Goal: Communication & Community: Answer question/provide support

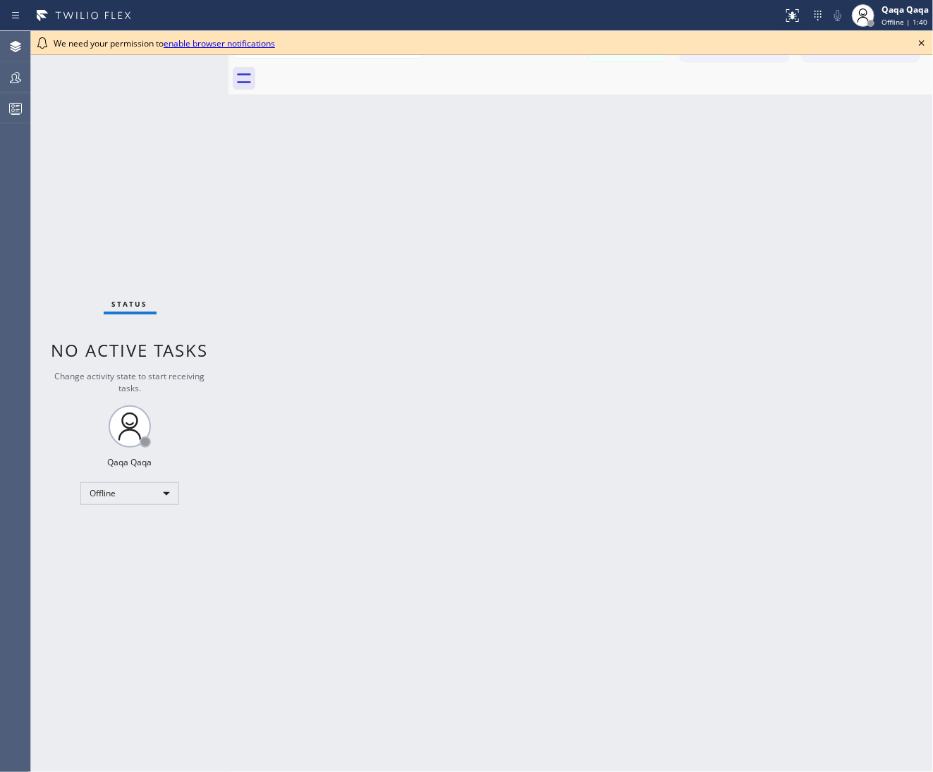
click at [923, 44] on icon at bounding box center [921, 43] width 17 height 17
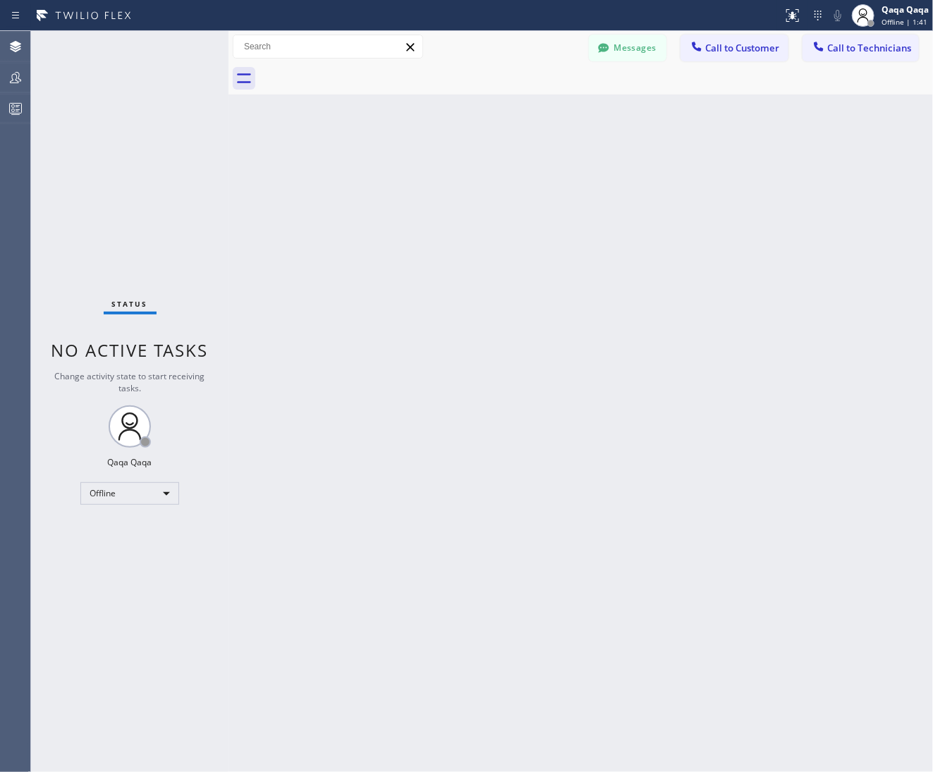
click at [872, 367] on div "Back to Dashboard Change Sender ID Customers Technicians Select a contact Outbo…" at bounding box center [580, 401] width 704 height 741
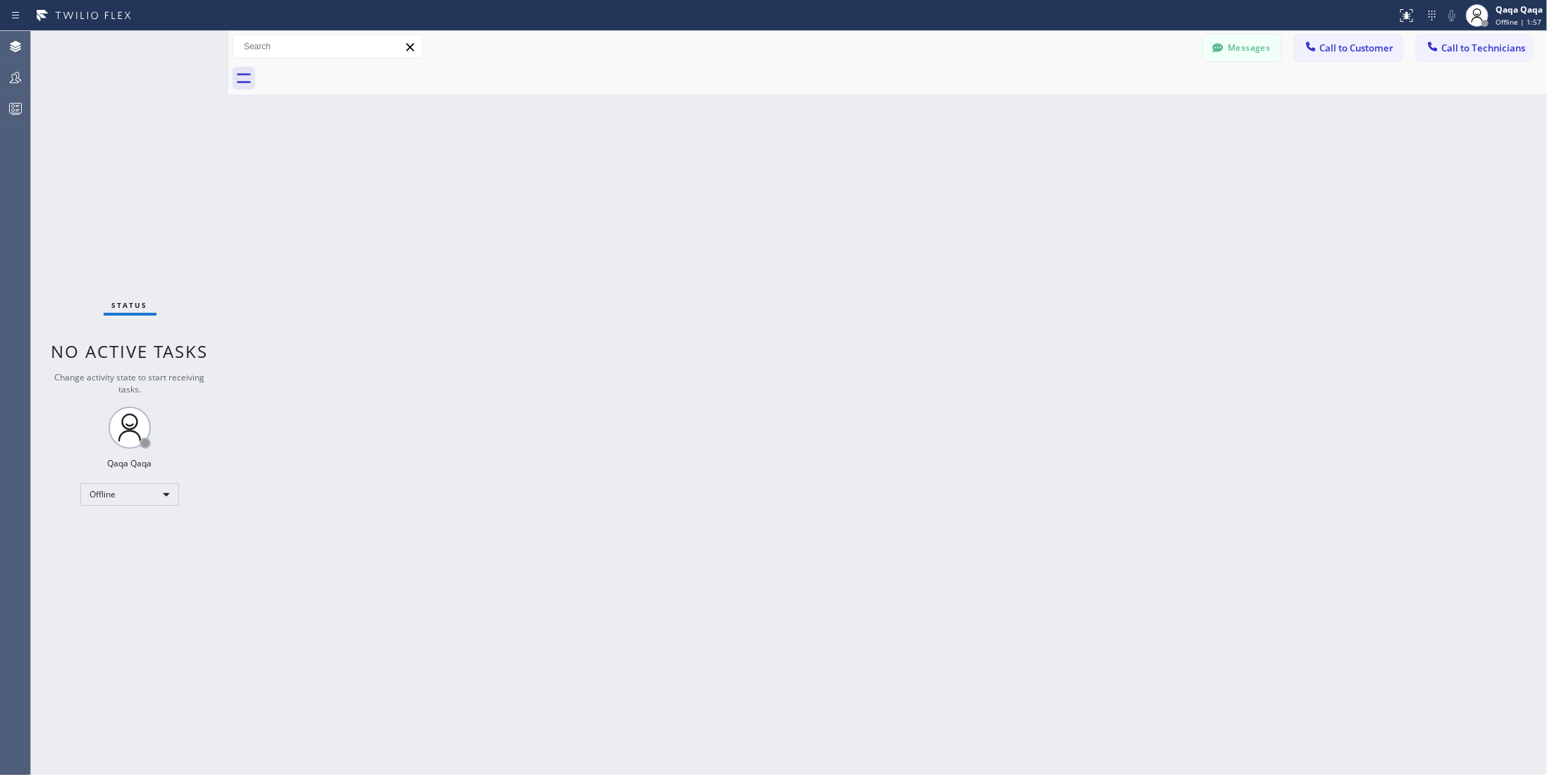
click at [1258, 47] on button "Messages" at bounding box center [1242, 48] width 78 height 27
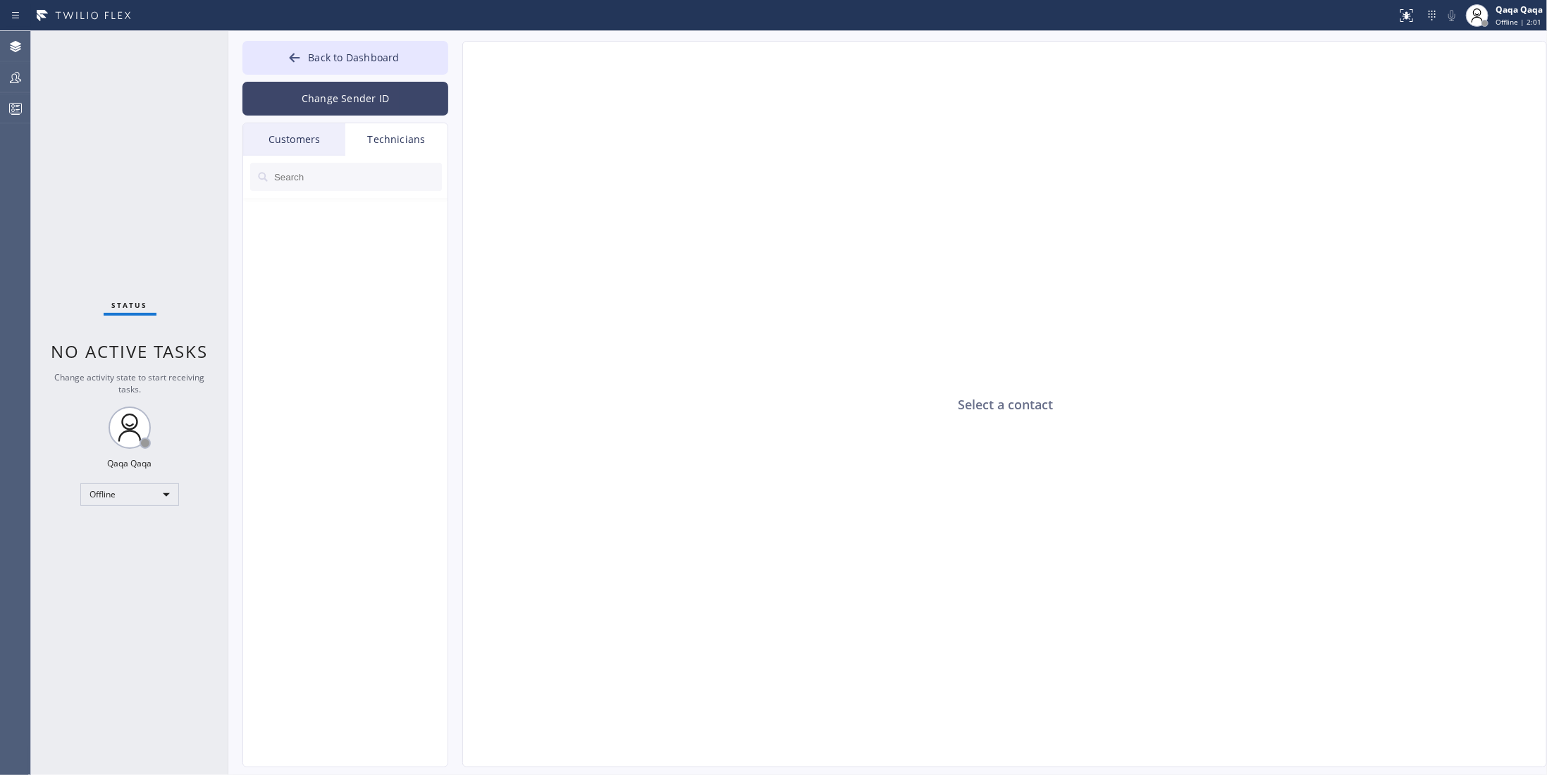
click at [338, 96] on button "Change Sender ID" at bounding box center [345, 99] width 206 height 34
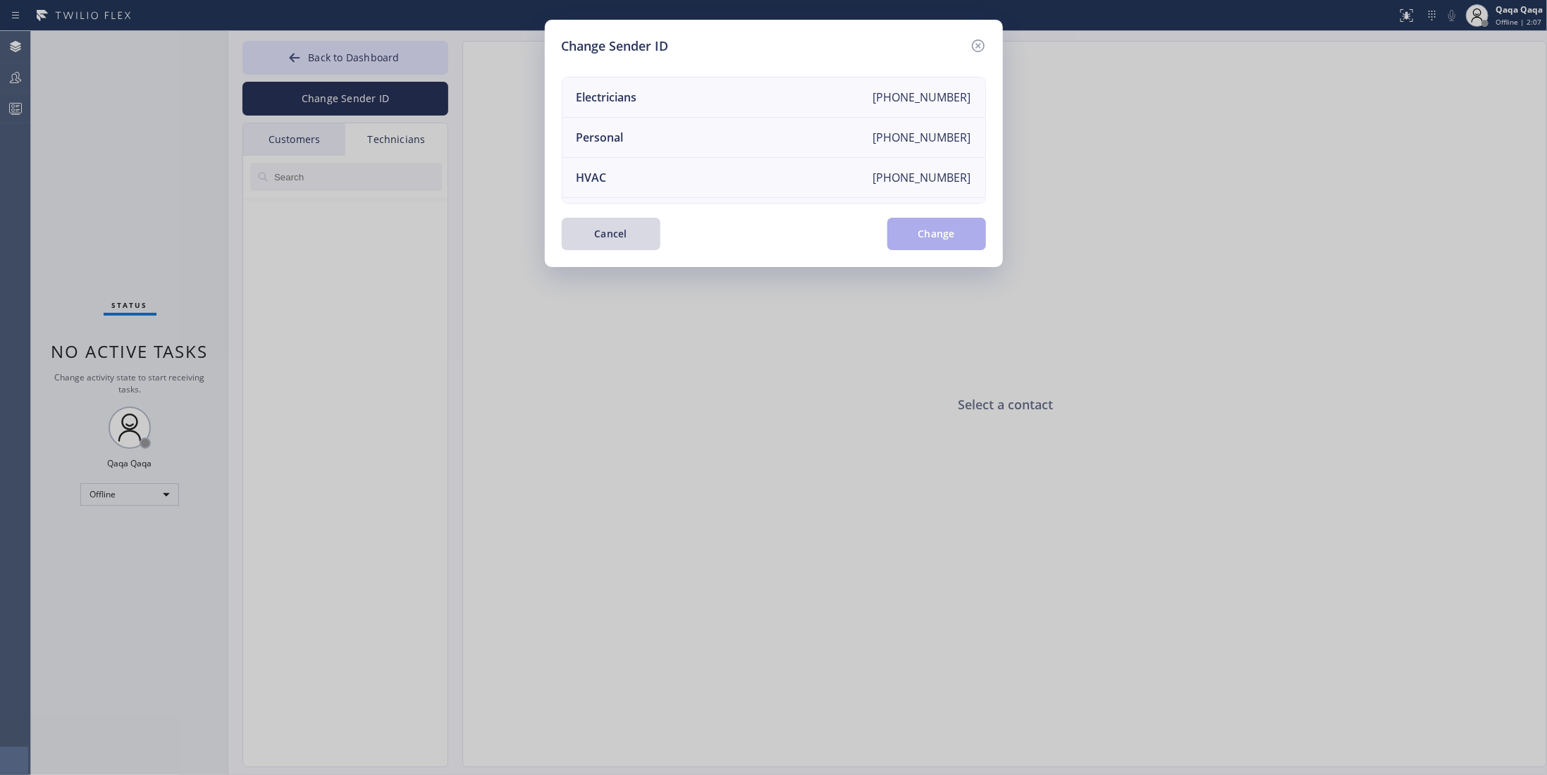
click at [607, 460] on div "Change Sender ID Electricians +18005688664 Personal +18889849301 HVAC +18559994…" at bounding box center [773, 387] width 1547 height 775
click at [604, 243] on button "Cancel" at bounding box center [611, 234] width 99 height 32
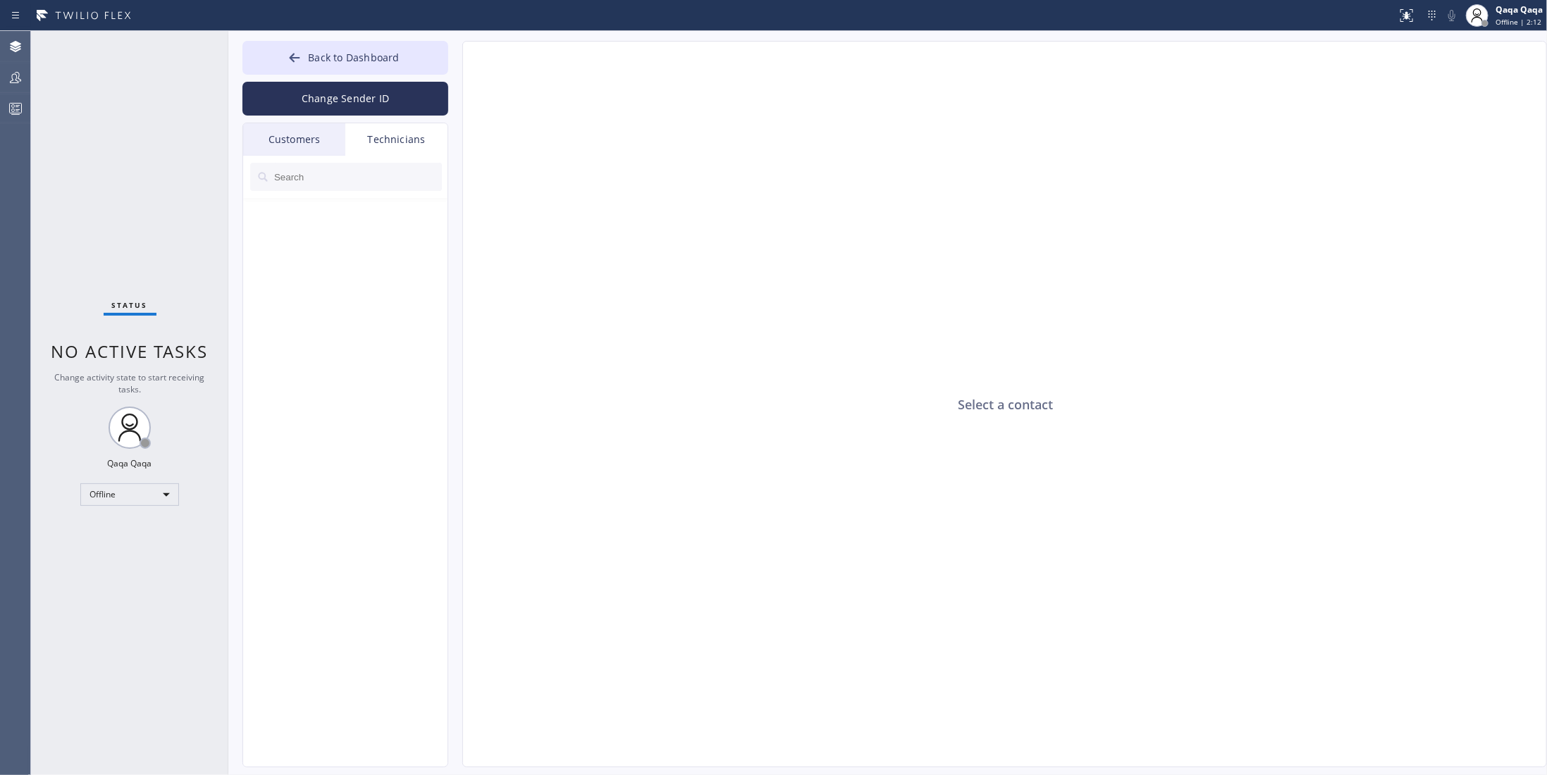
click at [545, 293] on div "Select a contact" at bounding box center [1005, 405] width 1085 height 727
click at [307, 133] on div "Customers" at bounding box center [294, 139] width 102 height 32
click at [348, 104] on button "Change Sender ID" at bounding box center [345, 99] width 206 height 34
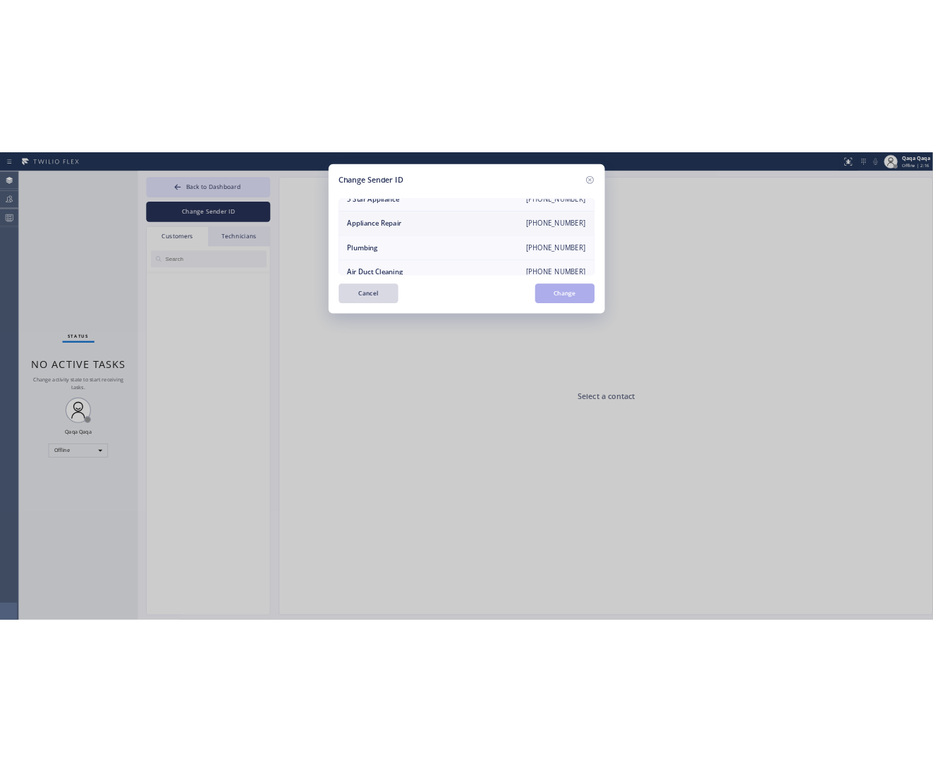
scroll to position [161, 0]
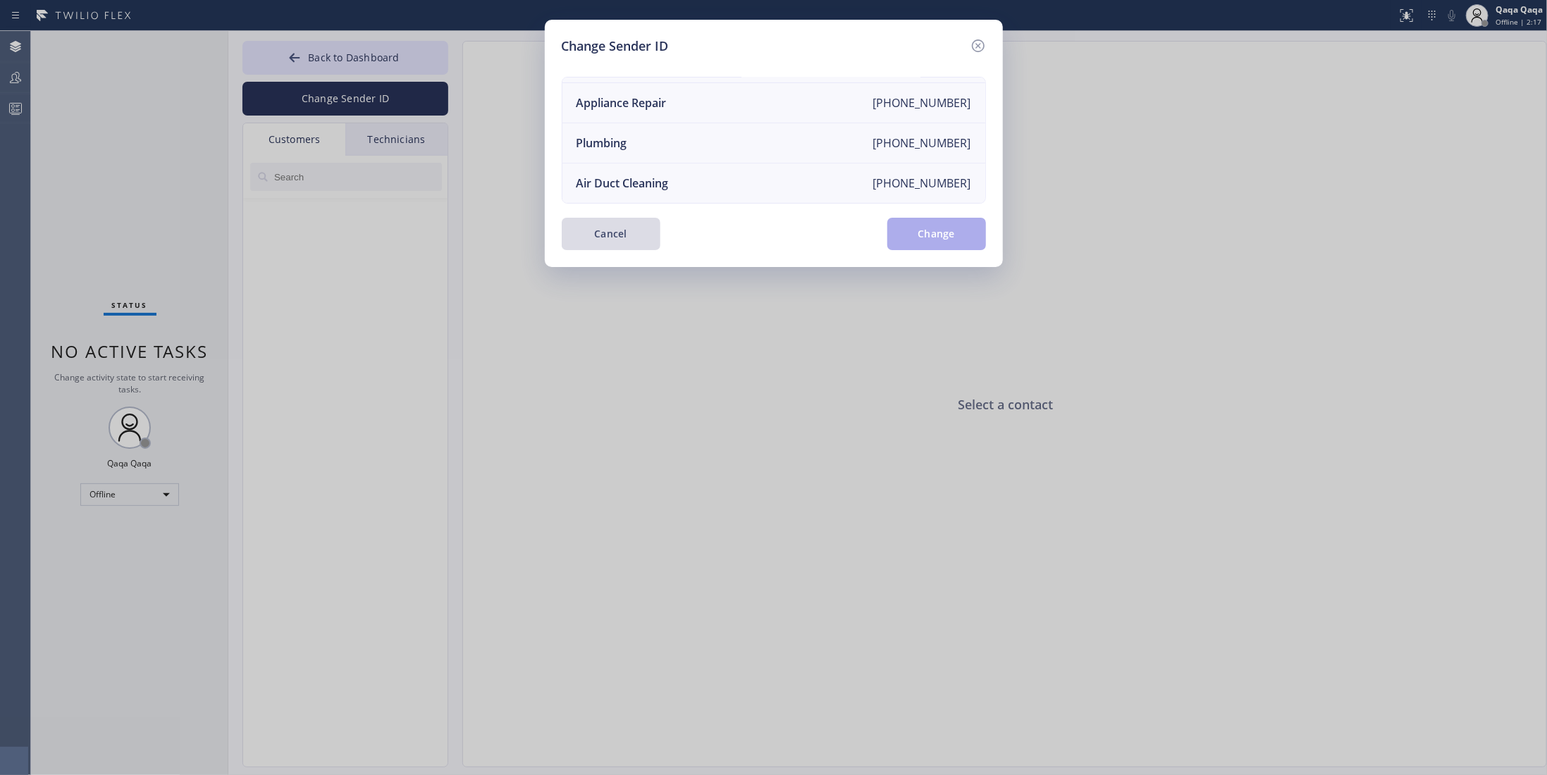
click at [623, 228] on button "Cancel" at bounding box center [611, 234] width 99 height 32
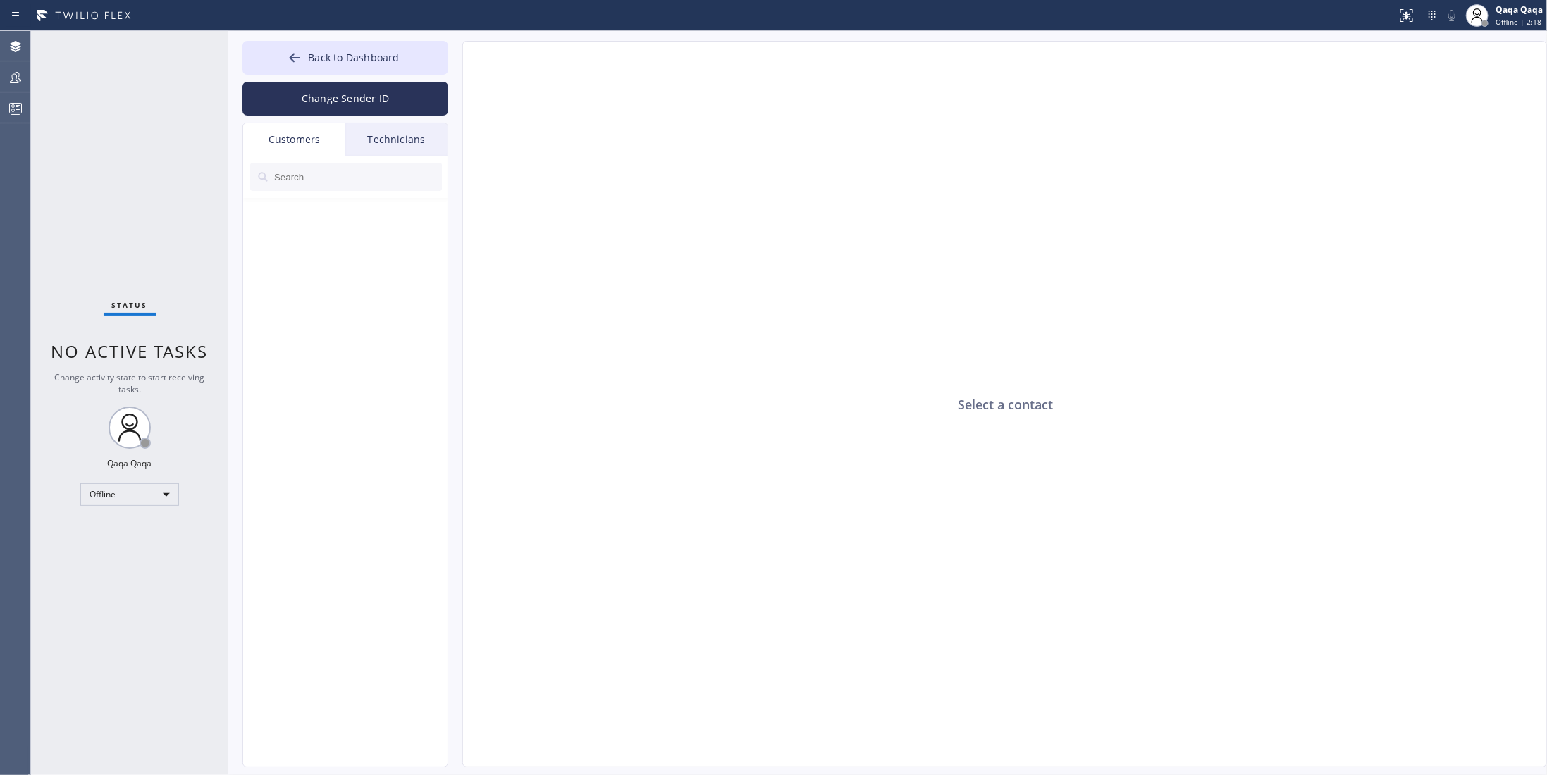
click at [792, 252] on div "Select a contact" at bounding box center [1005, 405] width 1085 height 727
click at [687, 254] on div "Select a contact" at bounding box center [1005, 405] width 1085 height 727
click at [648, 456] on div "Select a contact" at bounding box center [1005, 405] width 1085 height 727
click at [703, 255] on div "Select a contact" at bounding box center [1005, 405] width 1085 height 727
click at [293, 55] on icon at bounding box center [295, 57] width 11 height 9
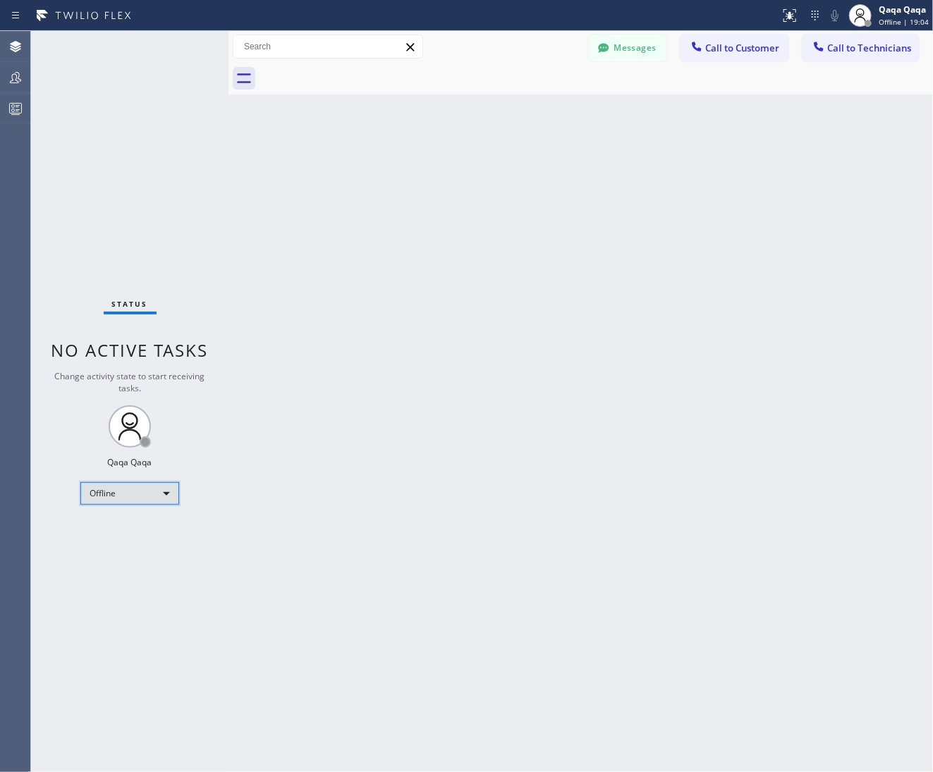
click at [149, 498] on div "Offline" at bounding box center [129, 493] width 99 height 23
click at [128, 546] on li "Unavailable" at bounding box center [129, 546] width 97 height 17
click at [495, 376] on div "Back to Dashboard Change Sender ID Customers Technicians Select a contact Outbo…" at bounding box center [580, 401] width 704 height 741
click at [627, 50] on button "Messages" at bounding box center [628, 48] width 78 height 27
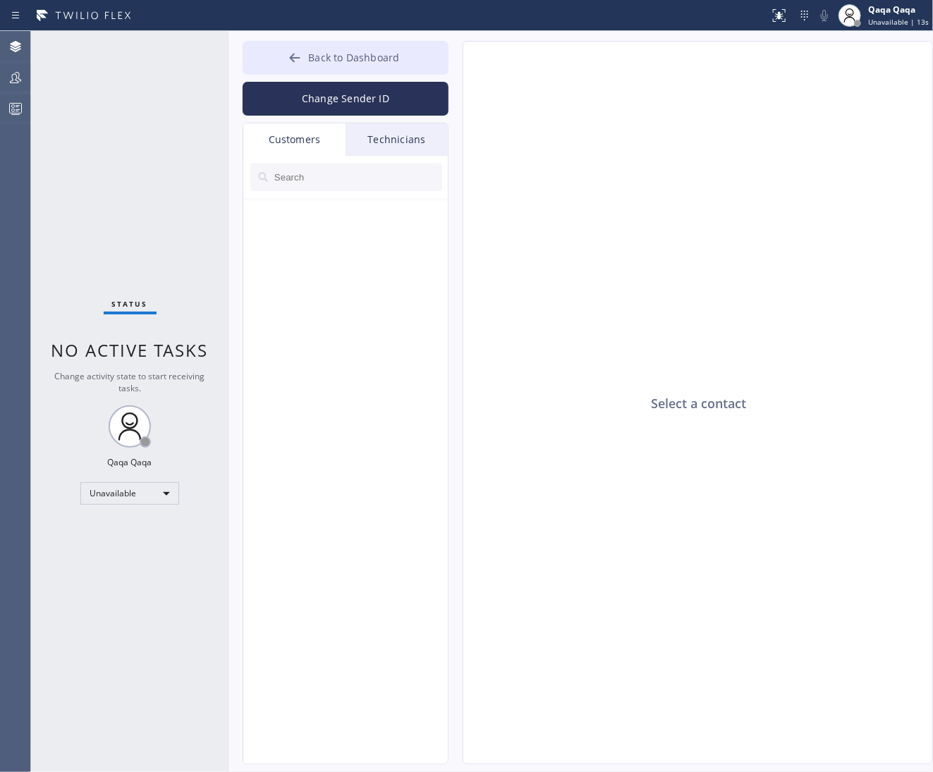
click at [293, 55] on icon at bounding box center [295, 57] width 11 height 9
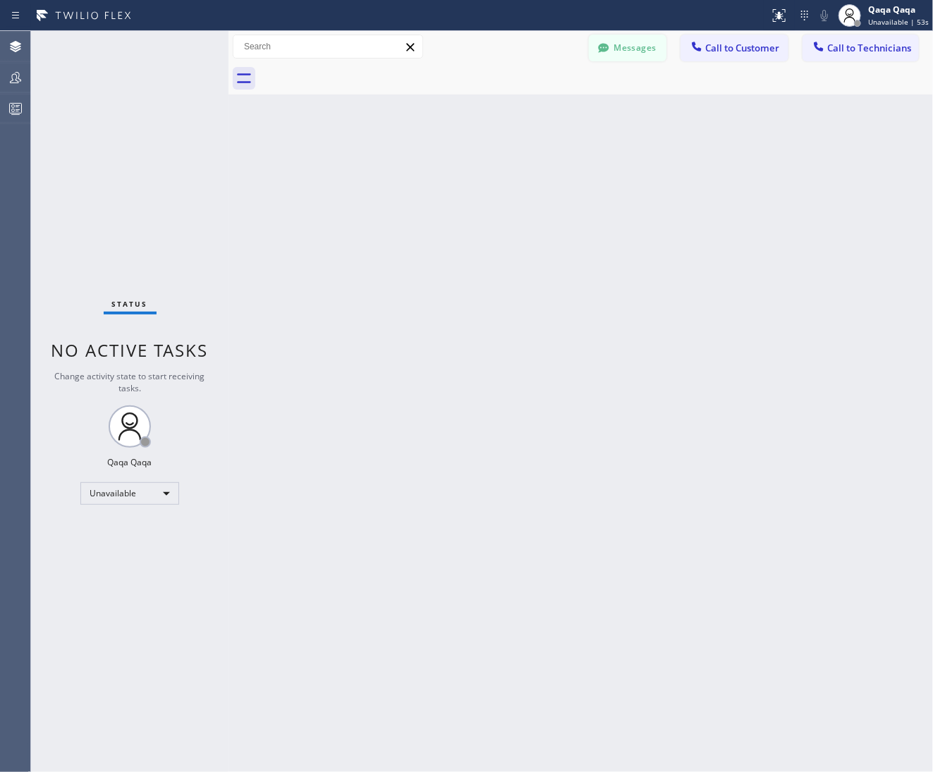
click at [620, 51] on button "Messages" at bounding box center [628, 48] width 78 height 27
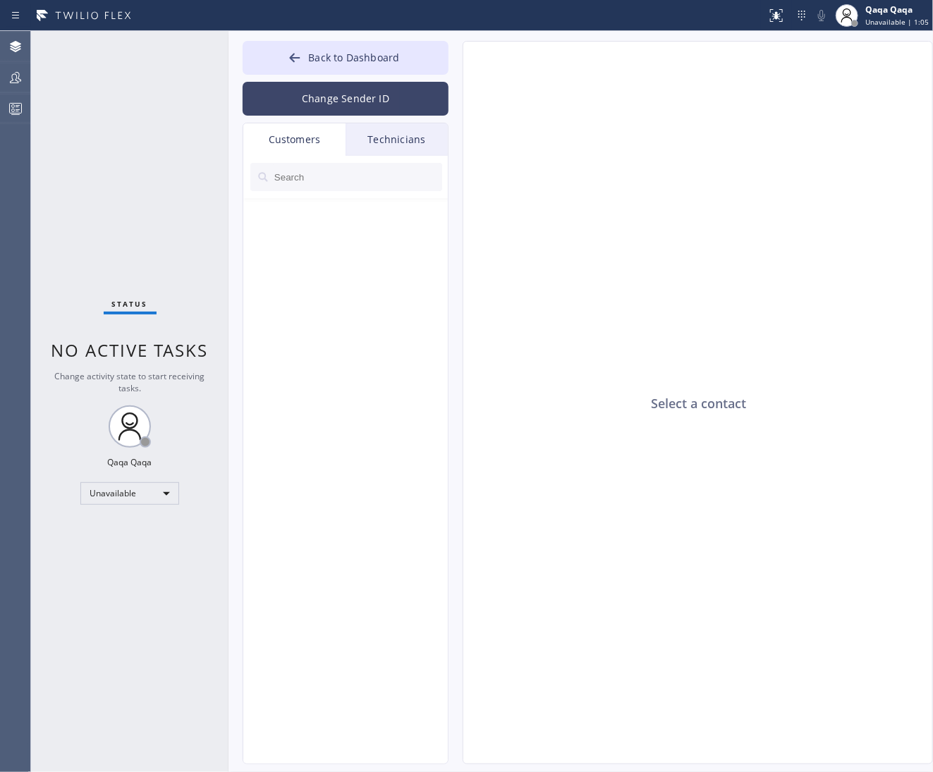
click at [325, 101] on button "Change Sender ID" at bounding box center [345, 99] width 206 height 34
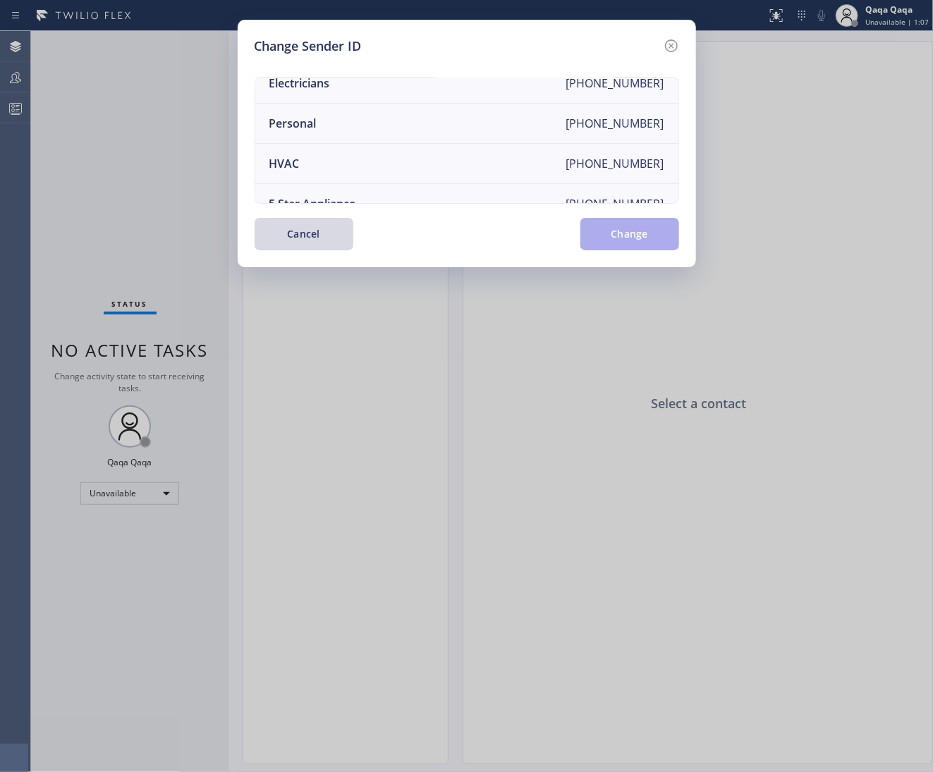
scroll to position [0, 0]
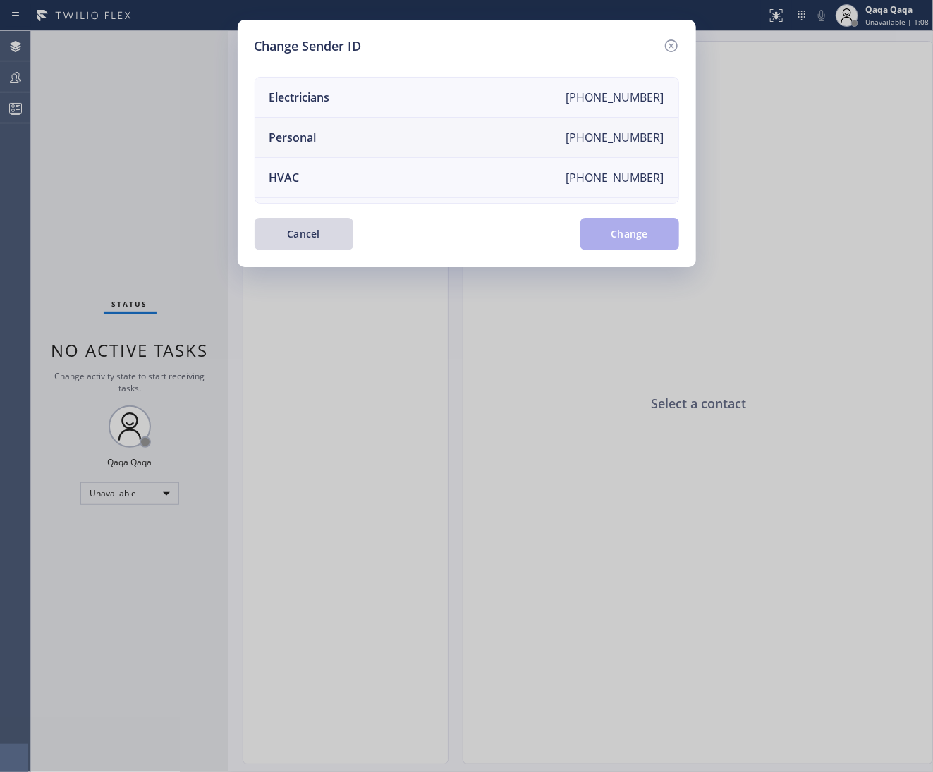
click at [584, 147] on li "Personal +18889849301" at bounding box center [466, 138] width 423 height 40
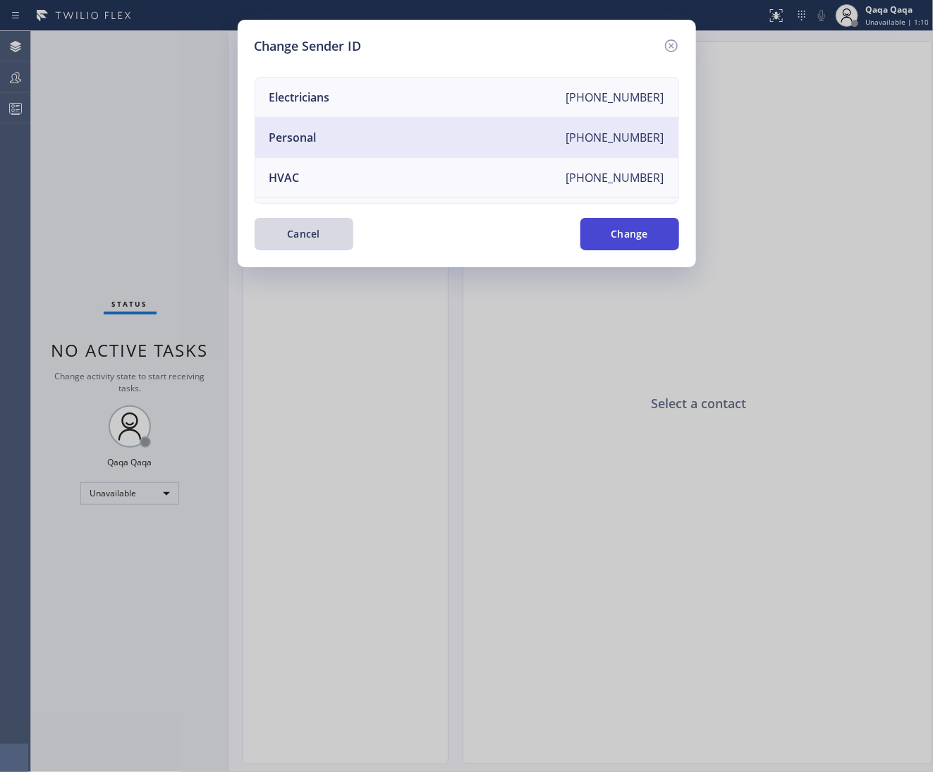
click at [634, 232] on button "Change" at bounding box center [629, 234] width 99 height 32
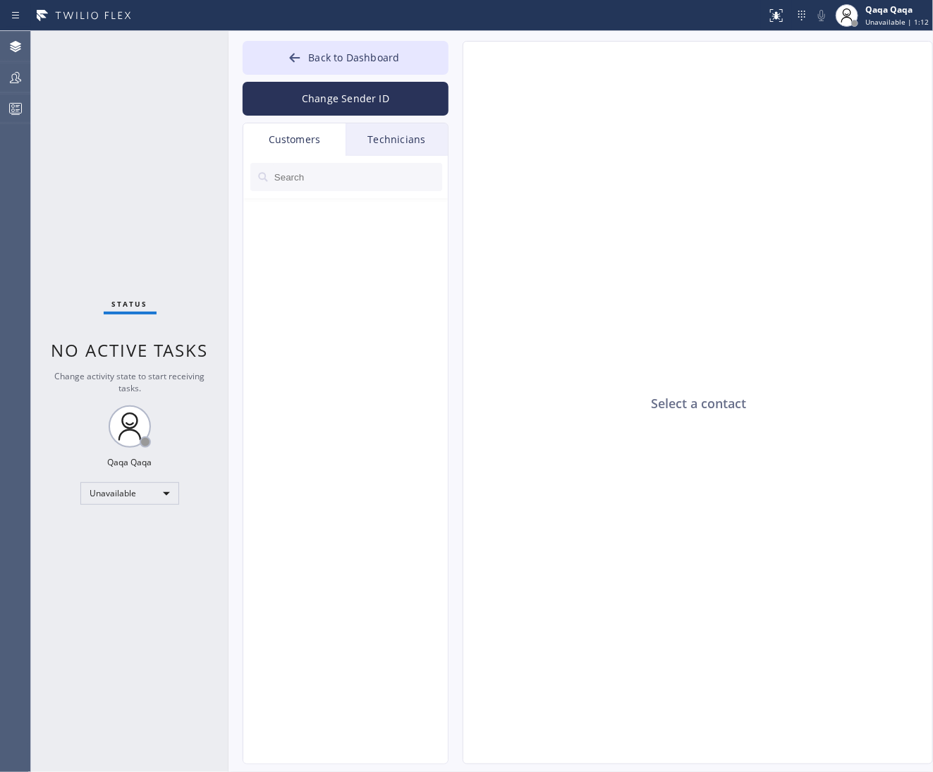
click at [336, 174] on input "text" at bounding box center [357, 177] width 169 height 28
click at [294, 137] on div "Customers" at bounding box center [294, 139] width 102 height 32
click at [306, 185] on input "text" at bounding box center [357, 177] width 169 height 28
paste input "323-327-3312"
type input "323-327-3312"
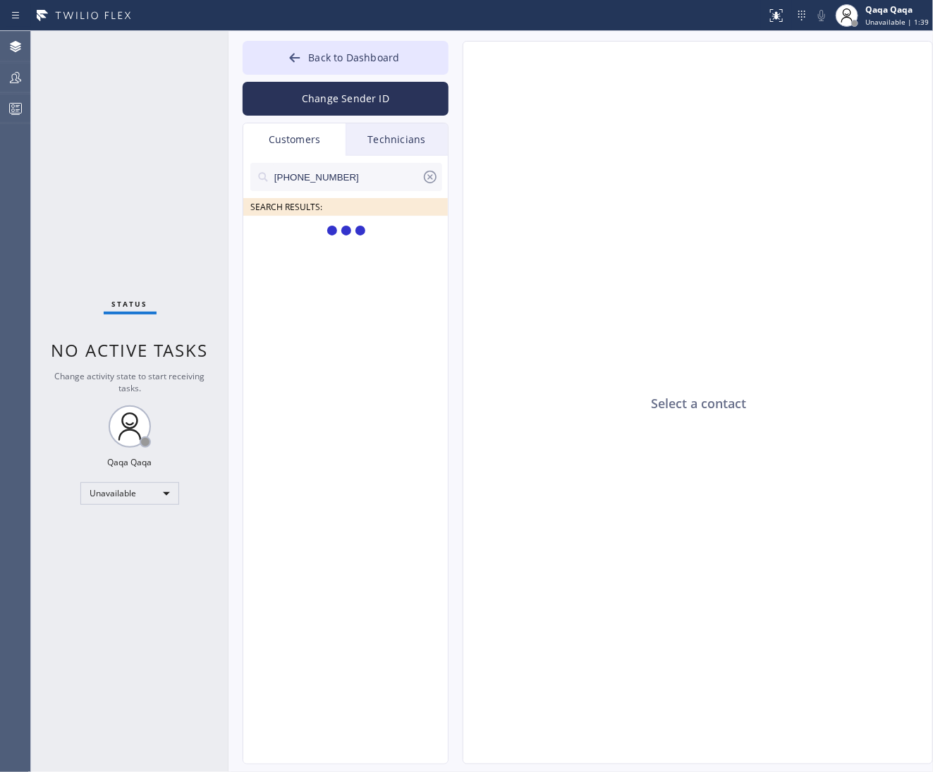
click at [392, 140] on div "Technicians" at bounding box center [396, 139] width 102 height 32
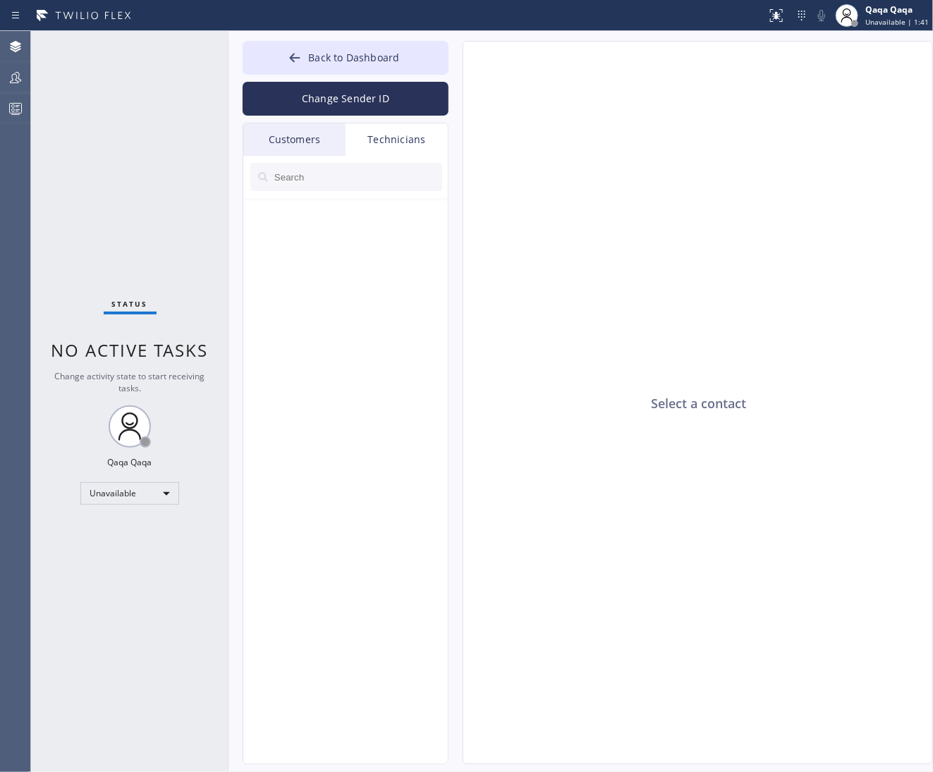
click at [331, 180] on input "text" at bounding box center [357, 177] width 169 height 28
drag, startPoint x: 296, startPoint y: 143, endPoint x: 298, endPoint y: 152, distance: 8.7
click at [296, 143] on div "Customers" at bounding box center [294, 139] width 102 height 32
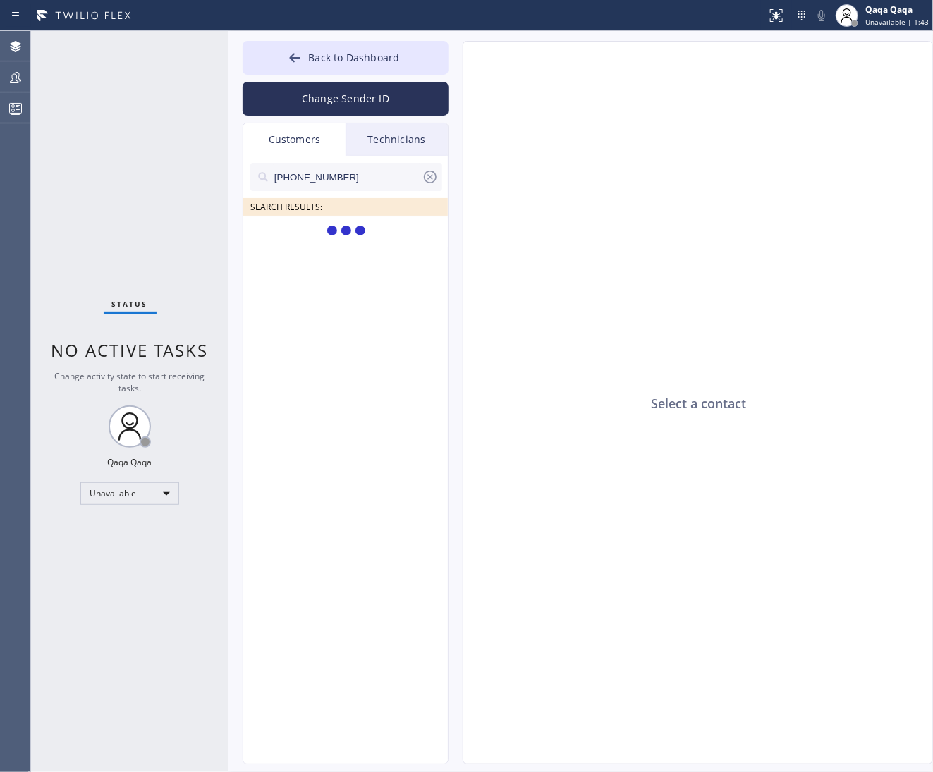
click at [357, 179] on input "323-327-3312" at bounding box center [347, 177] width 149 height 28
click at [398, 147] on div "Technicians" at bounding box center [396, 139] width 102 height 32
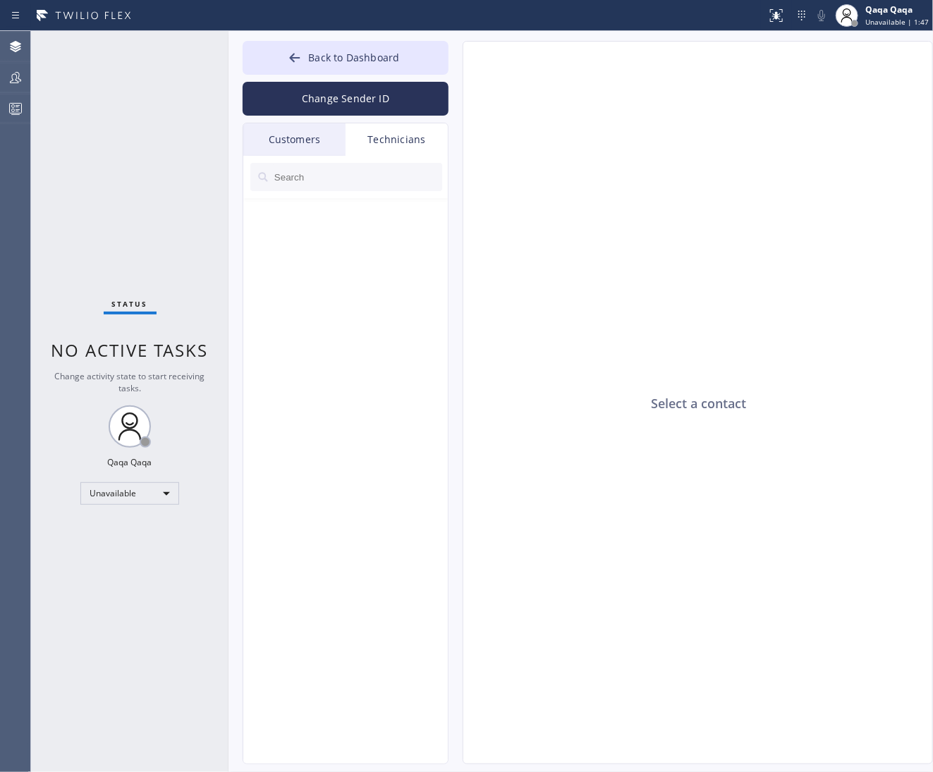
click at [375, 184] on input "text" at bounding box center [357, 177] width 169 height 28
paste input "323-327-3312"
type input "323-327-3312"
click at [427, 178] on icon at bounding box center [430, 177] width 13 height 13
click at [293, 151] on div "Customers" at bounding box center [294, 139] width 102 height 32
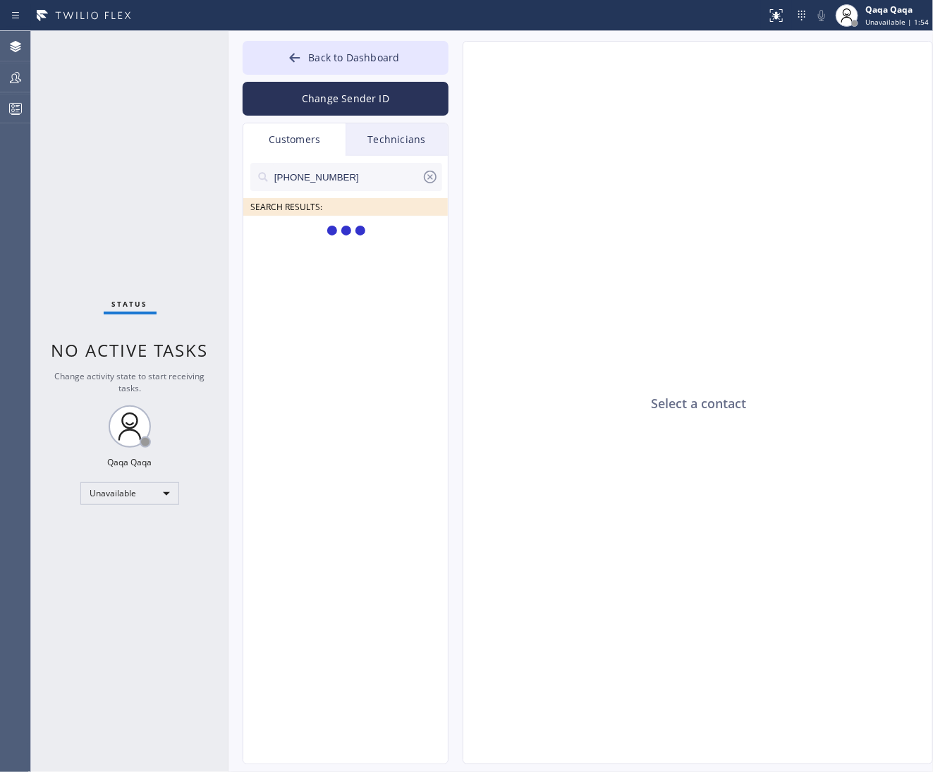
drag, startPoint x: 348, startPoint y: 179, endPoint x: 238, endPoint y: 173, distance: 109.4
click at [238, 173] on div "Back to Dashboard Change Sender ID Customers Technicians 323-327-3312 SEARCH RE…" at bounding box center [580, 401] width 704 height 741
click at [804, 18] on icon at bounding box center [801, 15] width 17 height 17
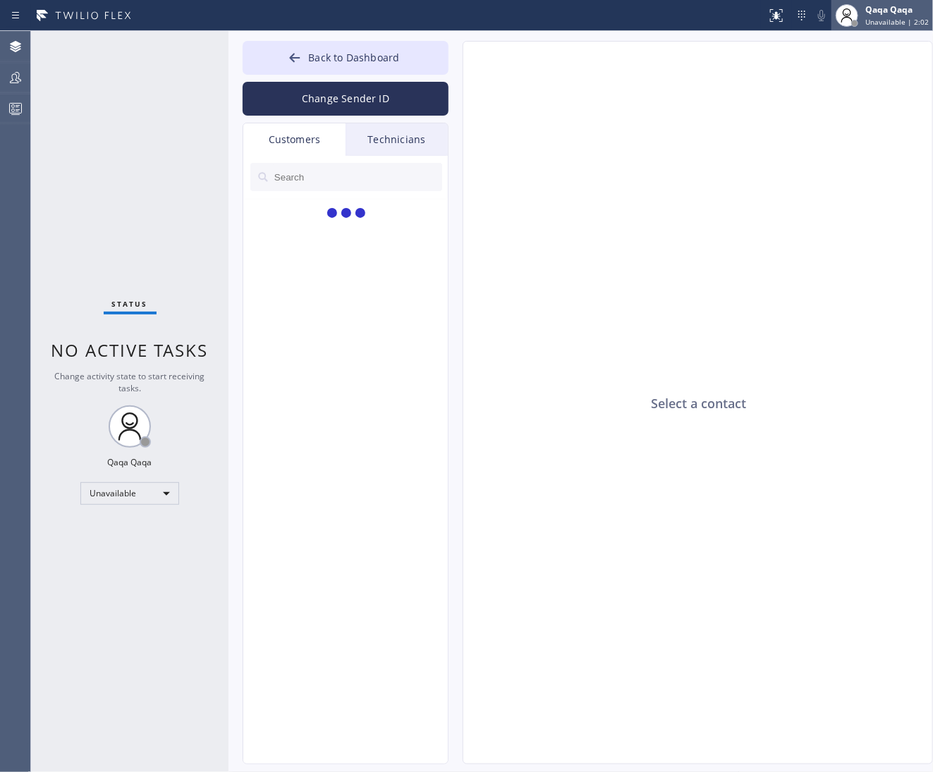
click at [892, 20] on span "Unavailable | 2:02" at bounding box center [896, 22] width 63 height 10
click at [630, 130] on div "Select a contact" at bounding box center [698, 403] width 470 height 723
click at [14, 81] on icon at bounding box center [15, 77] width 17 height 17
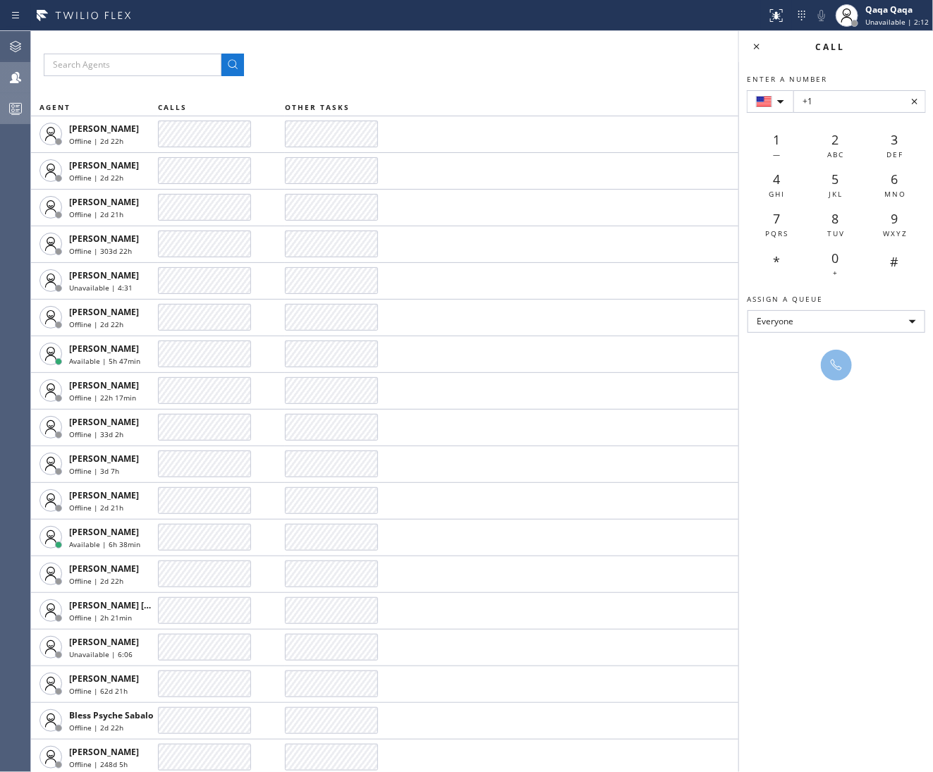
click at [12, 106] on icon at bounding box center [15, 108] width 17 height 17
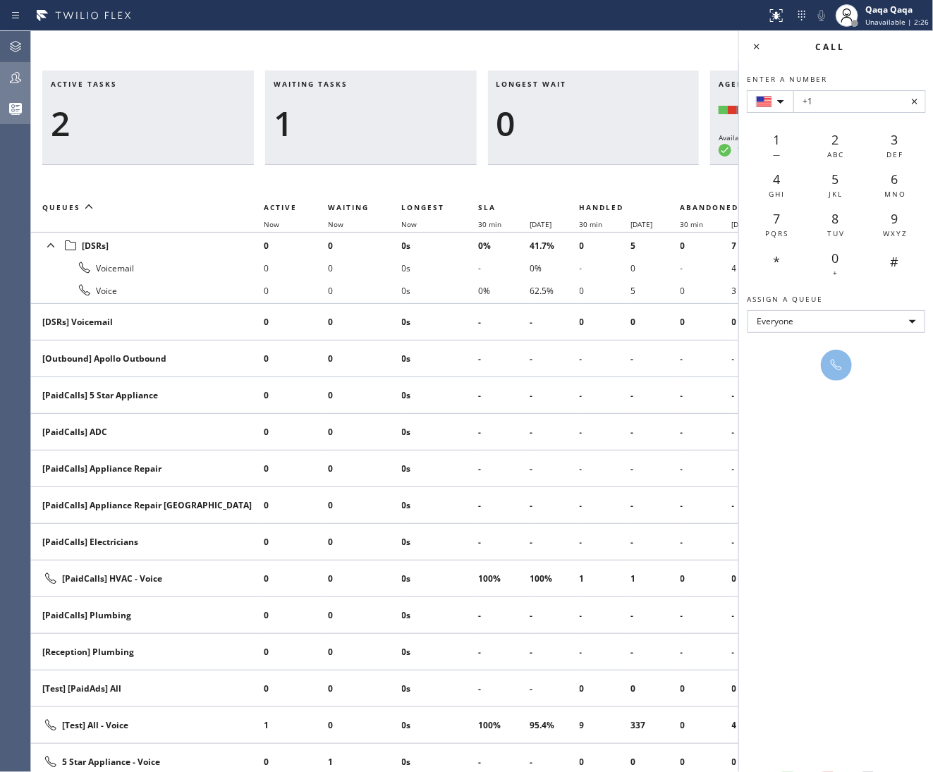
click at [16, 73] on icon at bounding box center [15, 77] width 17 height 17
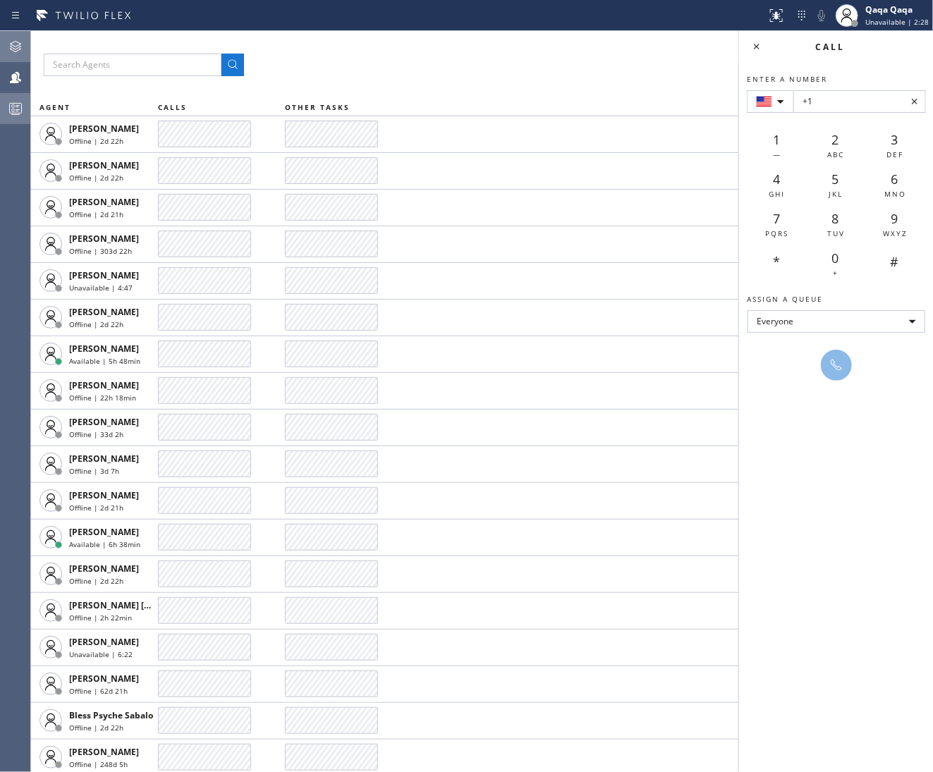
click at [25, 50] on div at bounding box center [15, 46] width 31 height 17
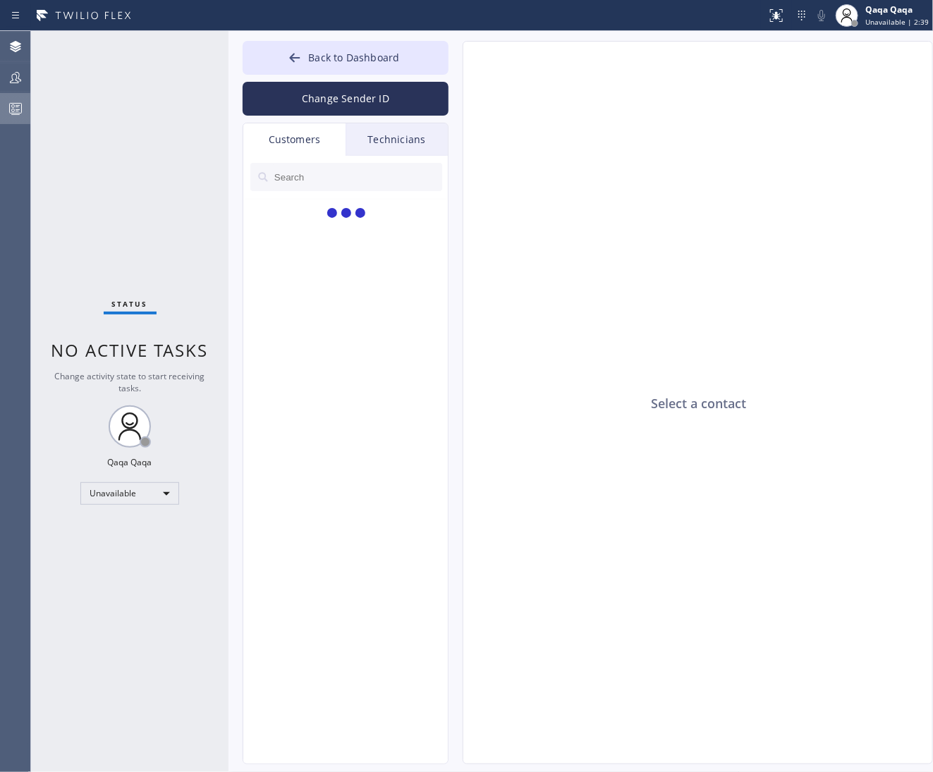
click at [351, 270] on div at bounding box center [346, 476] width 206 height 640
click at [317, 185] on input "text" at bounding box center [357, 177] width 169 height 28
click at [345, 293] on div at bounding box center [346, 476] width 206 height 640
click at [295, 142] on div "Customers" at bounding box center [294, 139] width 102 height 32
click at [302, 142] on div "Customers" at bounding box center [294, 139] width 102 height 32
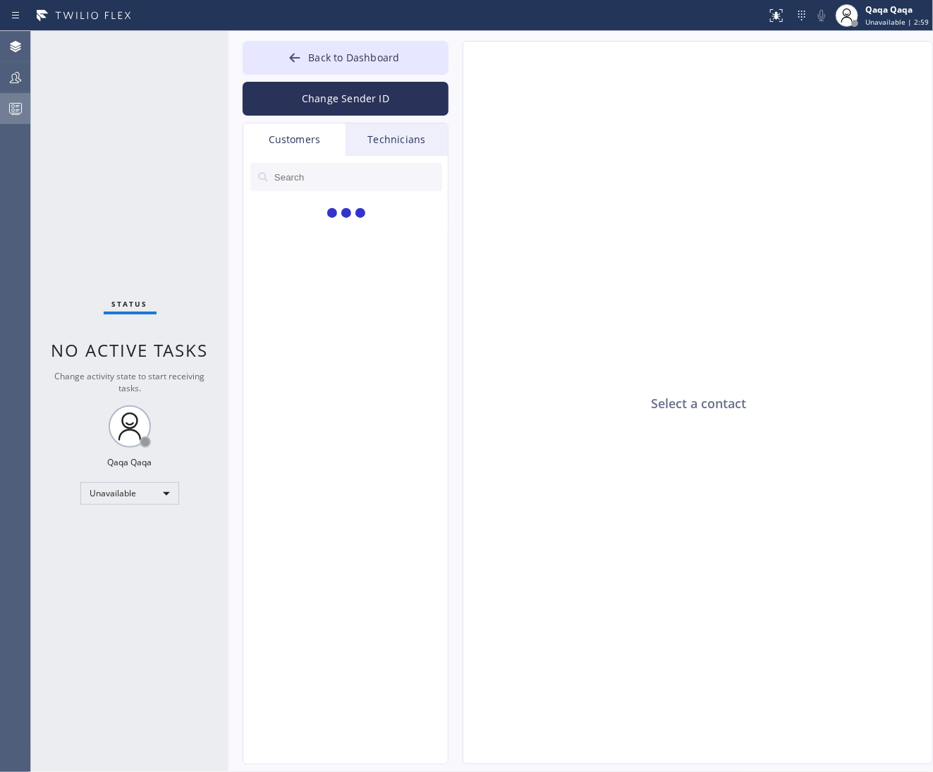
click at [323, 179] on input "text" at bounding box center [357, 177] width 169 height 28
paste input "Nezih Sabankaya"
drag, startPoint x: 273, startPoint y: 176, endPoint x: 325, endPoint y: 252, distance: 91.3
click at [273, 177] on input "Nezih Sabankaya" at bounding box center [347, 177] width 149 height 28
type input "Nezih Sabankaya"
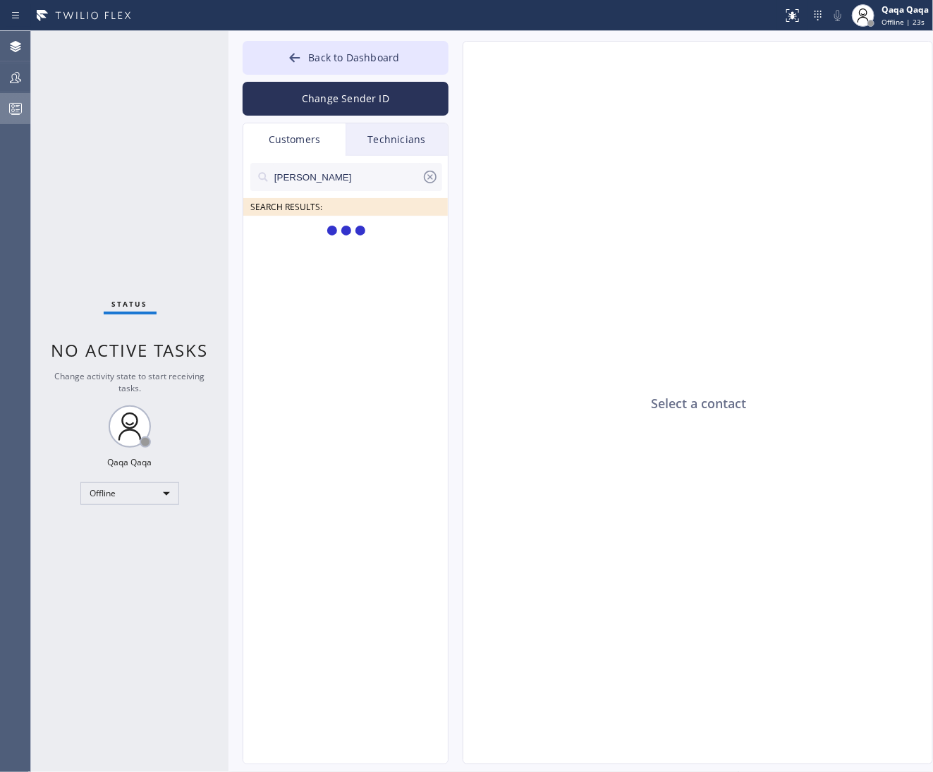
click at [355, 338] on div "Nezih Sabankaya SEARCH RESULTS:" at bounding box center [346, 476] width 206 height 640
drag, startPoint x: 501, startPoint y: 288, endPoint x: 409, endPoint y: 221, distance: 114.1
click at [501, 287] on div "Select a contact" at bounding box center [698, 403] width 470 height 723
click at [431, 180] on icon at bounding box center [430, 176] width 17 height 17
click at [669, 340] on div "Select a contact" at bounding box center [698, 403] width 470 height 723
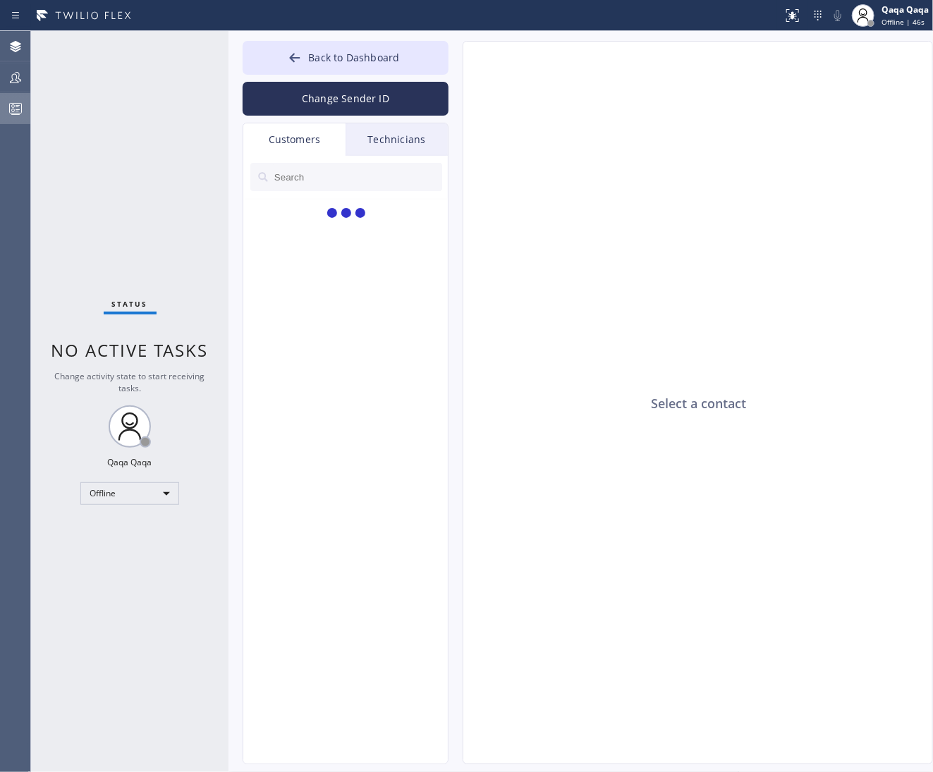
click at [398, 143] on div "Technicians" at bounding box center [396, 139] width 102 height 32
click at [292, 51] on icon at bounding box center [295, 58] width 14 height 14
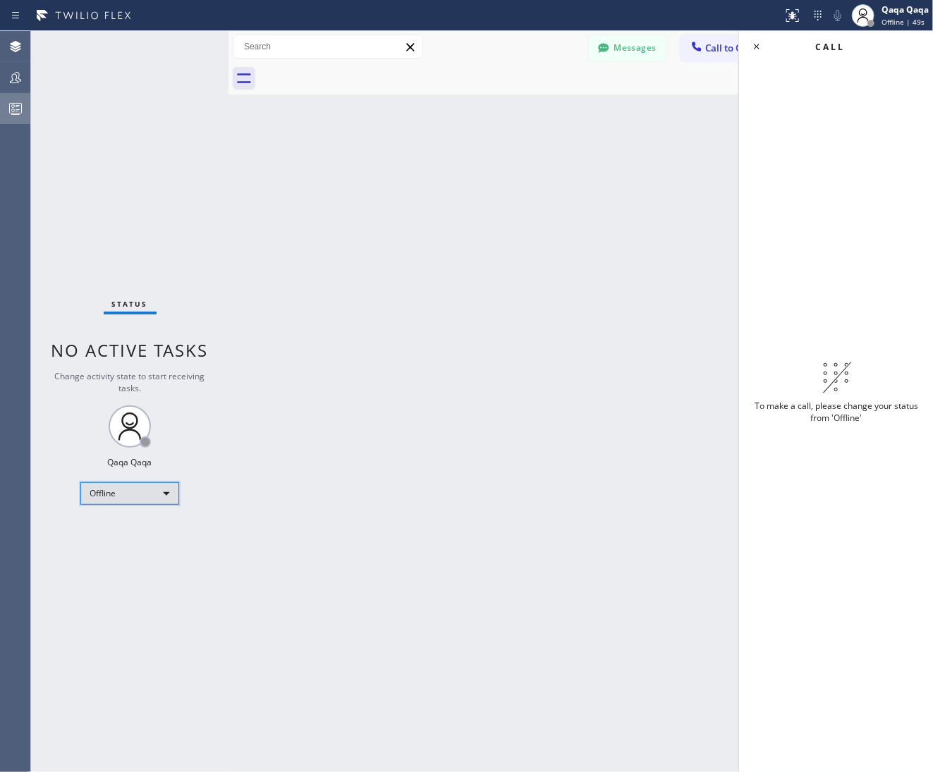
click at [132, 500] on div "Offline" at bounding box center [129, 493] width 99 height 23
click at [131, 546] on li "Unavailable" at bounding box center [129, 546] width 97 height 17
click at [501, 493] on div "Back to Dashboard Change Sender ID Customers Technicians Select a contact Outbo…" at bounding box center [580, 401] width 704 height 741
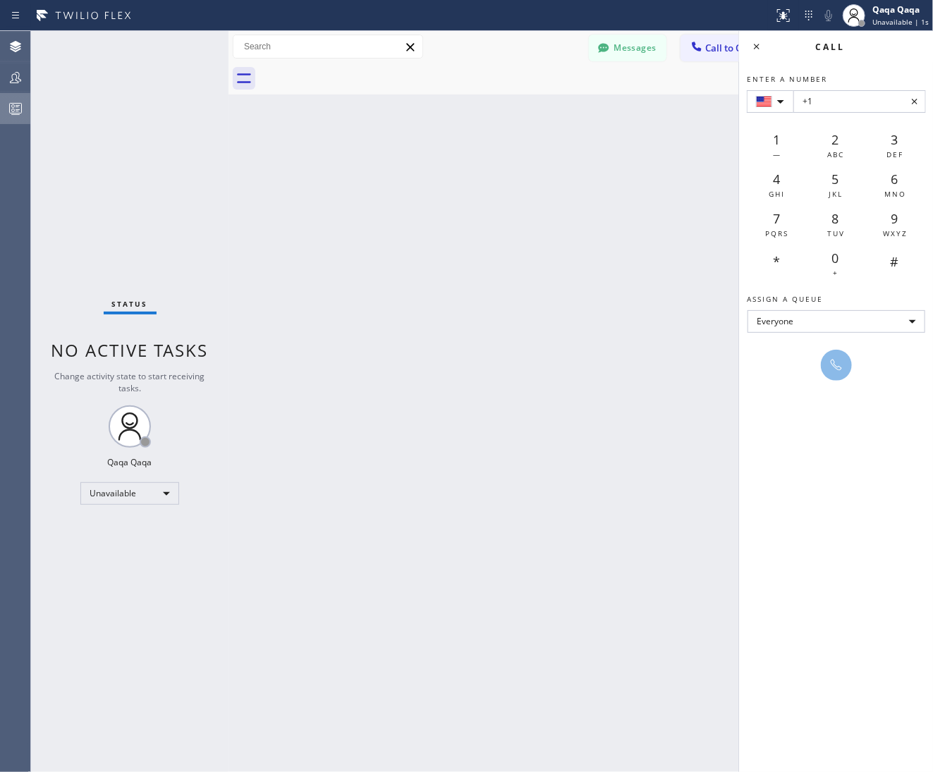
click at [914, 98] on icon at bounding box center [914, 101] width 17 height 17
drag, startPoint x: 663, startPoint y: 206, endPoint x: 732, endPoint y: 168, distance: 78.9
click at [663, 205] on div "Back to Dashboard Change Sender ID Customers Technicians Select a contact Outbo…" at bounding box center [580, 401] width 704 height 741
click at [755, 43] on icon at bounding box center [756, 46] width 17 height 17
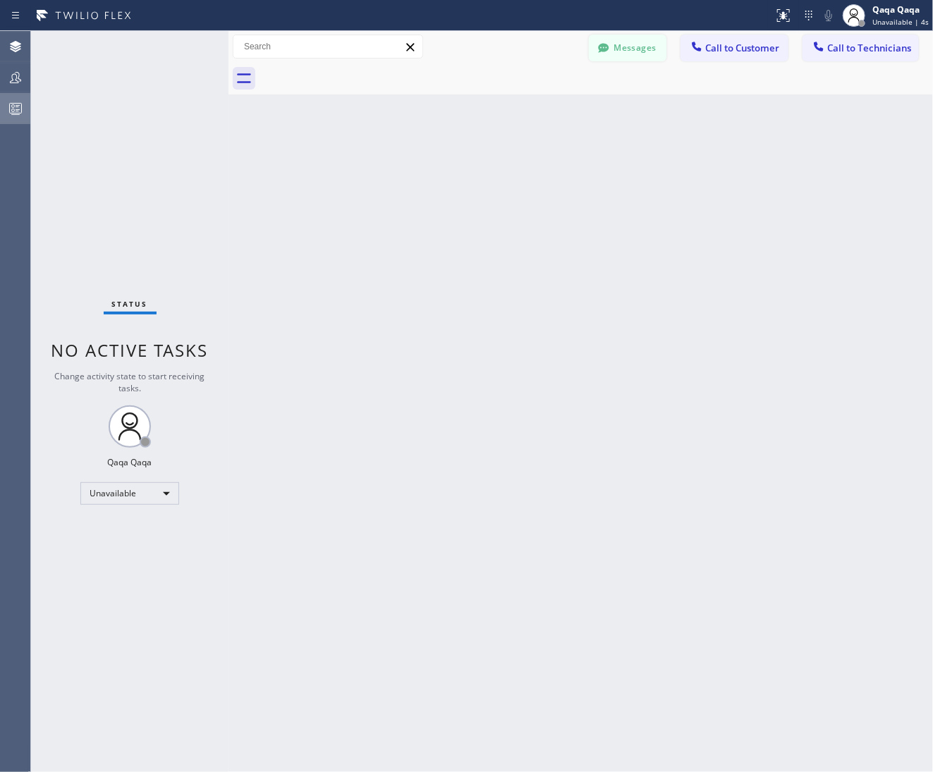
click at [646, 40] on button "Messages" at bounding box center [628, 48] width 78 height 27
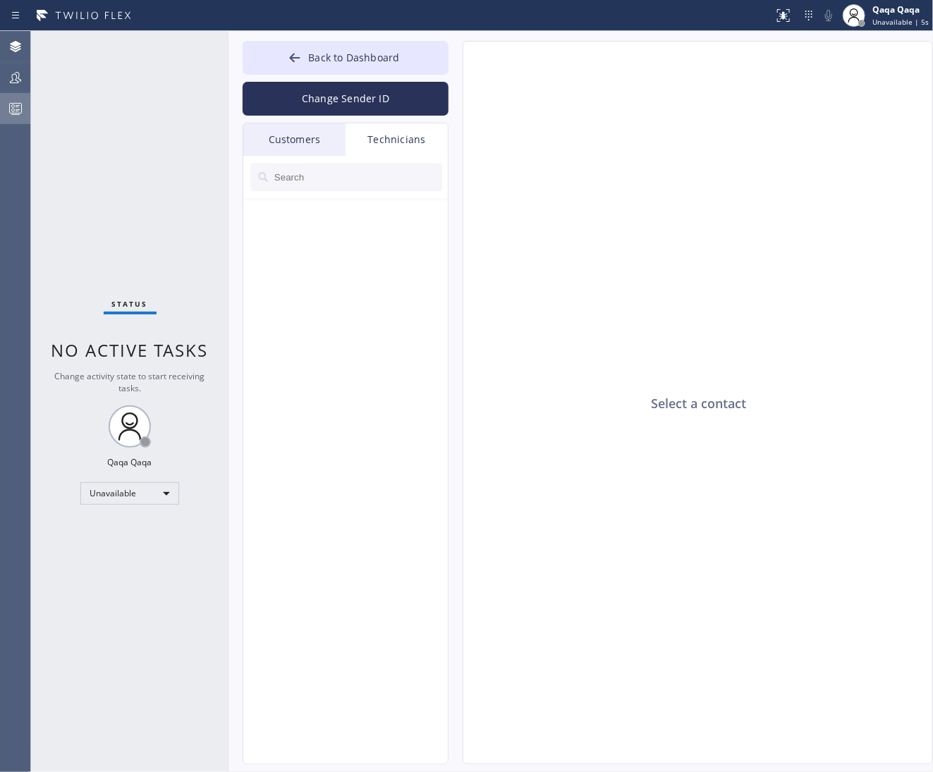
click at [309, 182] on input "text" at bounding box center [357, 177] width 169 height 28
click at [305, 150] on div "Customers" at bounding box center [294, 139] width 102 height 32
click at [319, 171] on input "text" at bounding box center [357, 177] width 169 height 28
paste input "Nezih Sabankaya"
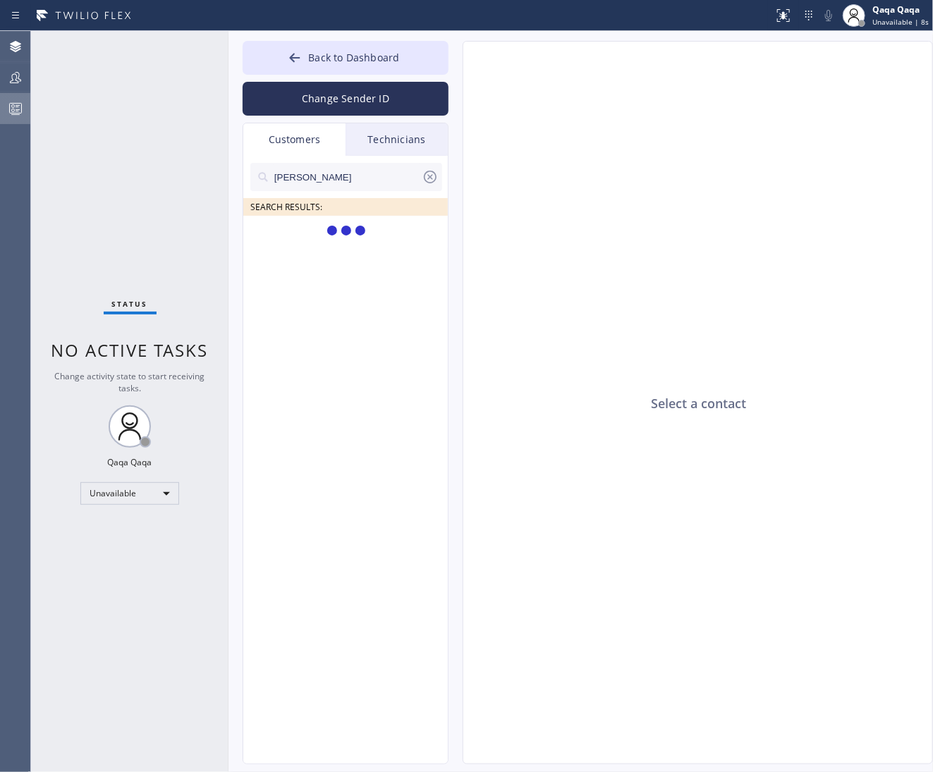
click at [288, 176] on input "Nezih Sabankaya" at bounding box center [347, 177] width 149 height 28
click at [356, 181] on input "Sabankaya" at bounding box center [347, 177] width 149 height 28
click at [355, 181] on input "Sabankaya" at bounding box center [347, 177] width 149 height 28
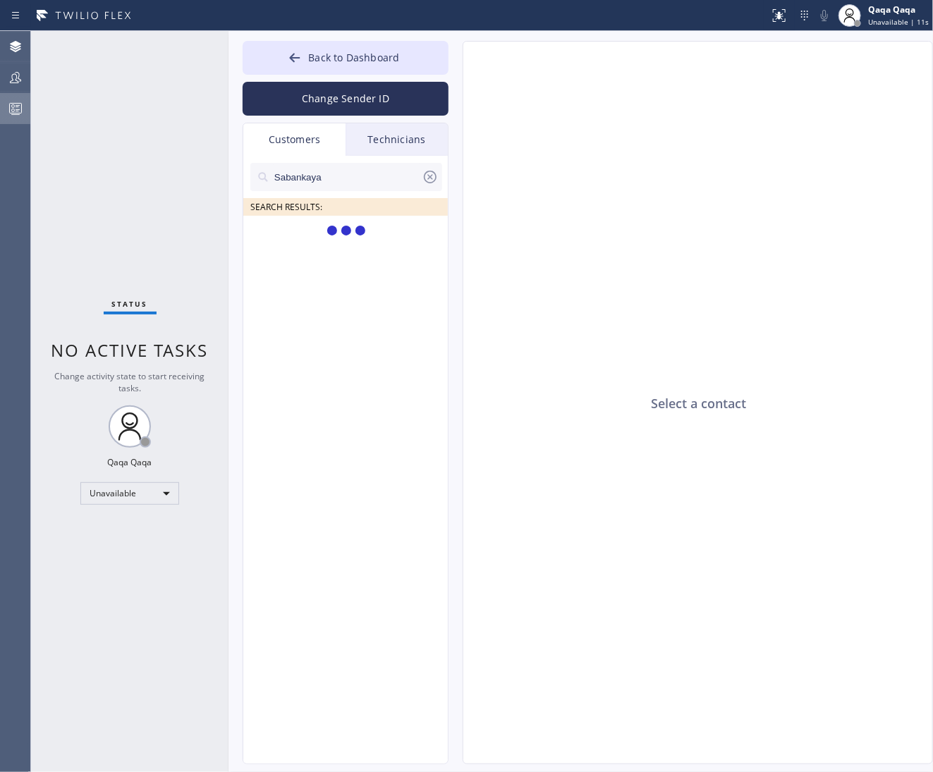
type input "Sabankaya"
click at [660, 258] on div "Select a contact" at bounding box center [698, 403] width 470 height 723
click at [383, 169] on input "Sabankaya" at bounding box center [347, 177] width 149 height 28
click at [400, 129] on div "Technicians" at bounding box center [396, 139] width 102 height 32
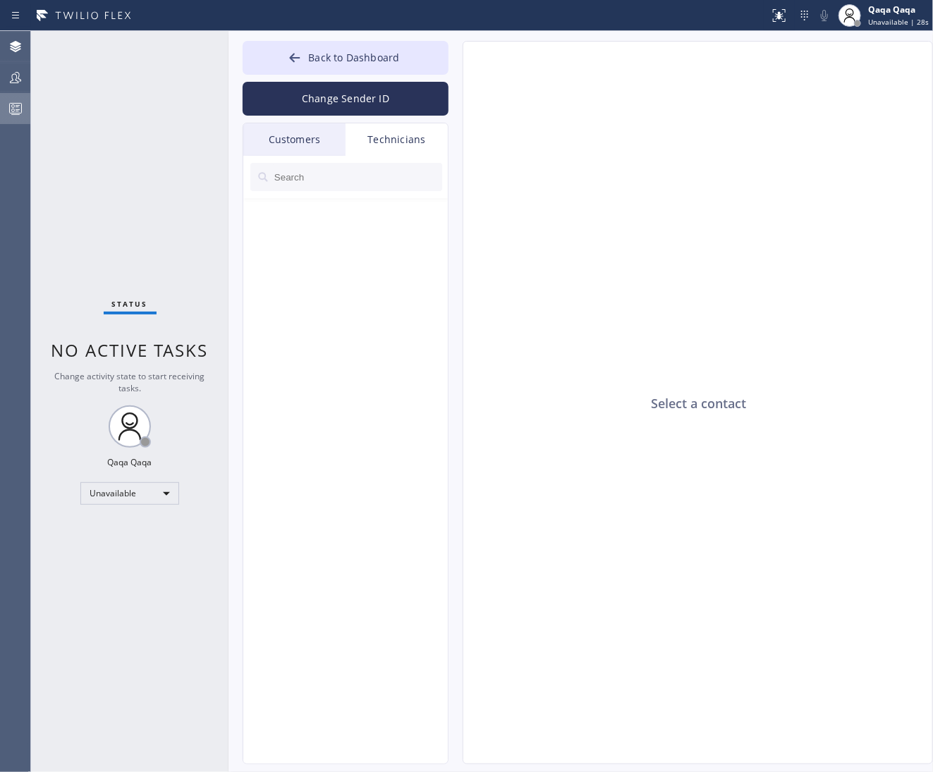
click at [376, 171] on input "text" at bounding box center [357, 177] width 169 height 28
type input "John"
click at [369, 315] on div "John SEARCH RESULTS:" at bounding box center [346, 476] width 206 height 640
click at [321, 192] on div at bounding box center [346, 200] width 192 height 18
click at [326, 182] on input "John" at bounding box center [347, 177] width 149 height 28
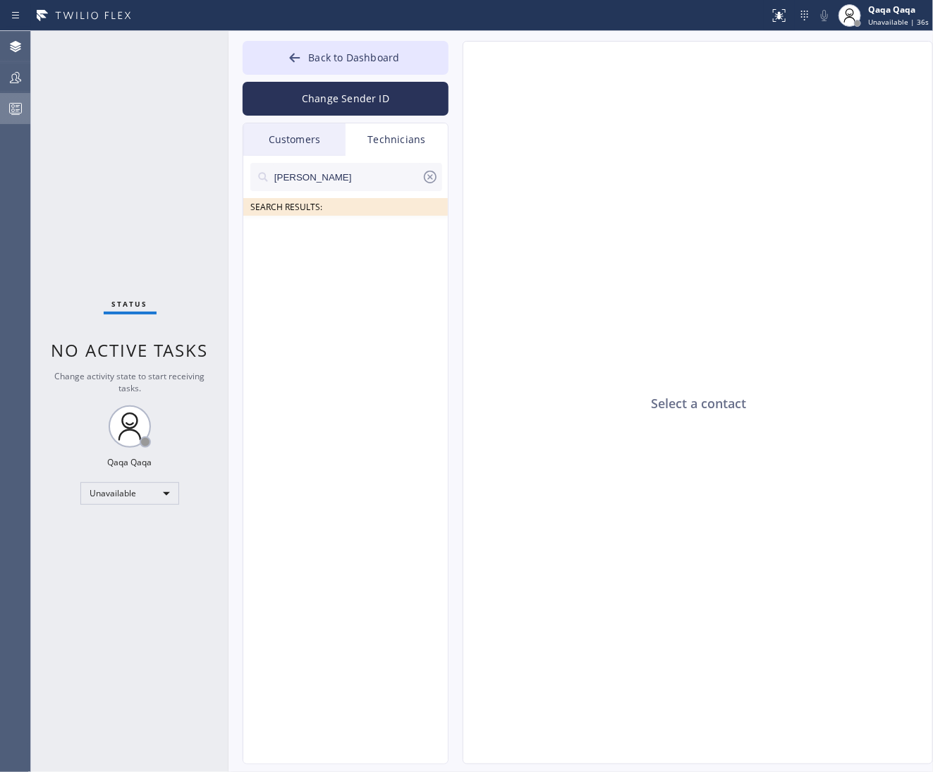
click at [327, 273] on div "John SEARCH RESULTS:" at bounding box center [346, 476] width 206 height 640
click at [302, 137] on div "Customers" at bounding box center [294, 139] width 102 height 32
click at [355, 178] on input "Sabankaya" at bounding box center [347, 177] width 149 height 28
click at [353, 178] on input "Sabankaya" at bounding box center [347, 177] width 149 height 28
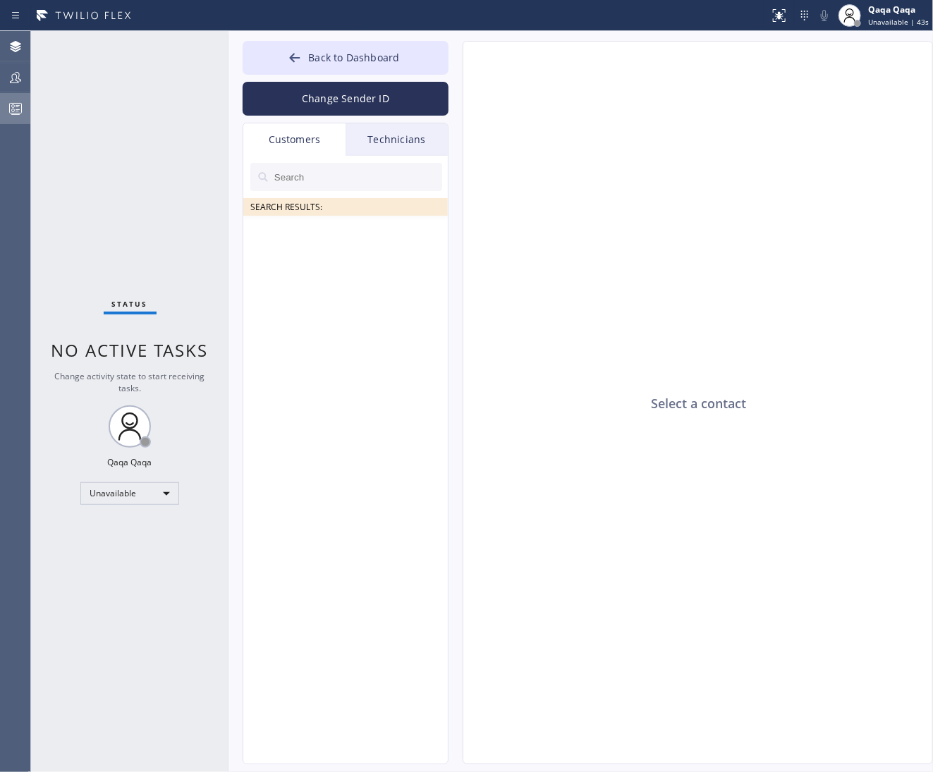
click at [734, 262] on div "Select a contact" at bounding box center [698, 403] width 470 height 723
click at [865, 24] on div at bounding box center [849, 15] width 31 height 31
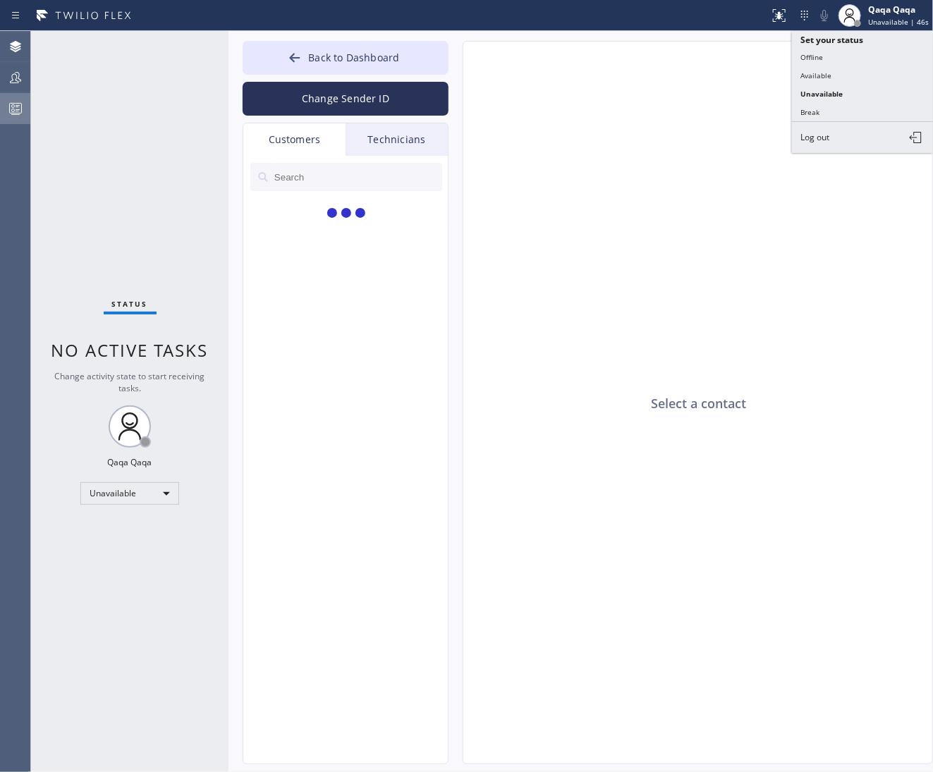
click at [567, 375] on div "Select a contact" at bounding box center [698, 403] width 470 height 723
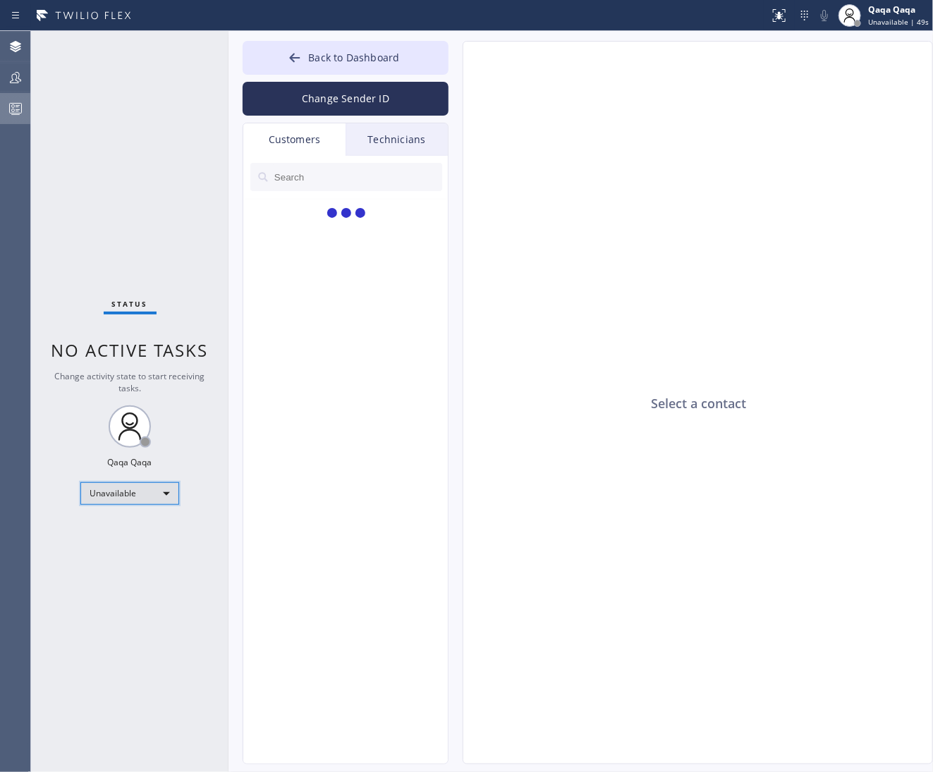
click at [154, 497] on div "Unavailable" at bounding box center [129, 493] width 99 height 23
click at [316, 484] on div at bounding box center [466, 386] width 933 height 772
click at [543, 377] on div "Select a contact" at bounding box center [698, 403] width 470 height 723
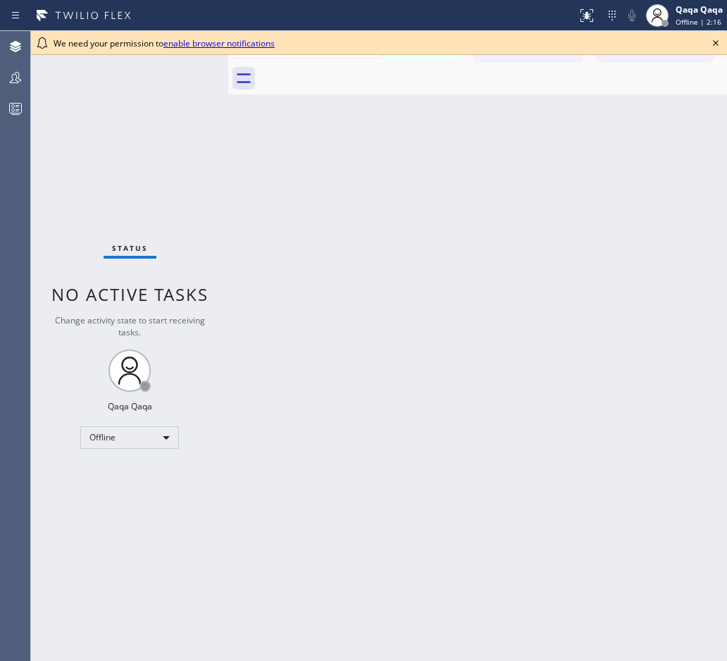
click at [432, 254] on div "Back to Dashboard Change Sender ID Customers Technicians Select a contact Outbo…" at bounding box center [477, 346] width 499 height 630
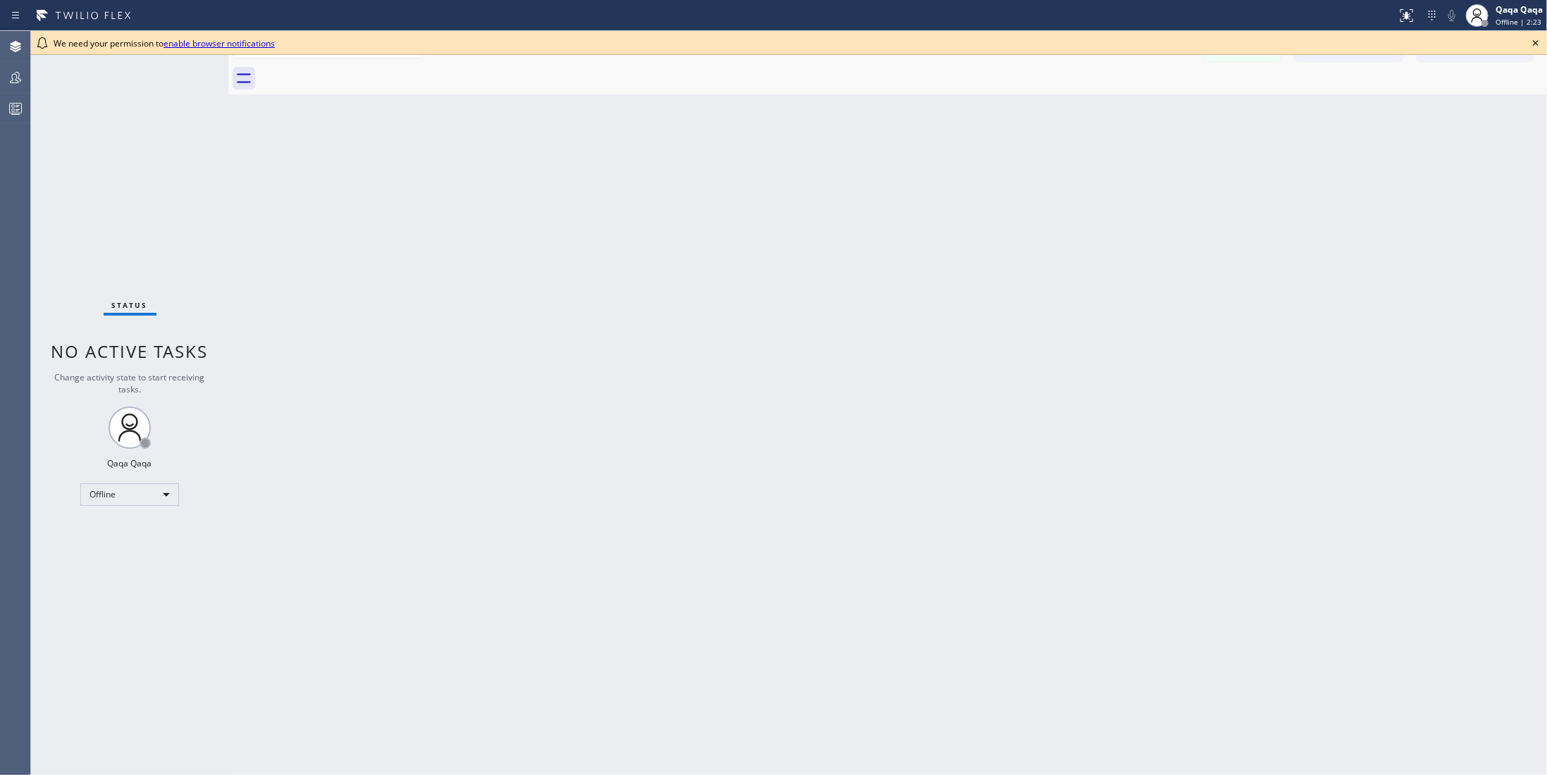
click at [727, 44] on icon at bounding box center [1535, 43] width 17 height 17
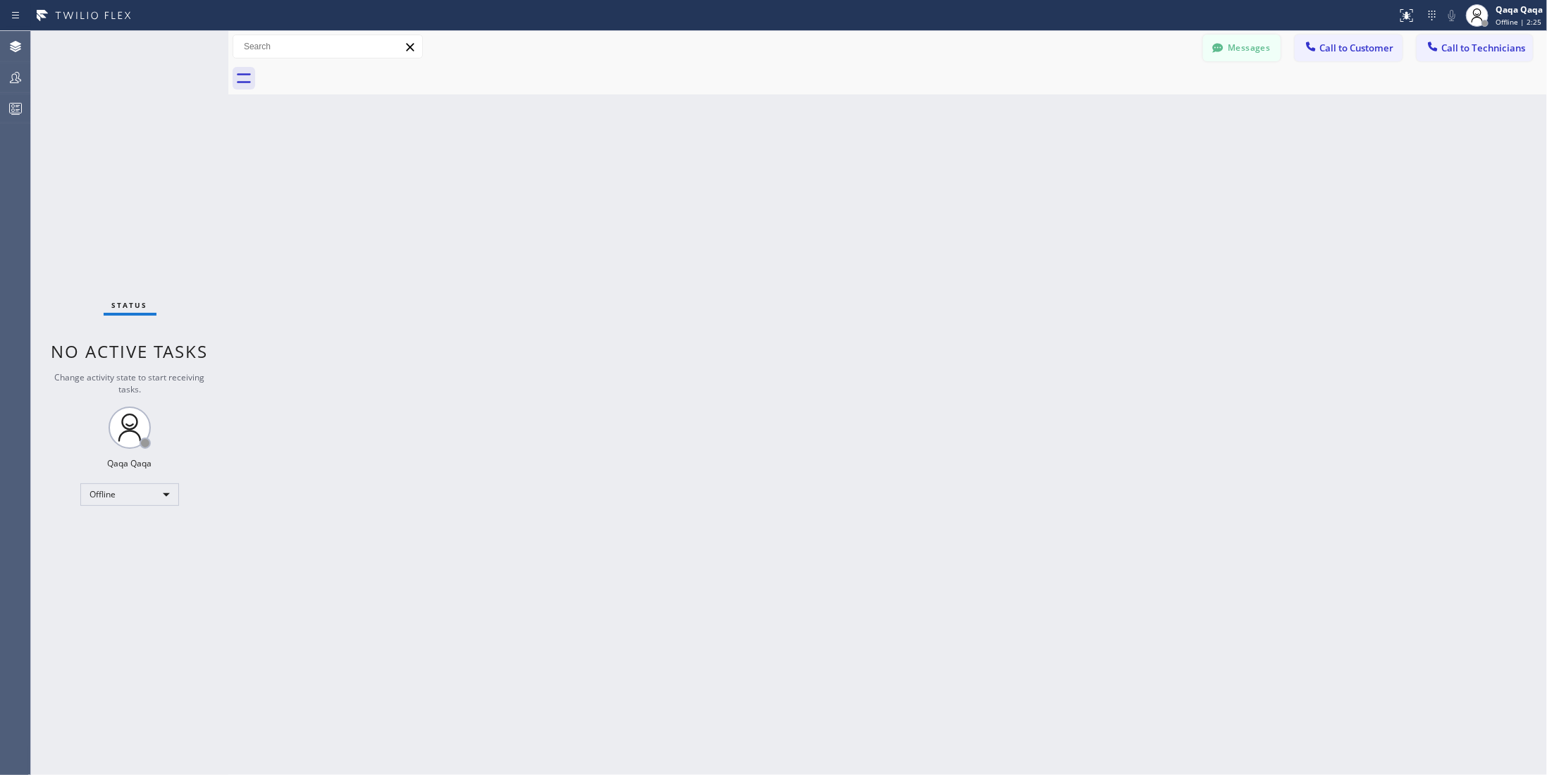
click at [727, 59] on button "Messages" at bounding box center [1242, 48] width 78 height 27
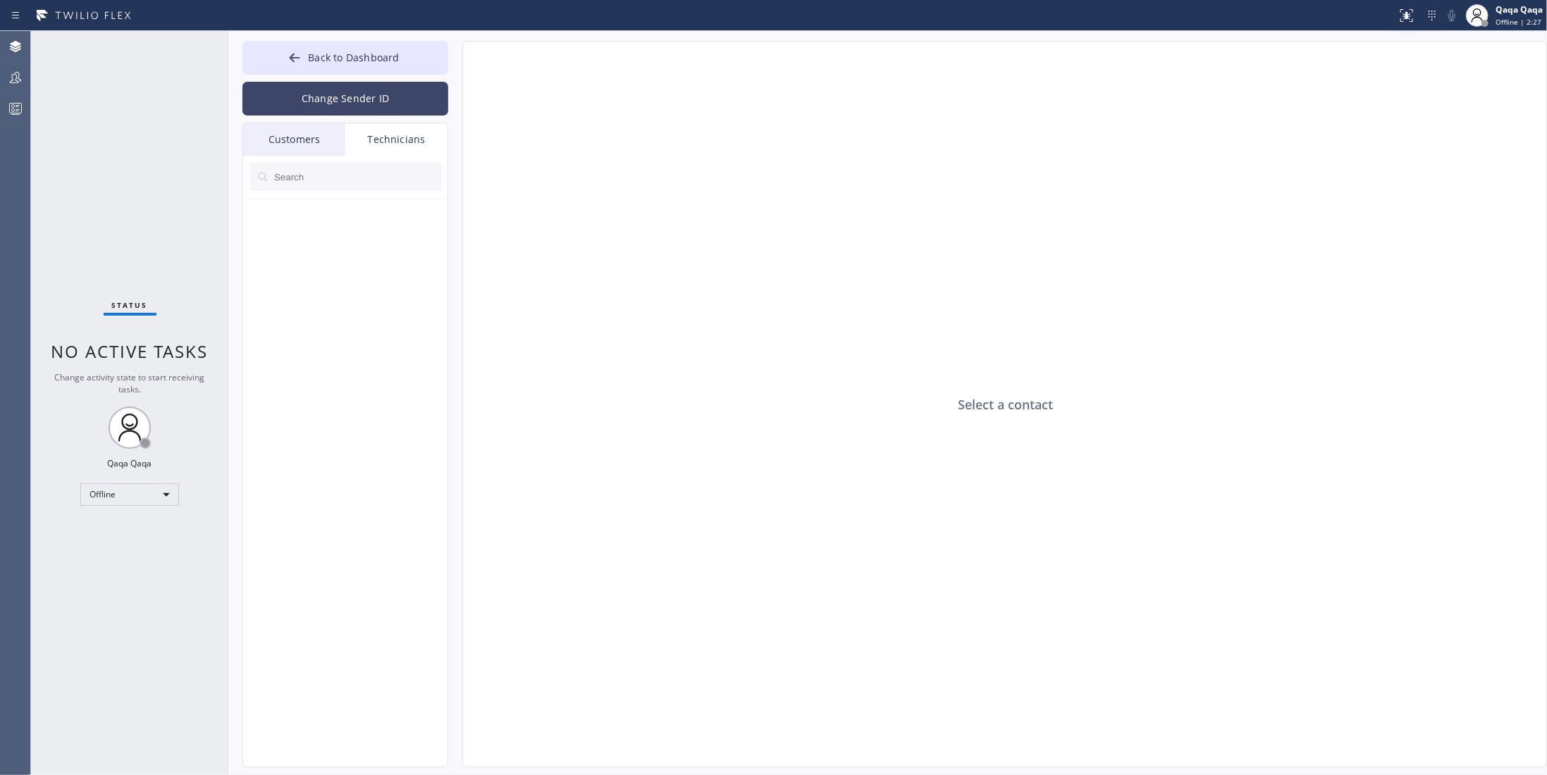
click at [348, 94] on button "Change Sender ID" at bounding box center [345, 99] width 206 height 34
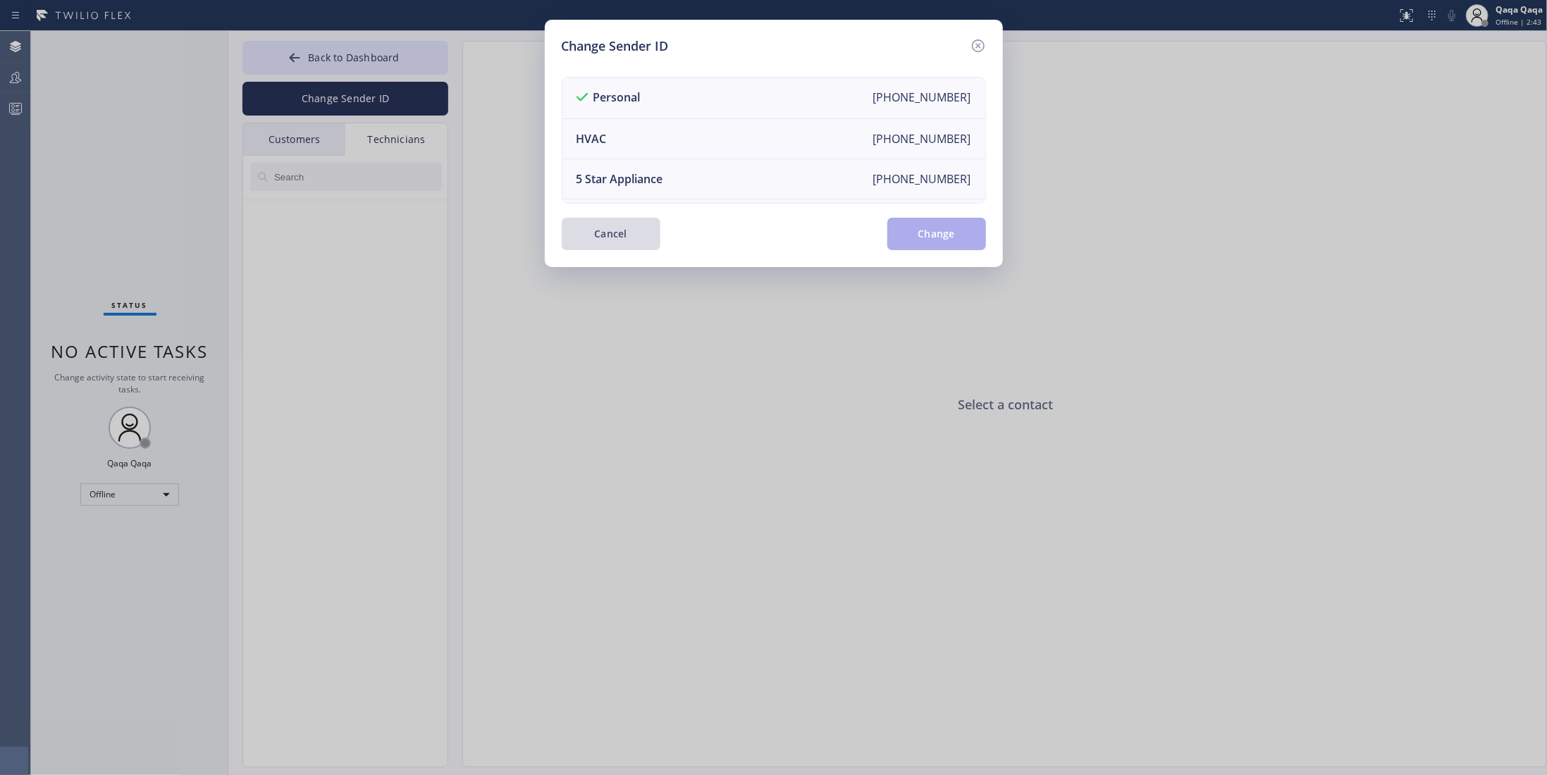
click at [613, 233] on button "Cancel" at bounding box center [611, 234] width 99 height 32
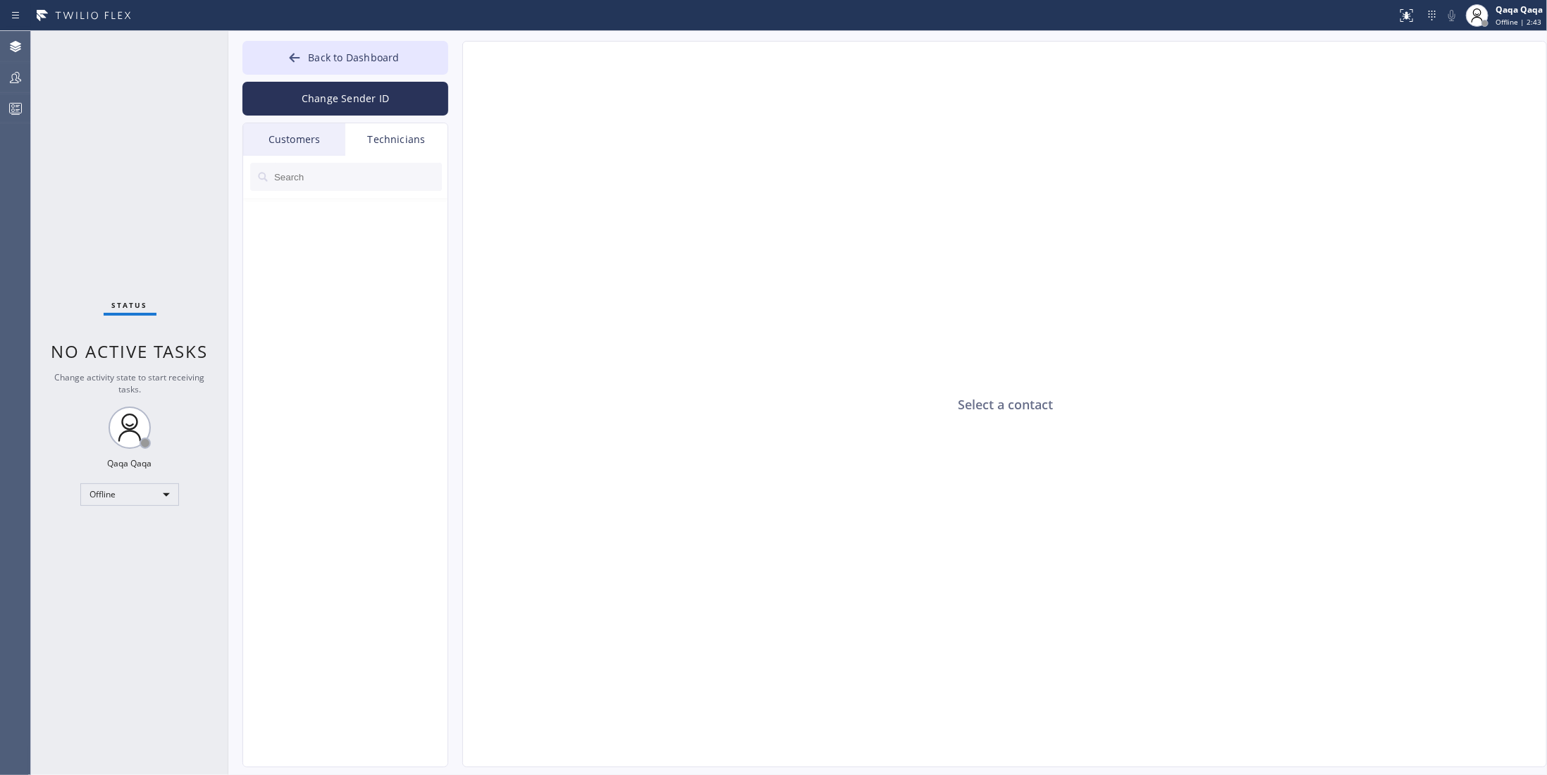
click at [615, 356] on div "Select a contact" at bounding box center [1005, 405] width 1085 height 727
click at [297, 135] on div "Customers" at bounding box center [294, 139] width 102 height 32
click at [727, 221] on div "Select a contact" at bounding box center [1005, 405] width 1085 height 727
click at [293, 142] on div "Customers" at bounding box center [294, 139] width 102 height 32
click at [293, 144] on div "Customers" at bounding box center [294, 139] width 102 height 32
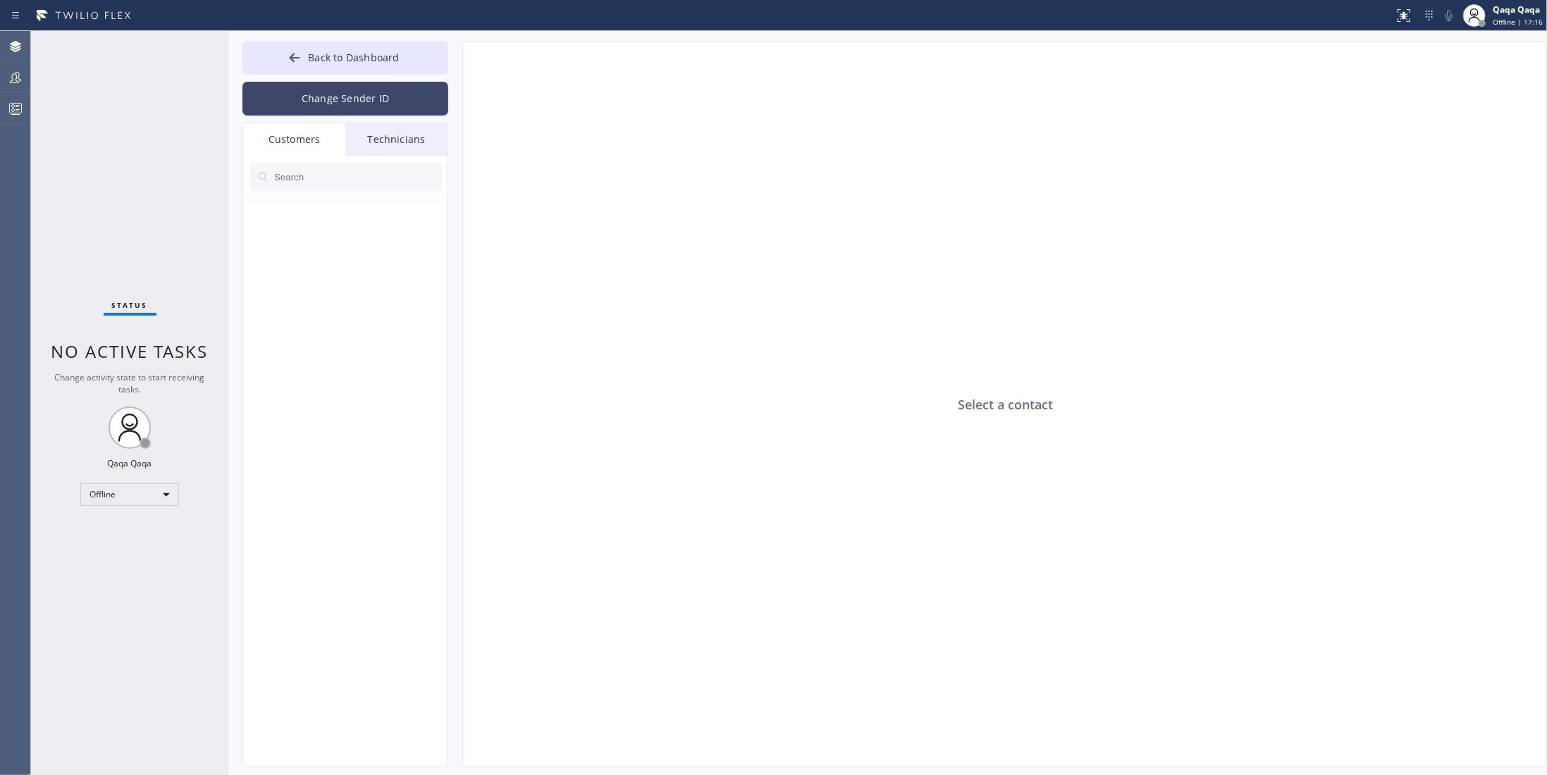
drag, startPoint x: 307, startPoint y: 95, endPoint x: 314, endPoint y: 109, distance: 15.5
click at [307, 96] on button "Change Sender ID" at bounding box center [345, 99] width 206 height 34
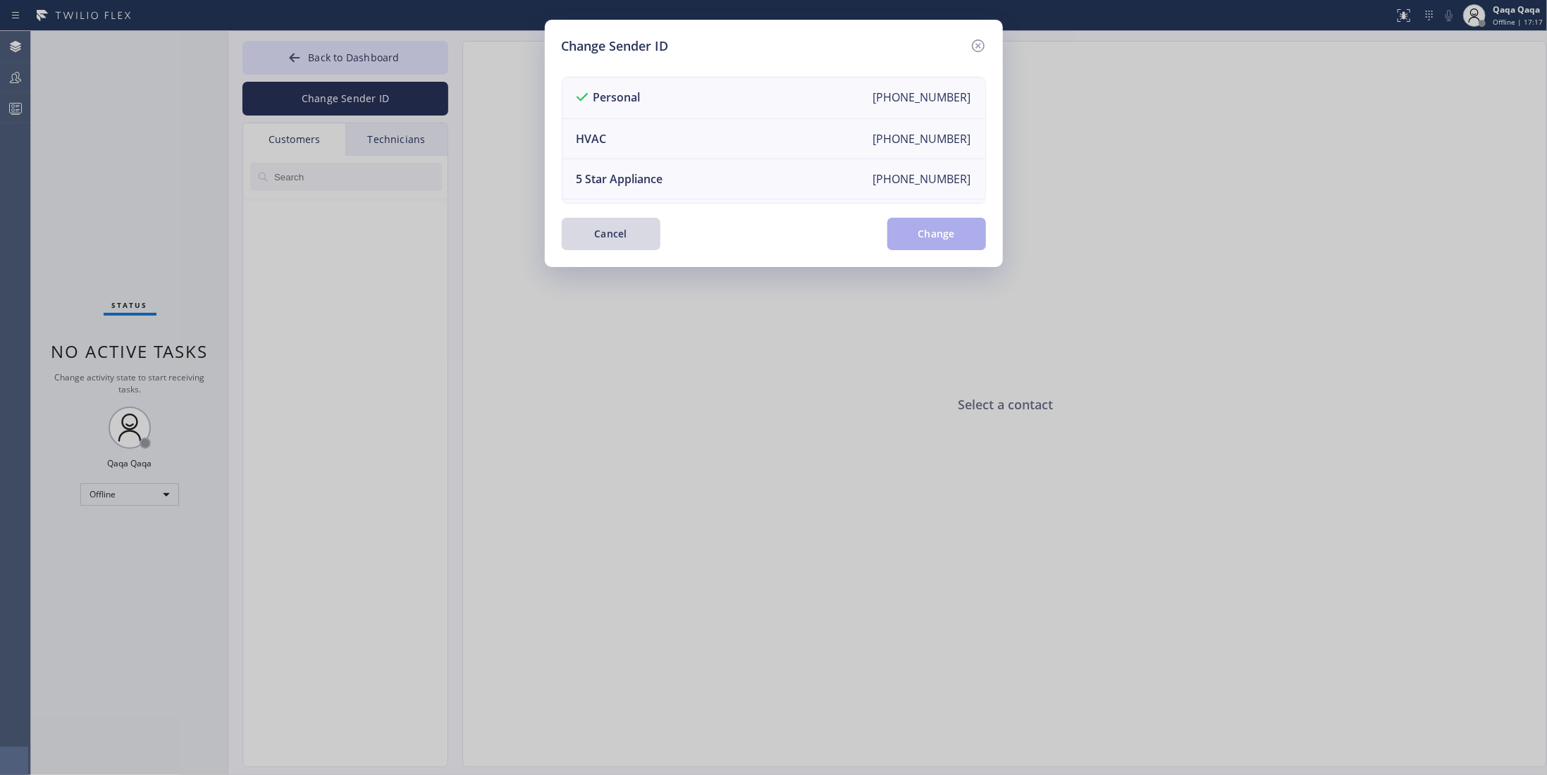
click at [727, 232] on div "Change Sender ID Personal +18889849301 HVAC +18559994417 5 Star Appliance +1855…" at bounding box center [773, 387] width 1547 height 775
click at [727, 285] on div "Change Sender ID Personal +18889849301 HVAC +18559994417 5 Star Appliance +1855…" at bounding box center [773, 387] width 1547 height 775
click at [623, 244] on button "Cancel" at bounding box center [611, 234] width 99 height 32
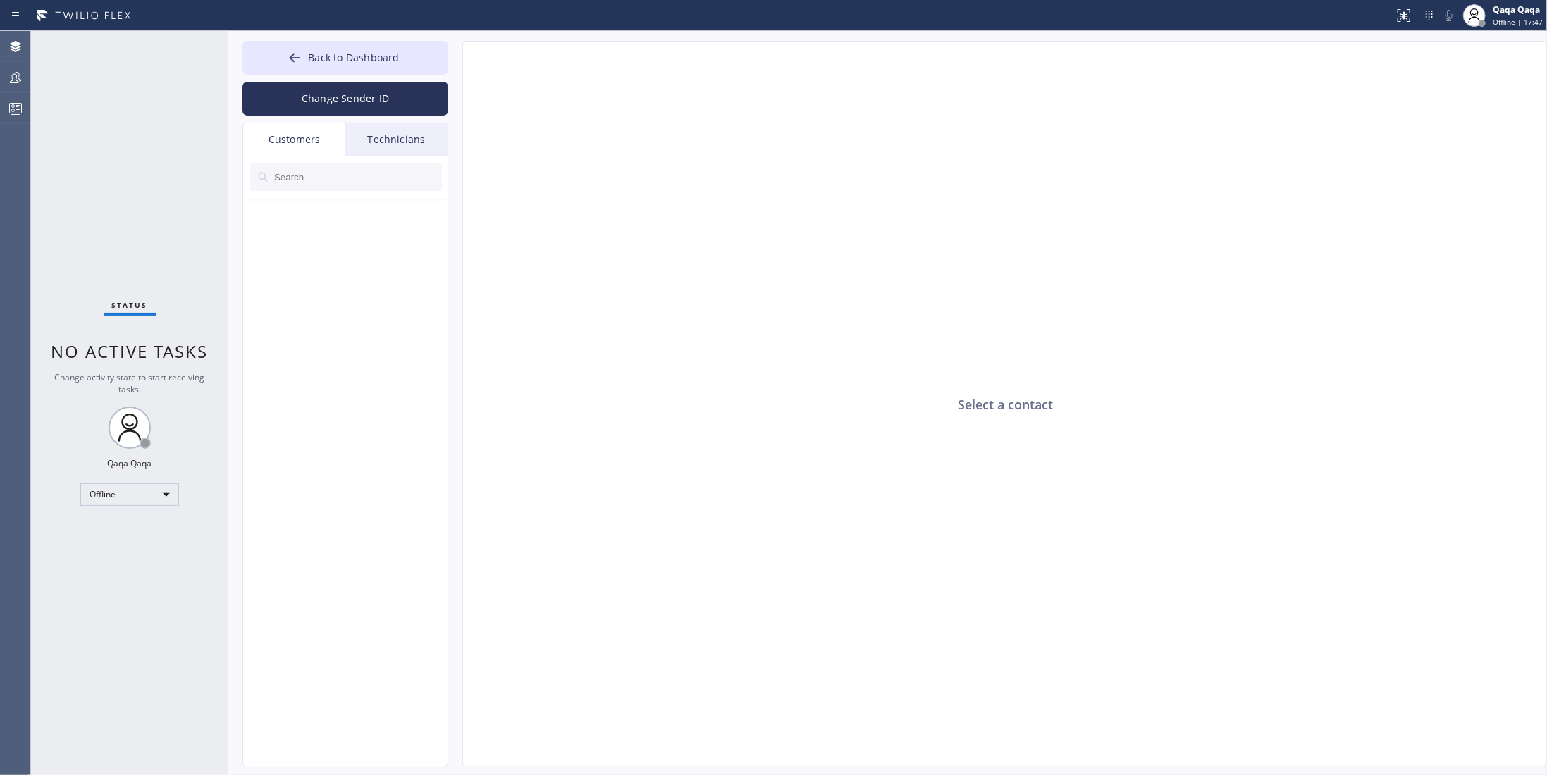
click at [305, 140] on div "Customers" at bounding box center [294, 139] width 102 height 32
click at [305, 180] on input "text" at bounding box center [357, 177] width 169 height 28
paste input "Will Abdallah"
type input "Will Abdallah"
click at [372, 167] on input "Will Abdallah" at bounding box center [347, 177] width 149 height 28
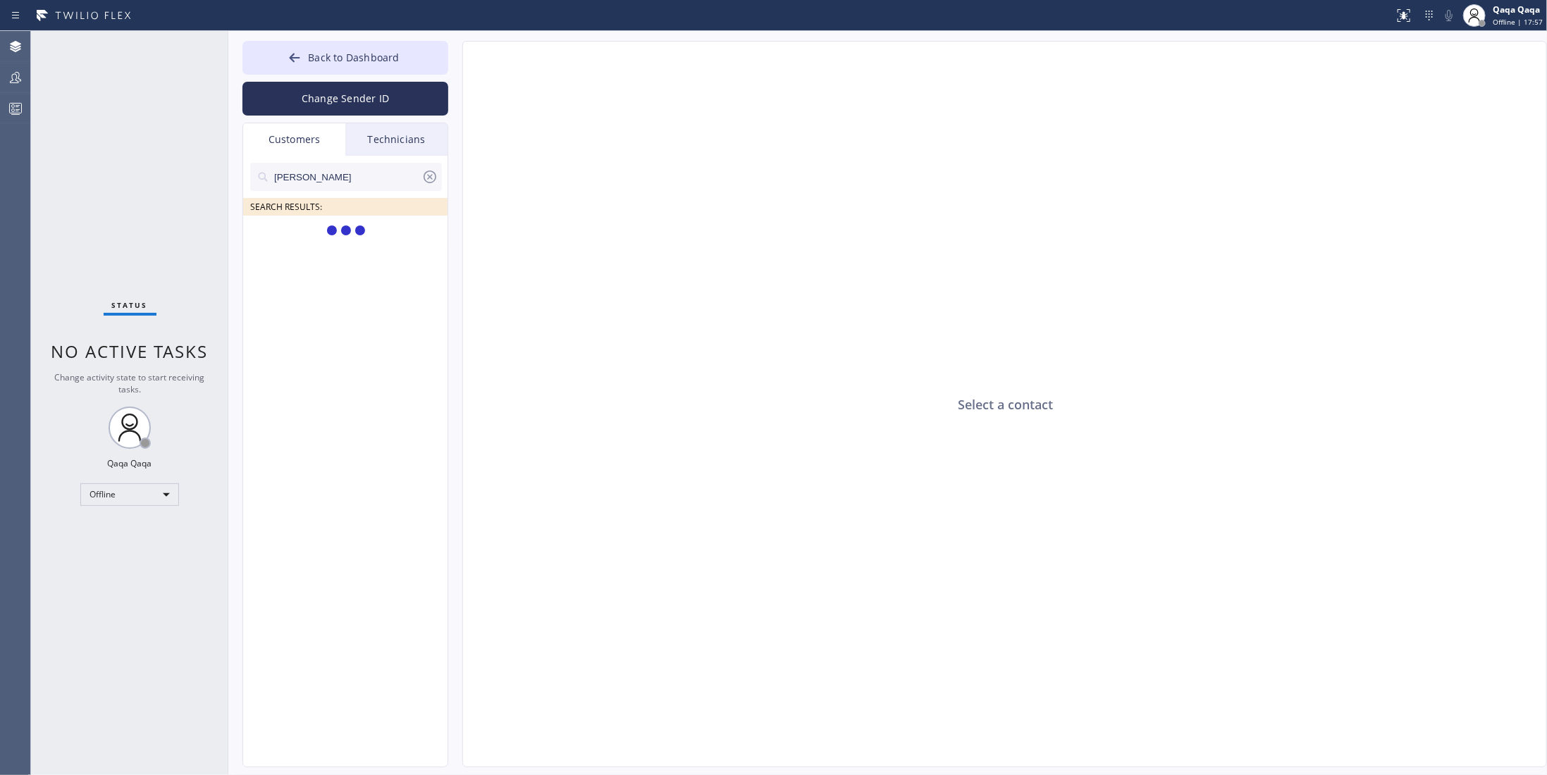
click at [727, 295] on div "Select a contact" at bounding box center [1005, 405] width 1085 height 727
drag, startPoint x: 345, startPoint y: 176, endPoint x: 255, endPoint y: 176, distance: 90.2
click at [255, 176] on div "Will Abdallah" at bounding box center [346, 177] width 192 height 28
click at [357, 181] on input "Will Abdallah" at bounding box center [347, 177] width 149 height 28
click at [486, 306] on div "Select a contact" at bounding box center [1005, 405] width 1085 height 727
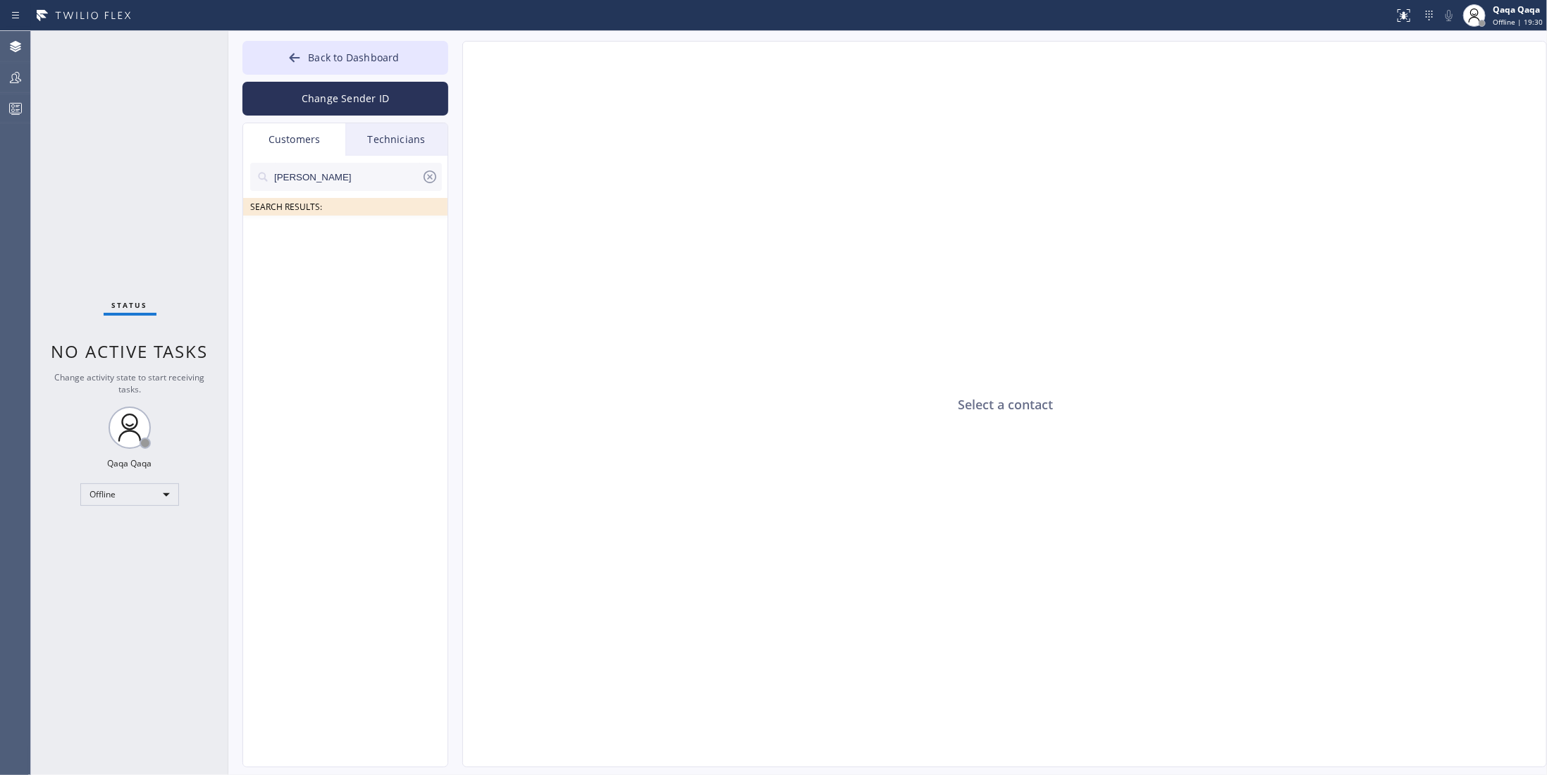
click at [432, 176] on icon at bounding box center [430, 176] width 17 height 17
click at [686, 469] on div "Select a contact" at bounding box center [1005, 405] width 1085 height 727
drag, startPoint x: 466, startPoint y: 213, endPoint x: 449, endPoint y: 182, distance: 35.3
click at [466, 213] on div "Select a contact" at bounding box center [1005, 405] width 1085 height 727
click at [375, 106] on button "Change Sender ID" at bounding box center [345, 99] width 206 height 34
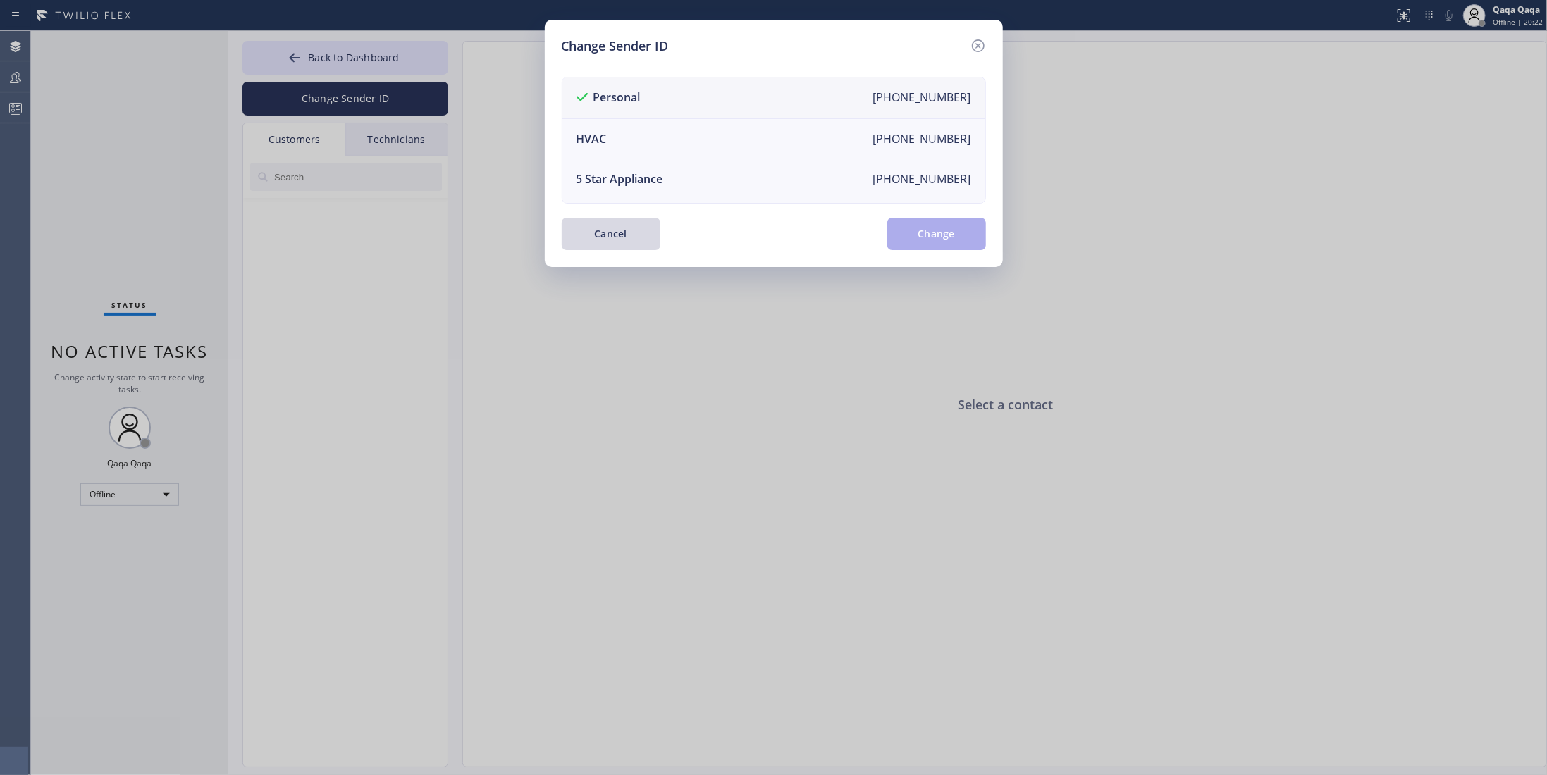
click at [727, 101] on div "+18889849301" at bounding box center [922, 98] width 98 height 17
click at [605, 235] on button "Cancel" at bounding box center [611, 234] width 99 height 32
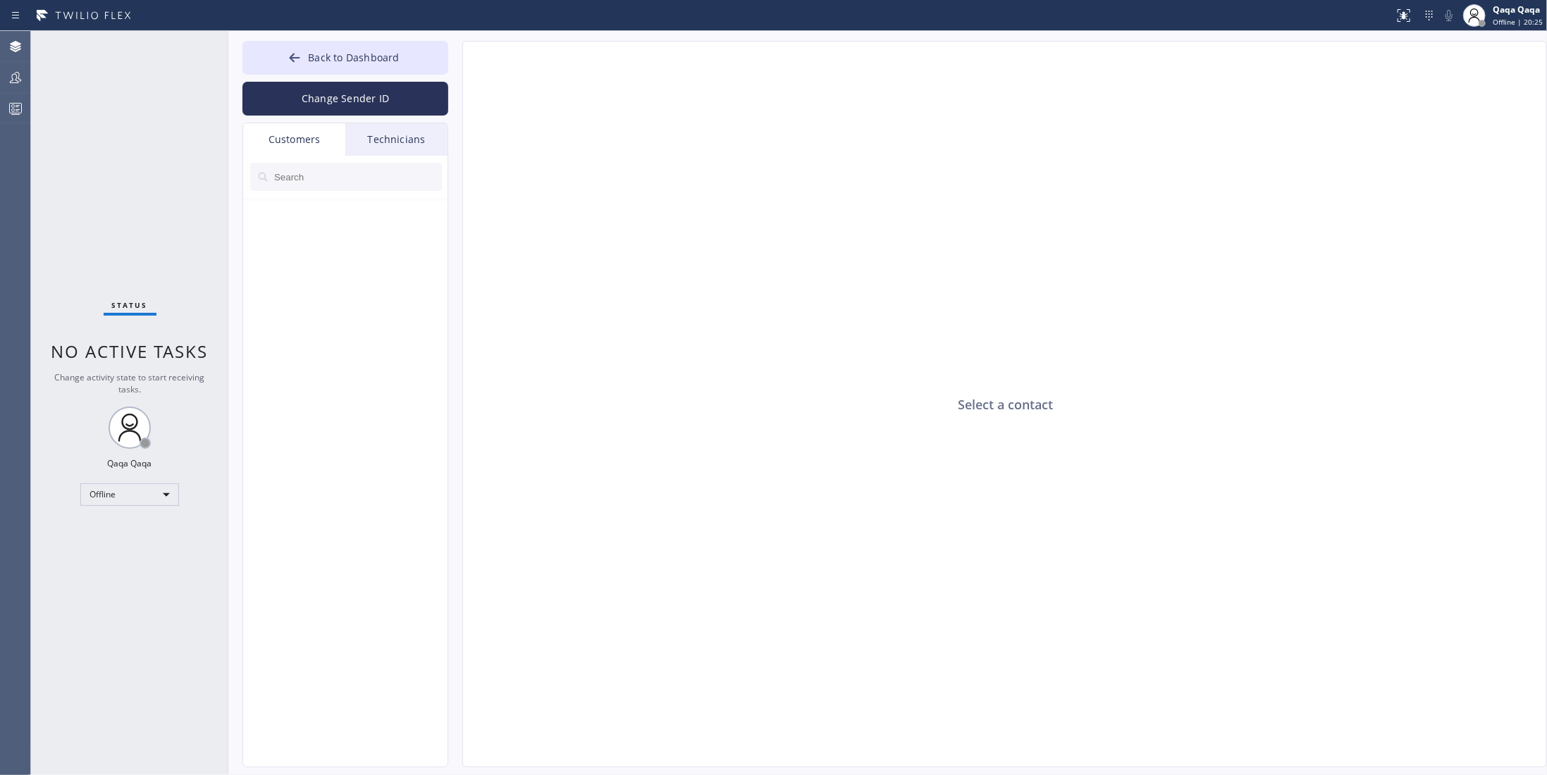
click at [727, 405] on div "Select a contact" at bounding box center [1005, 405] width 1085 height 727
click at [309, 177] on input "text" at bounding box center [357, 177] width 169 height 28
paste input "Abdallah"
click at [727, 314] on div "Select a contact" at bounding box center [1005, 405] width 1085 height 727
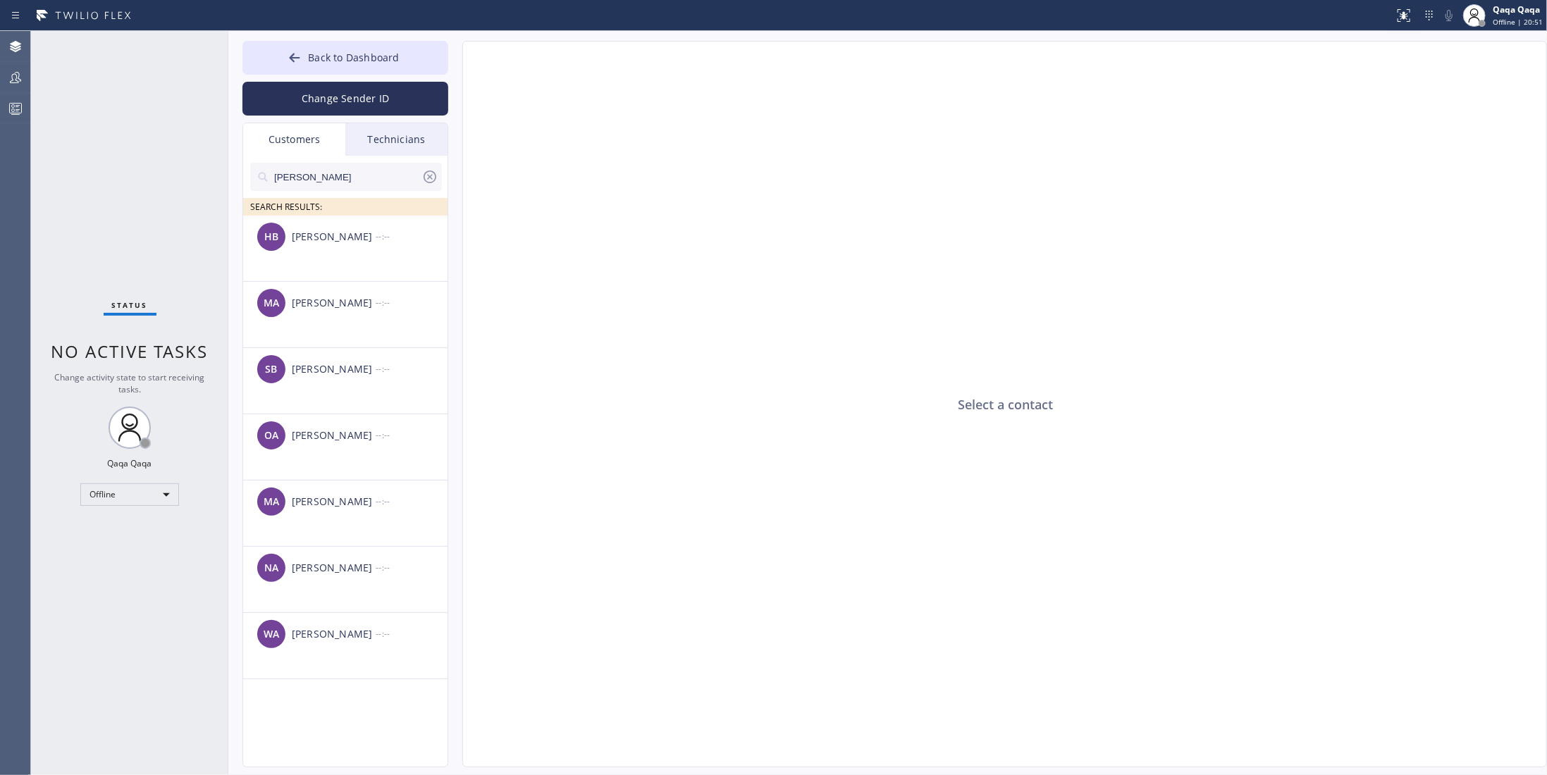
click at [323, 176] on input "Abdallah" at bounding box center [347, 177] width 149 height 28
paste input "Will"
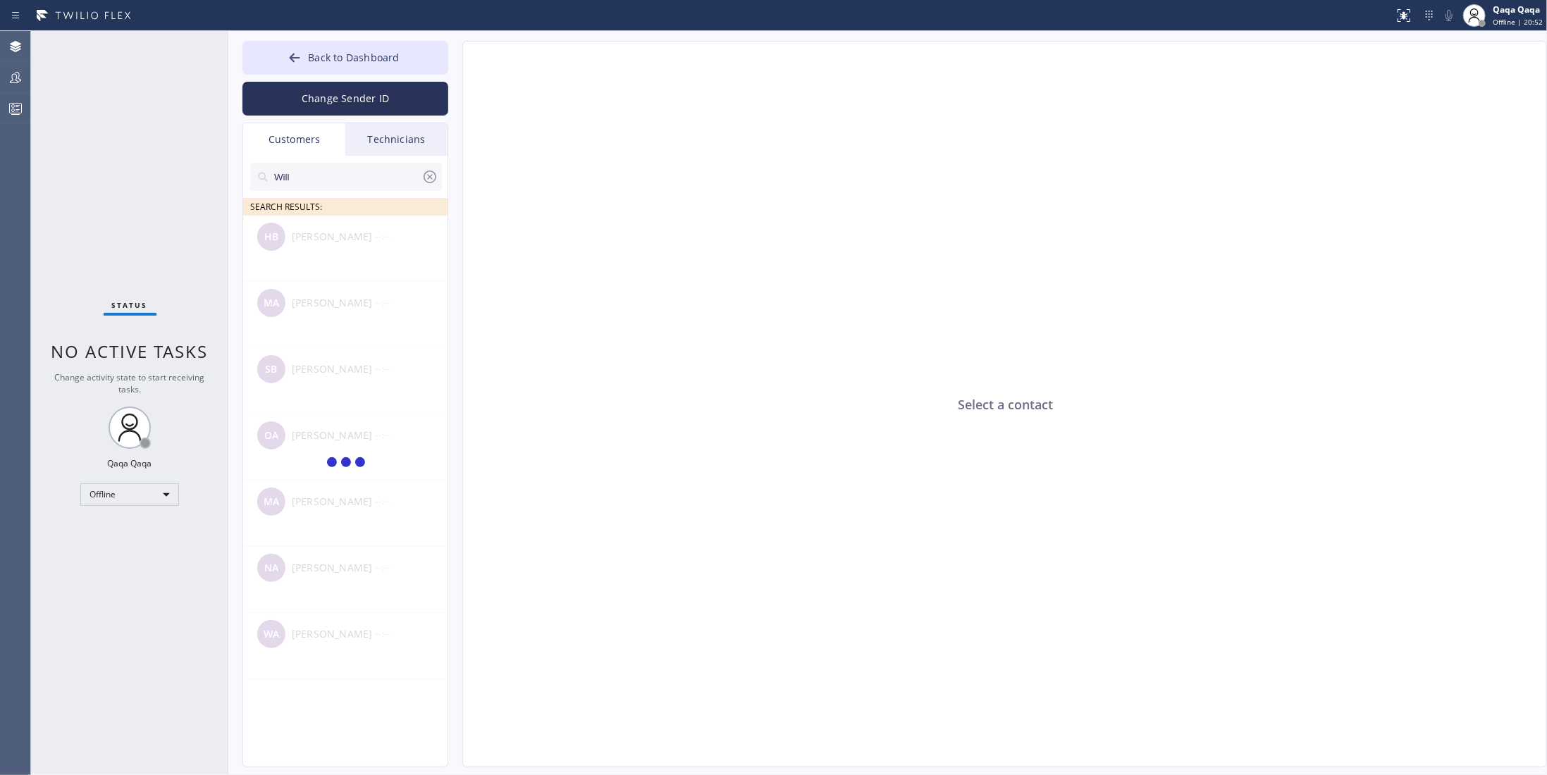
click at [696, 328] on div "Select a contact" at bounding box center [1005, 405] width 1085 height 727
click at [351, 180] on input "Will" at bounding box center [347, 177] width 149 height 28
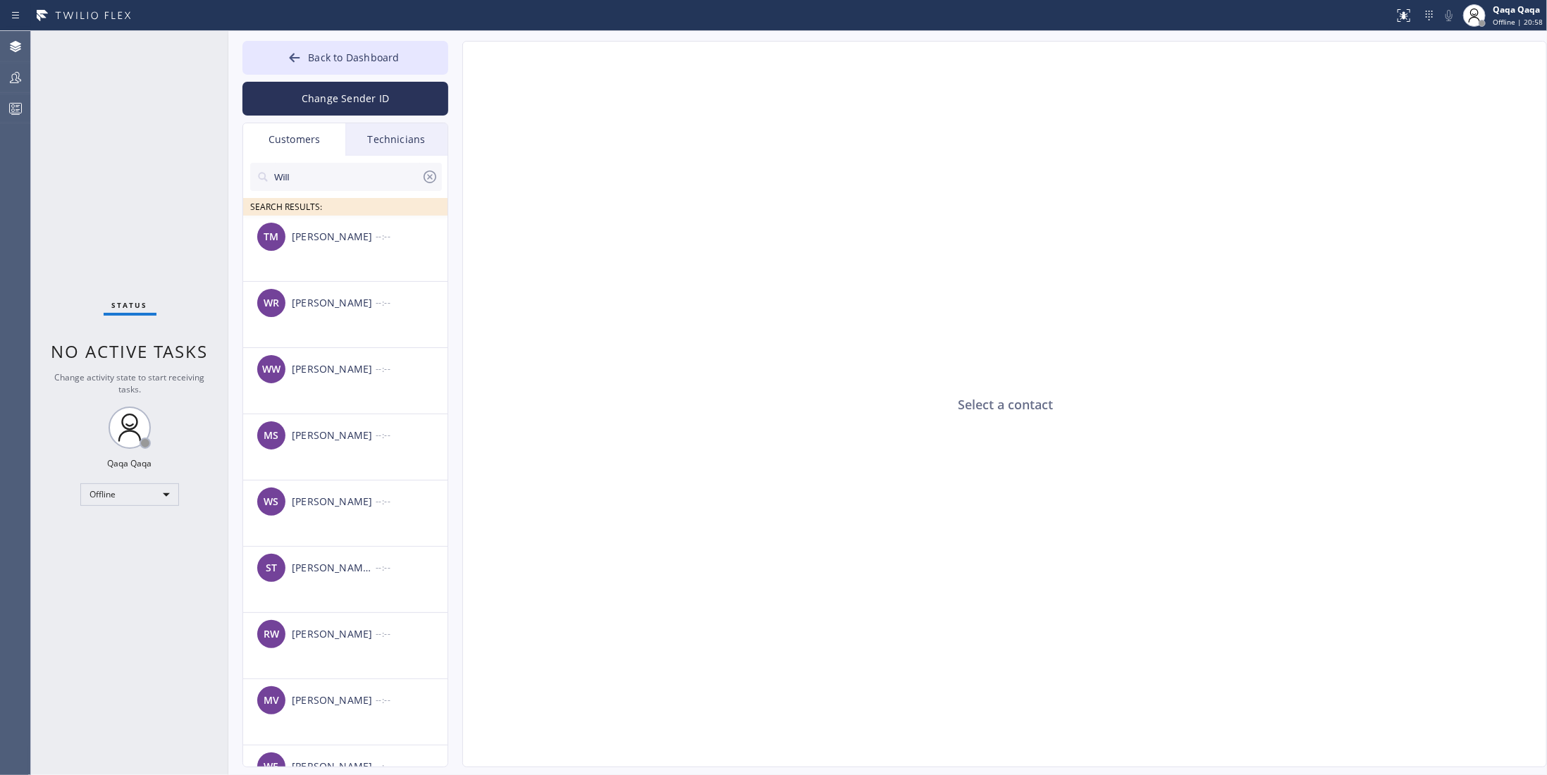
type input "Will"
click at [430, 179] on icon at bounding box center [430, 176] width 17 height 17
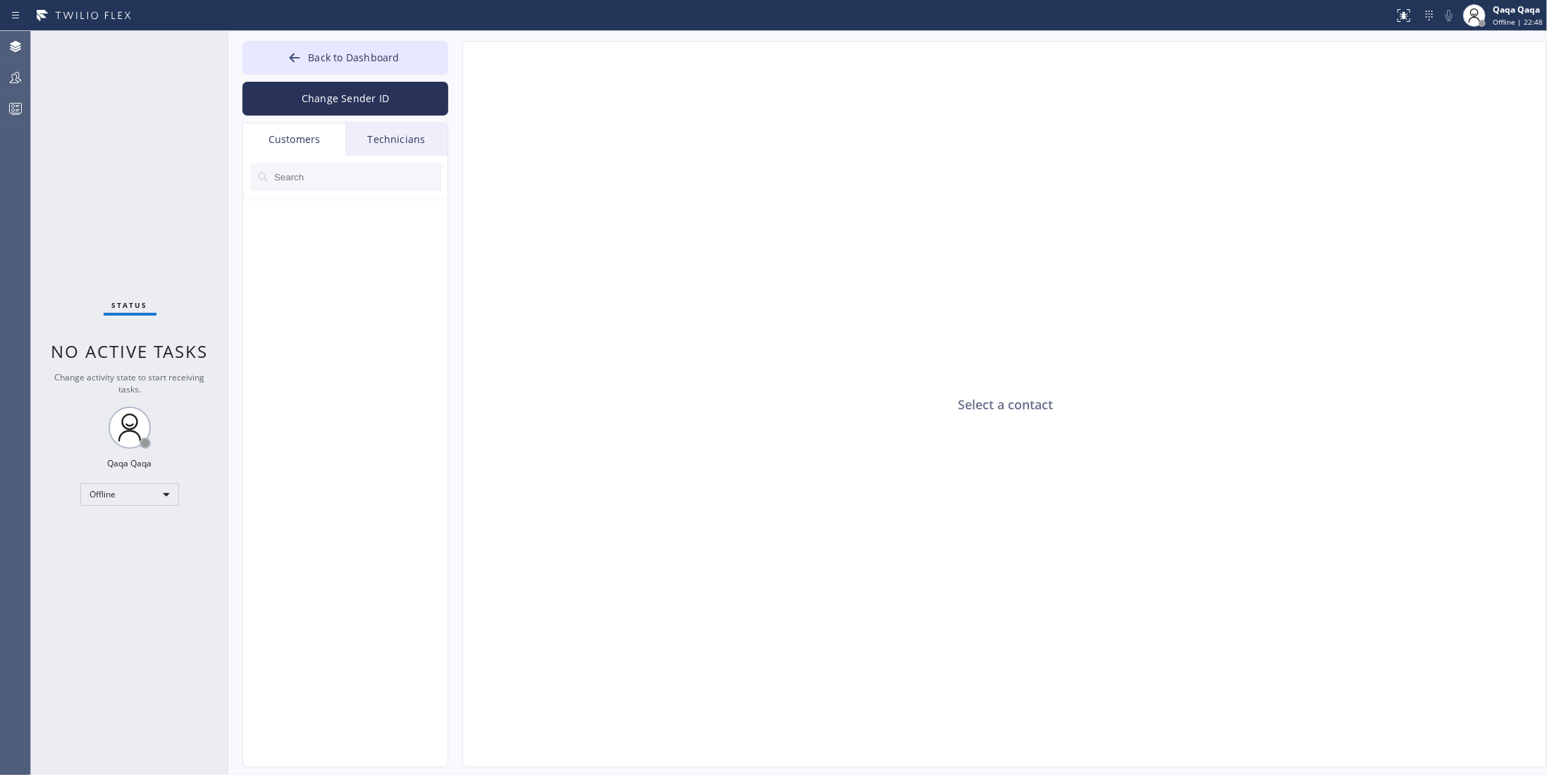
click at [320, 176] on input "text" at bounding box center [357, 177] width 169 height 28
type input "l"
drag, startPoint x: 300, startPoint y: 179, endPoint x: 300, endPoint y: 187, distance: 7.8
click at [300, 179] on input "text" at bounding box center [357, 177] width 169 height 28
paste input "323-327-3312"
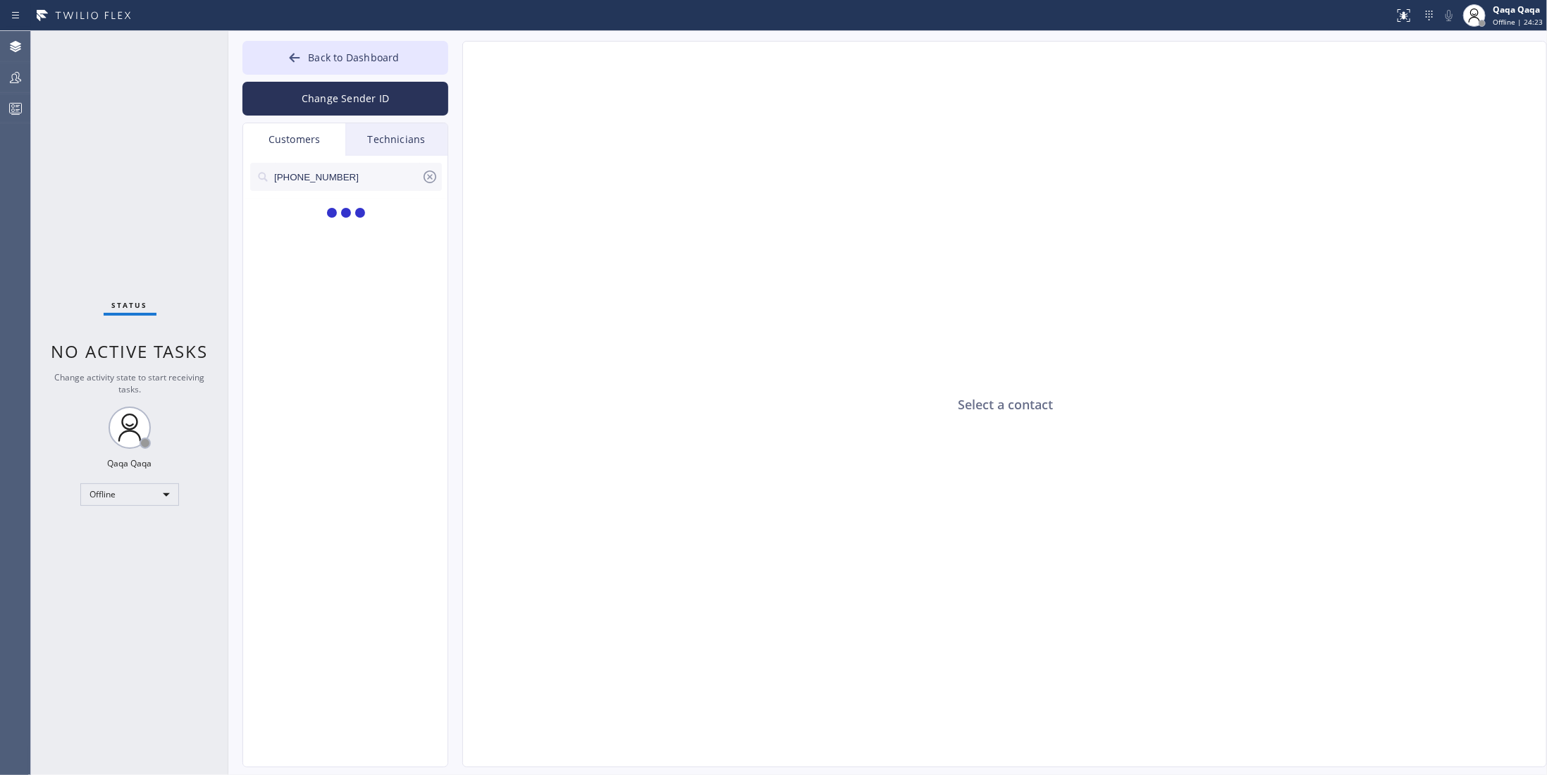
click at [638, 268] on div "Select a contact" at bounding box center [1005, 405] width 1085 height 727
click at [357, 179] on input "323-327-3312" at bounding box center [347, 177] width 149 height 28
click at [288, 176] on input "323-327-3312" at bounding box center [347, 177] width 149 height 28
click at [641, 387] on div "Select a contact" at bounding box center [1005, 405] width 1085 height 727
drag, startPoint x: 682, startPoint y: 342, endPoint x: 579, endPoint y: 310, distance: 107.0
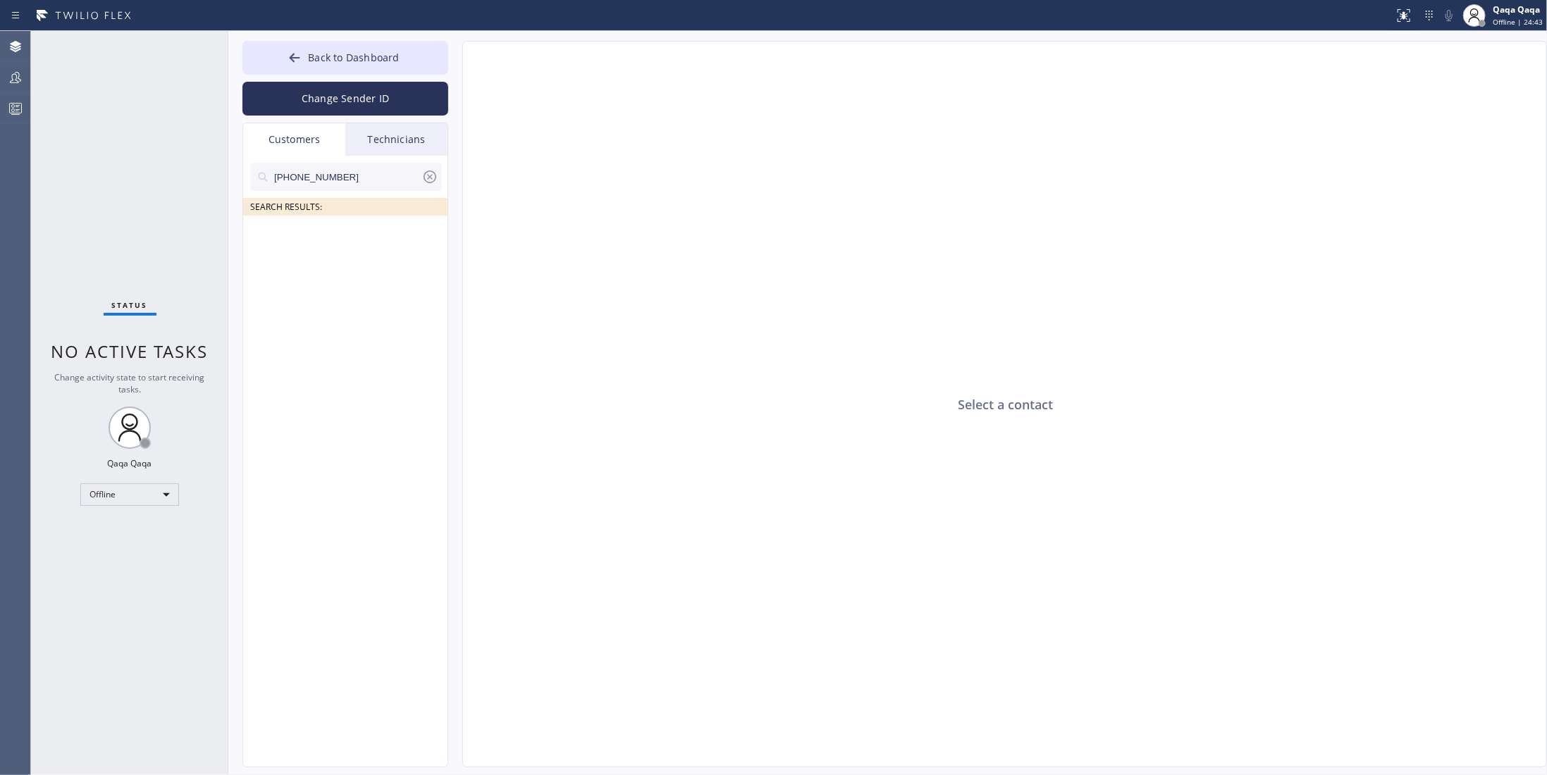
click at [680, 340] on div "Select a contact" at bounding box center [1005, 405] width 1085 height 727
click at [353, 178] on input "(323)-327-3312" at bounding box center [347, 177] width 149 height 28
click at [379, 168] on input "(323)-327-3312" at bounding box center [347, 177] width 149 height 28
click at [364, 185] on input "(323)-327-3312" at bounding box center [347, 177] width 149 height 28
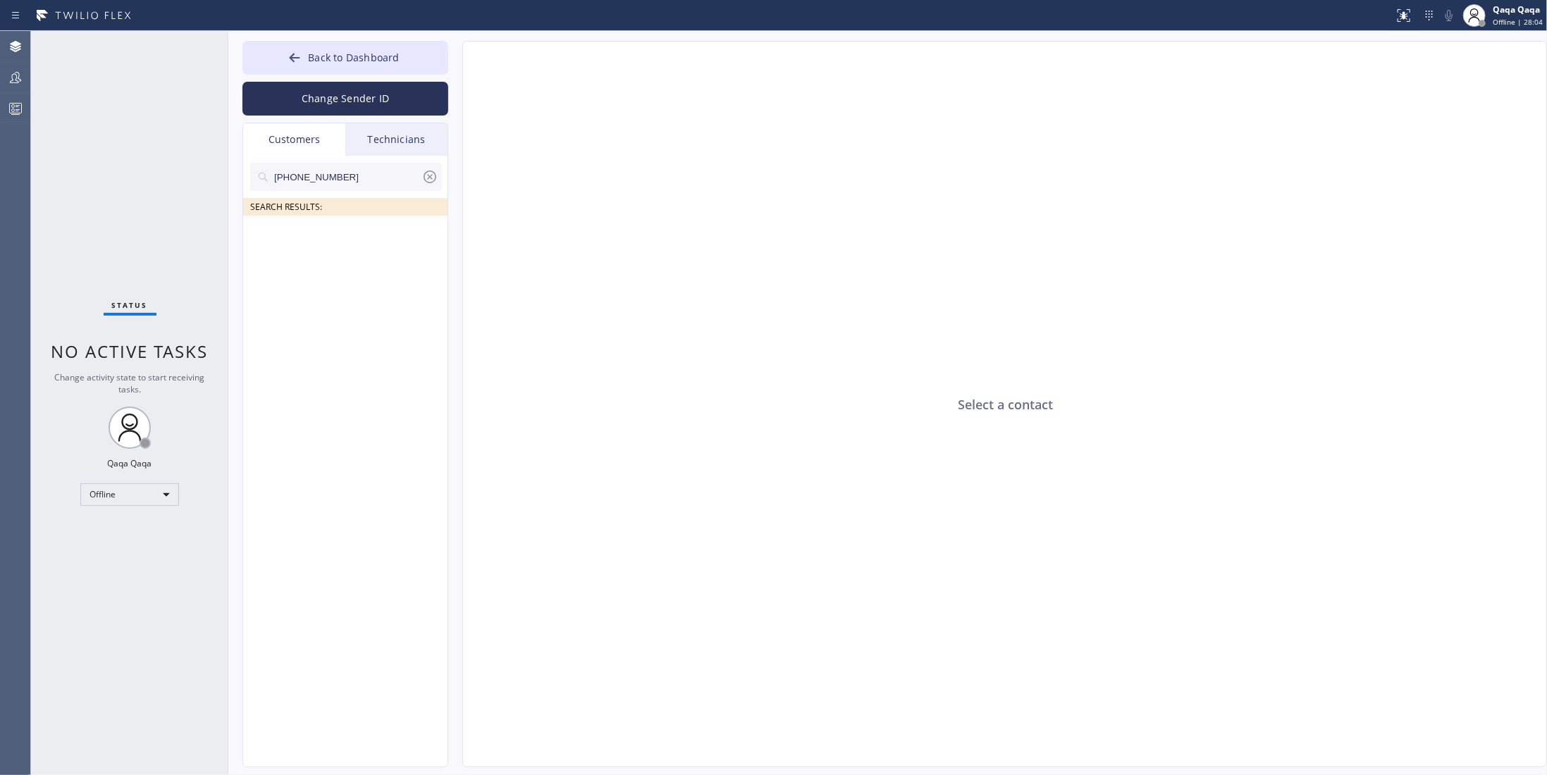
drag, startPoint x: 319, startPoint y: 176, endPoint x: 375, endPoint y: 278, distance: 116.7
click at [319, 176] on input "(323)-327-3312" at bounding box center [347, 177] width 149 height 28
click at [300, 177] on input "(323)-327 3312" at bounding box center [347, 177] width 149 height 28
type input "(323) 3273312"
click at [727, 275] on div "Select a contact" at bounding box center [1005, 405] width 1085 height 727
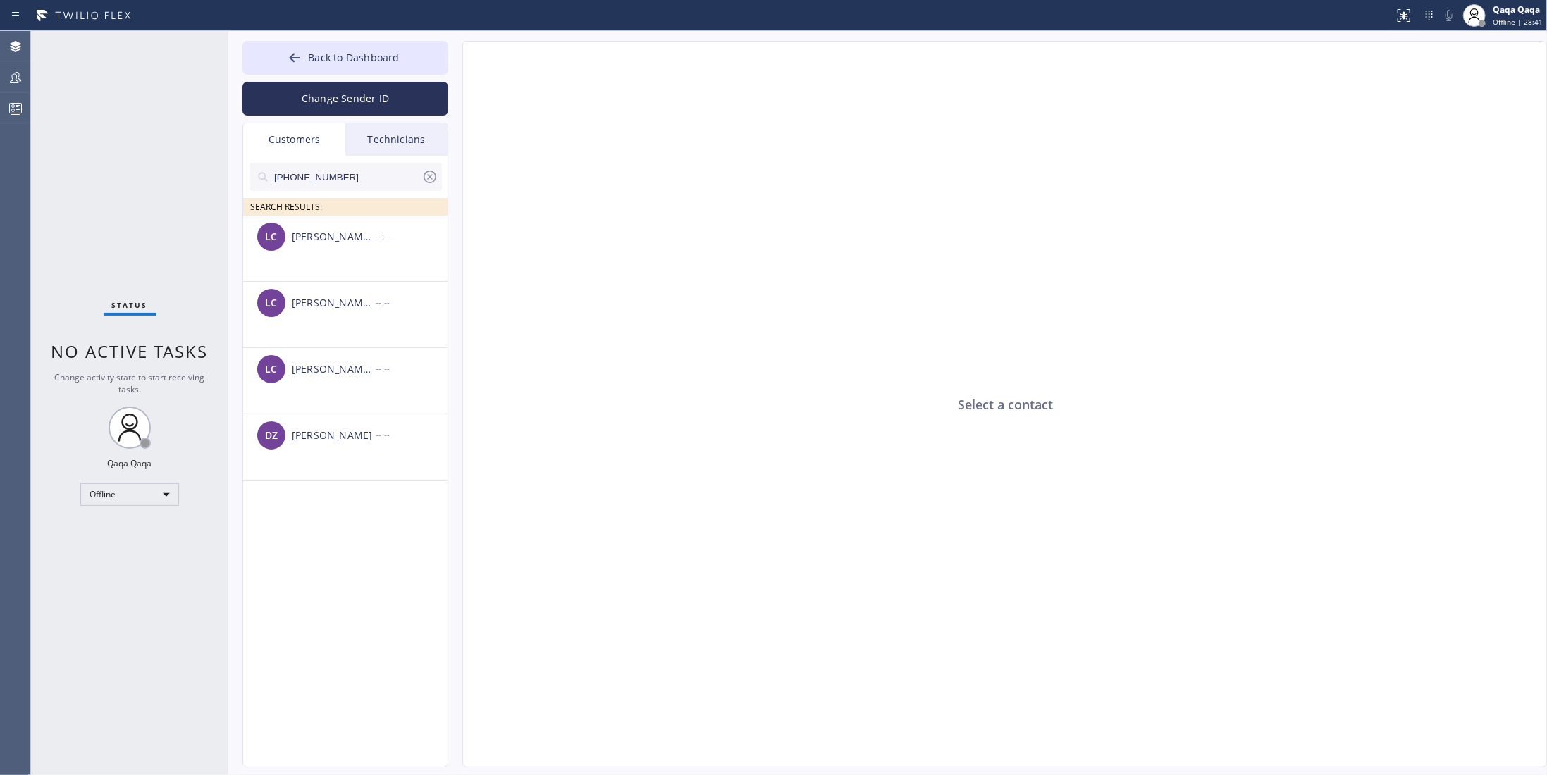
drag, startPoint x: 383, startPoint y: 171, endPoint x: 265, endPoint y: 171, distance: 118.4
click at [265, 171] on div "(323) 327-3312" at bounding box center [346, 177] width 192 height 28
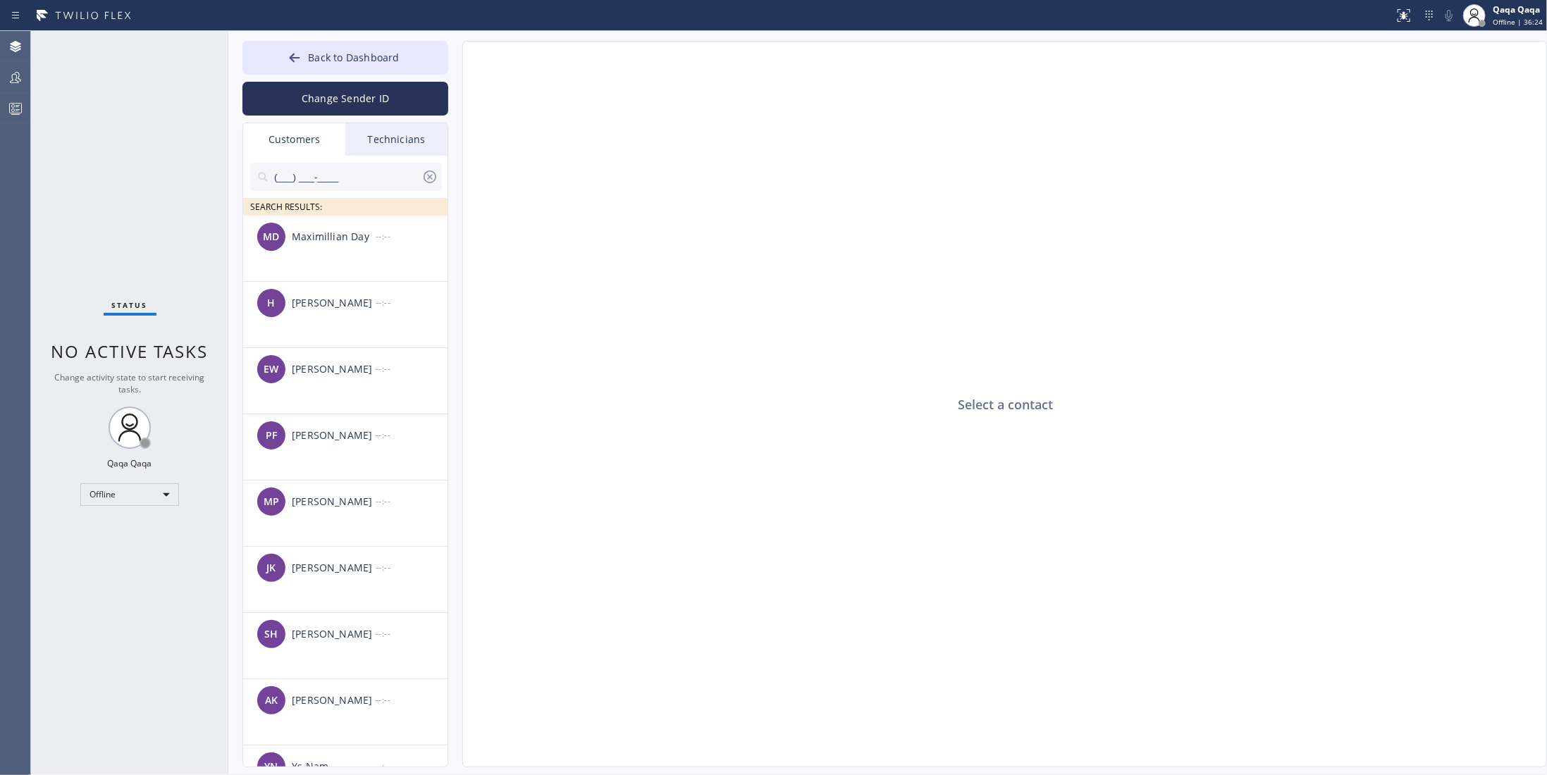
click at [727, 404] on div "Select a contact" at bounding box center [1005, 405] width 1085 height 727
drag, startPoint x: 689, startPoint y: 266, endPoint x: 623, endPoint y: 230, distance: 75.7
click at [689, 266] on div "Select a contact" at bounding box center [1005, 405] width 1085 height 727
click at [295, 56] on icon at bounding box center [295, 58] width 14 height 14
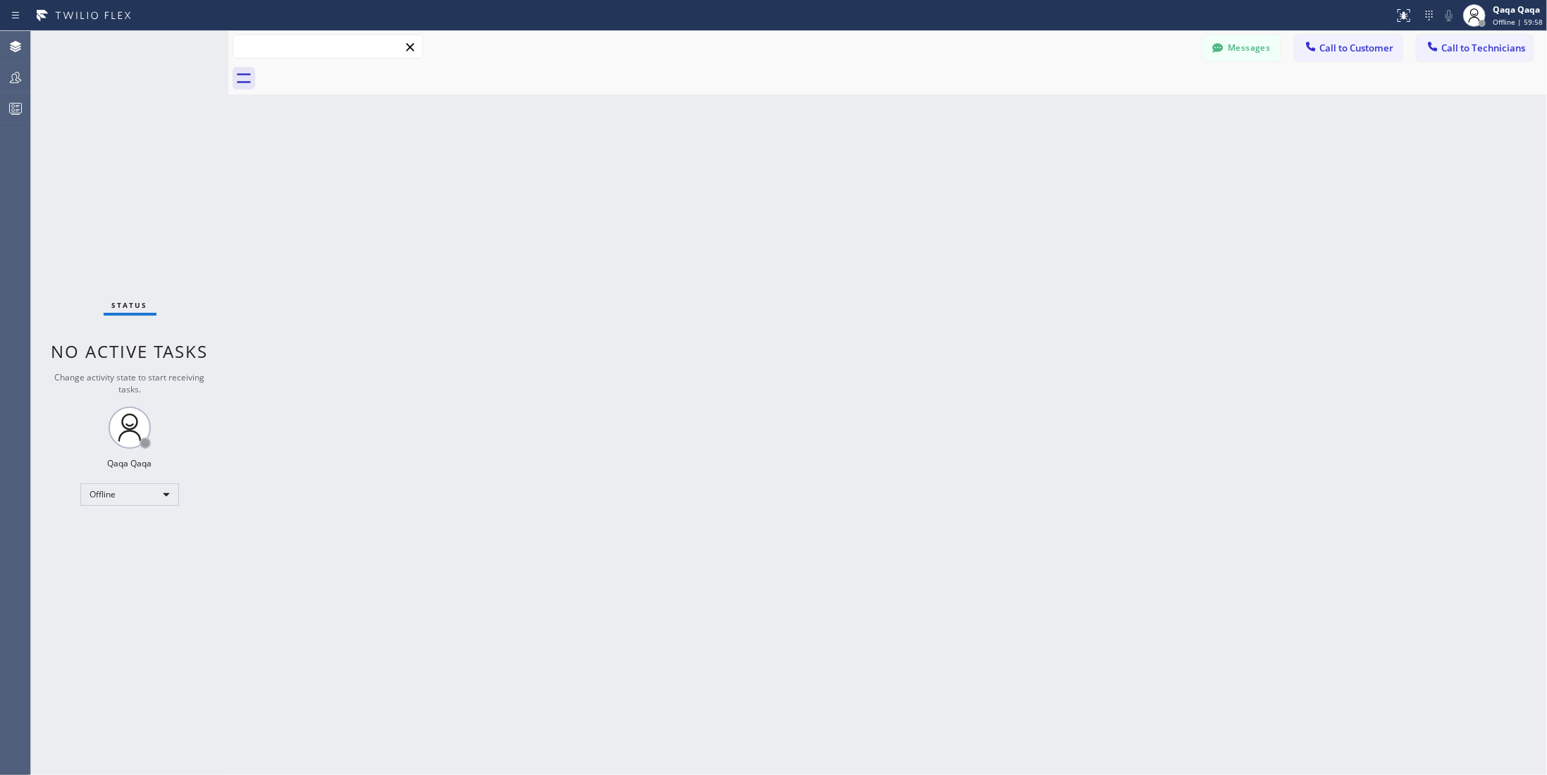
click at [296, 43] on input "text" at bounding box center [327, 46] width 189 height 23
paste input "Susan Desautels"
type input "Susan Desautels"
click at [235, 72] on icon at bounding box center [244, 78] width 23 height 23
click at [727, 47] on icon at bounding box center [1218, 48] width 14 height 14
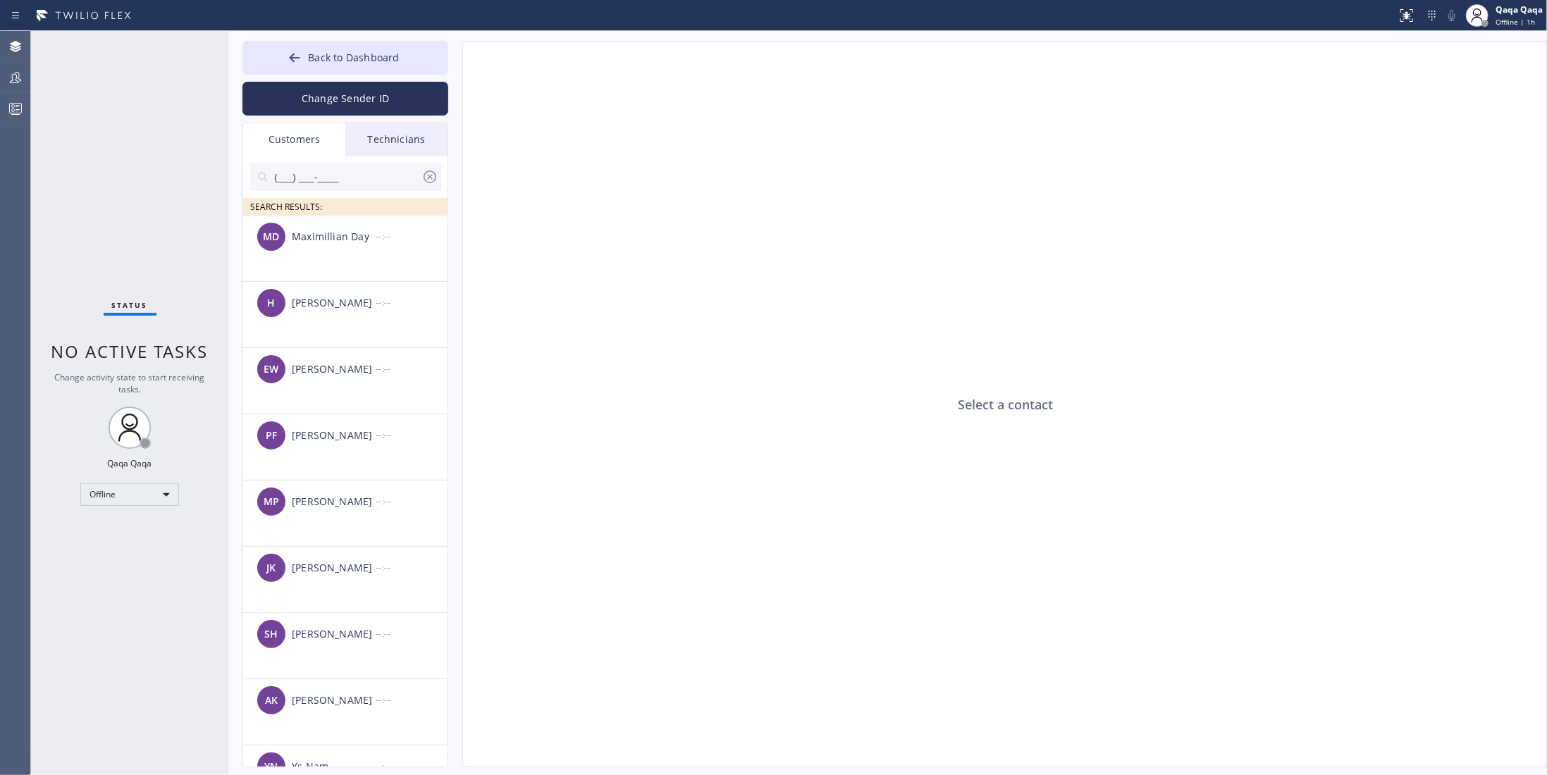
click at [308, 142] on div "Customers" at bounding box center [294, 139] width 102 height 32
click at [269, 173] on icon at bounding box center [263, 177] width 14 height 14
click at [431, 178] on icon at bounding box center [430, 176] width 17 height 17
click at [324, 184] on input "text" at bounding box center [357, 177] width 169 height 28
paste input "Susan Desautels"
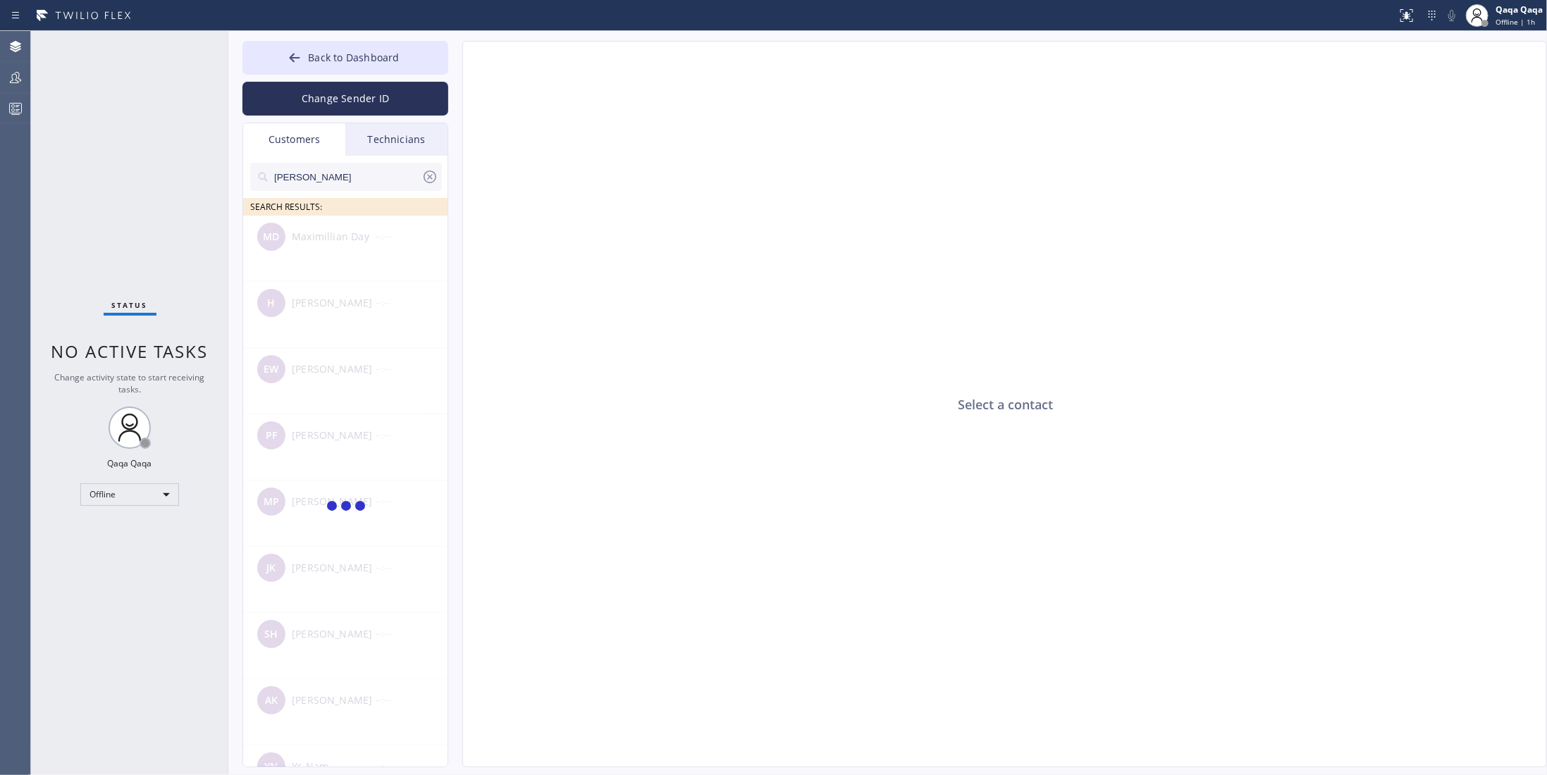
click at [288, 178] on input "Susan Desautels" at bounding box center [347, 177] width 149 height 28
click at [353, 178] on input "Susan Desautels" at bounding box center [347, 177] width 149 height 28
click at [727, 310] on div "Select a contact" at bounding box center [1005, 405] width 1085 height 727
click at [362, 103] on button "Change Sender ID" at bounding box center [345, 99] width 206 height 34
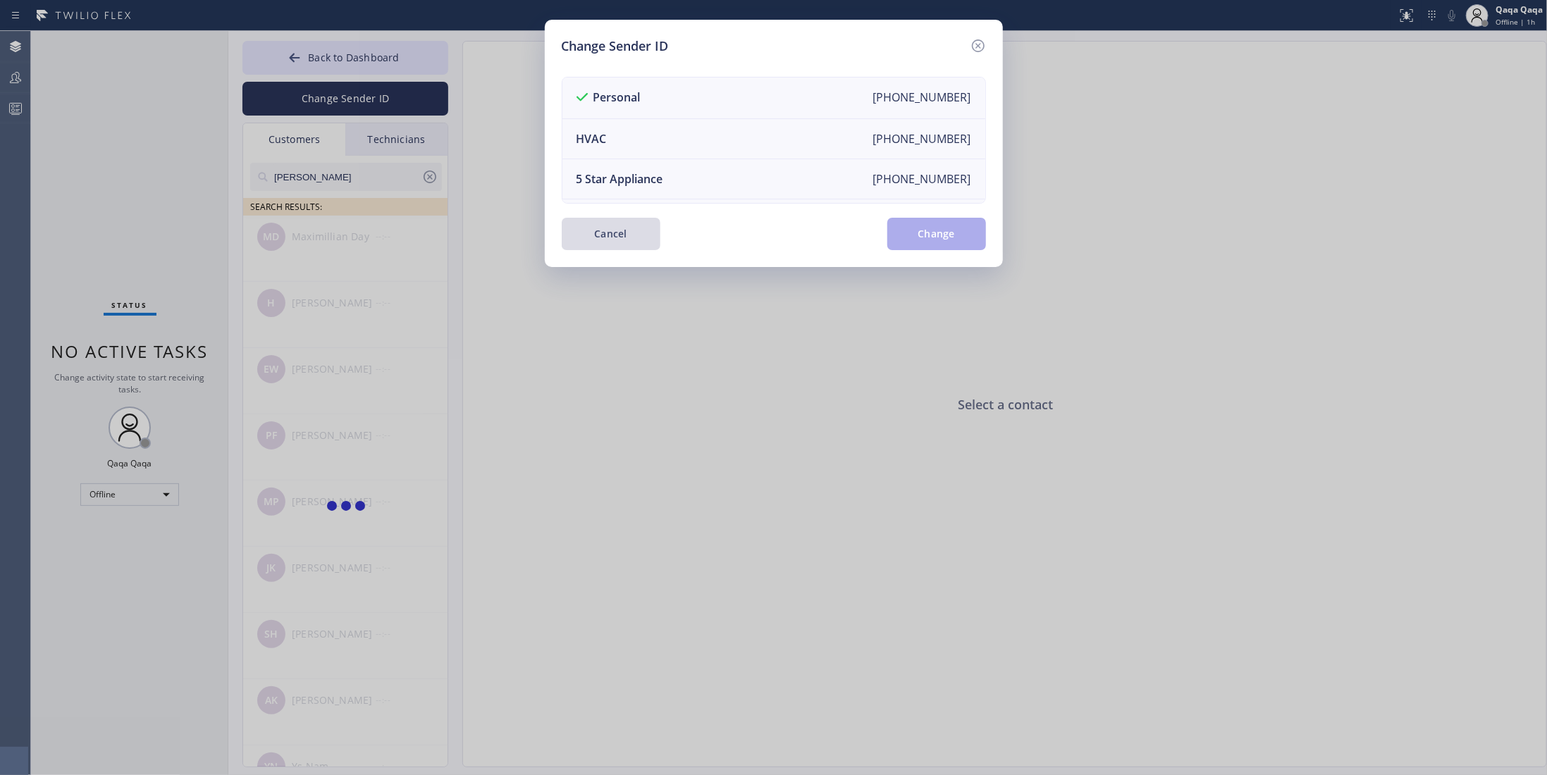
click at [624, 223] on button "Cancel" at bounding box center [611, 234] width 99 height 32
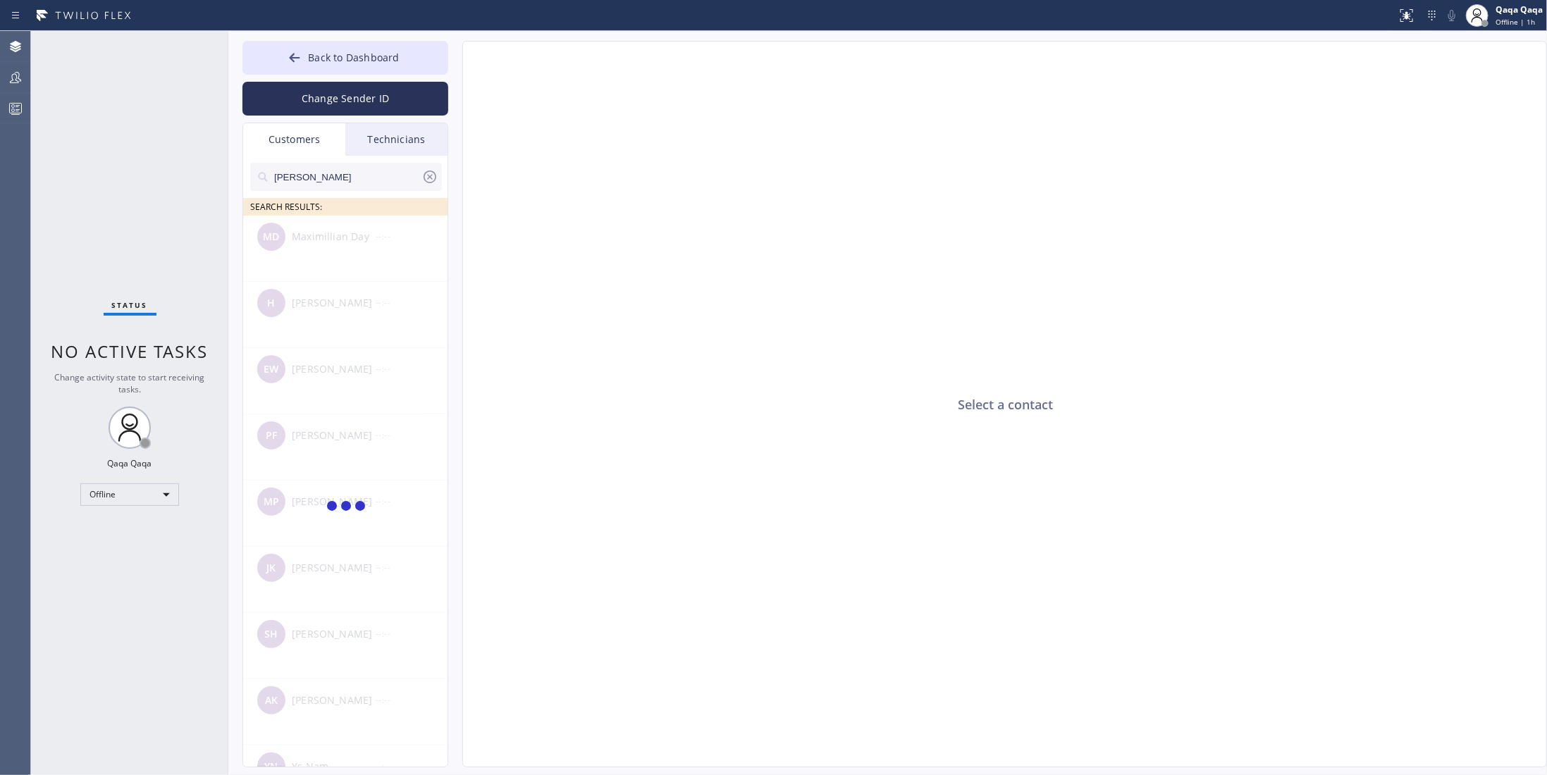
drag, startPoint x: 770, startPoint y: 415, endPoint x: 780, endPoint y: 419, distance: 9.8
click at [727, 417] on div "Select a contact" at bounding box center [1005, 405] width 1085 height 727
click at [294, 178] on input "Susan Desautels" at bounding box center [347, 177] width 149 height 28
type input "Desautels"
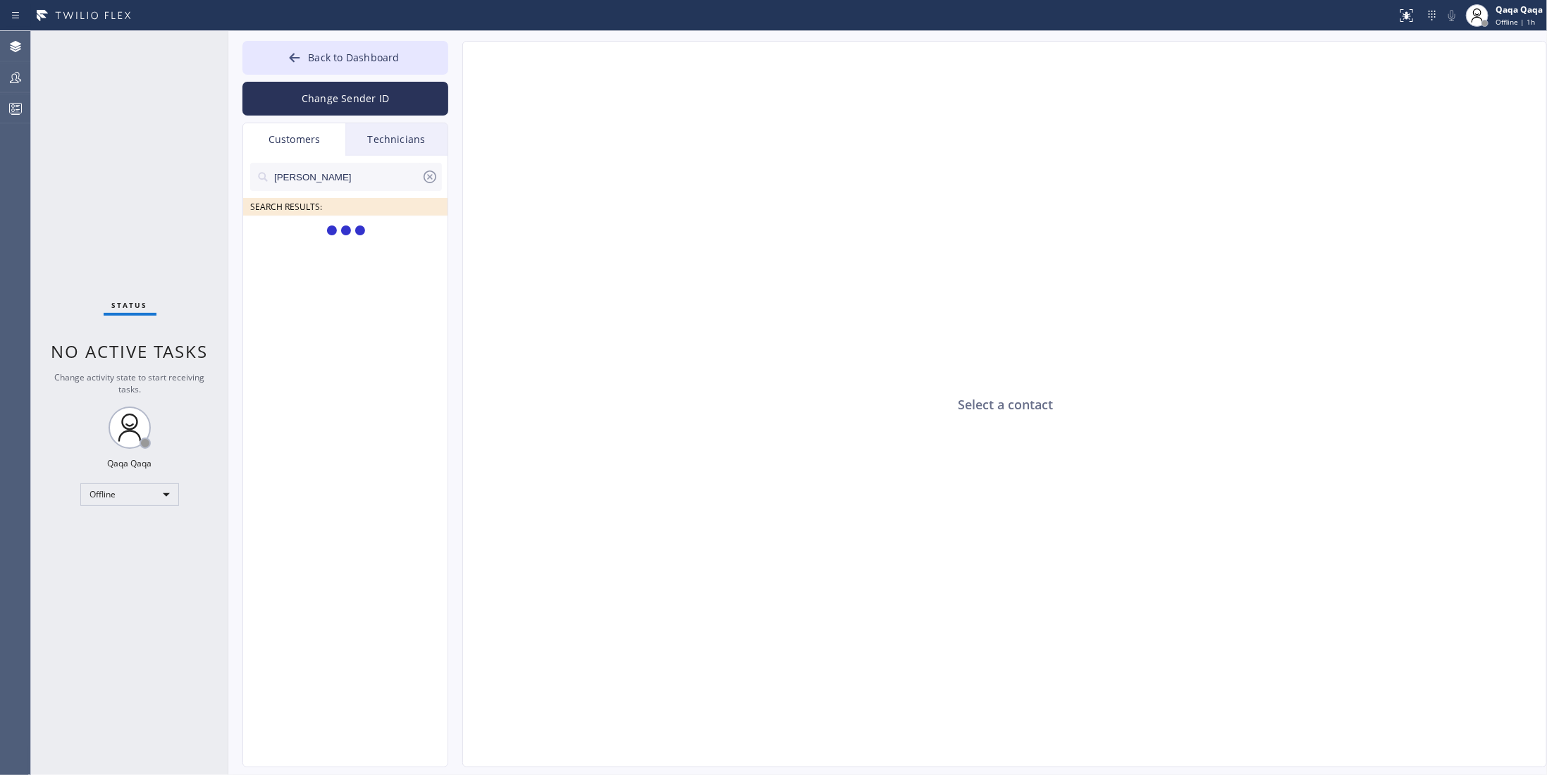
click at [727, 321] on div "Select a contact" at bounding box center [1005, 405] width 1085 height 727
click at [331, 178] on input "Desautels" at bounding box center [347, 177] width 149 height 28
click at [727, 479] on div "Select a contact" at bounding box center [1005, 405] width 1085 height 727
click at [352, 190] on input "Desautels" at bounding box center [347, 177] width 149 height 28
click at [433, 179] on icon at bounding box center [430, 176] width 17 height 17
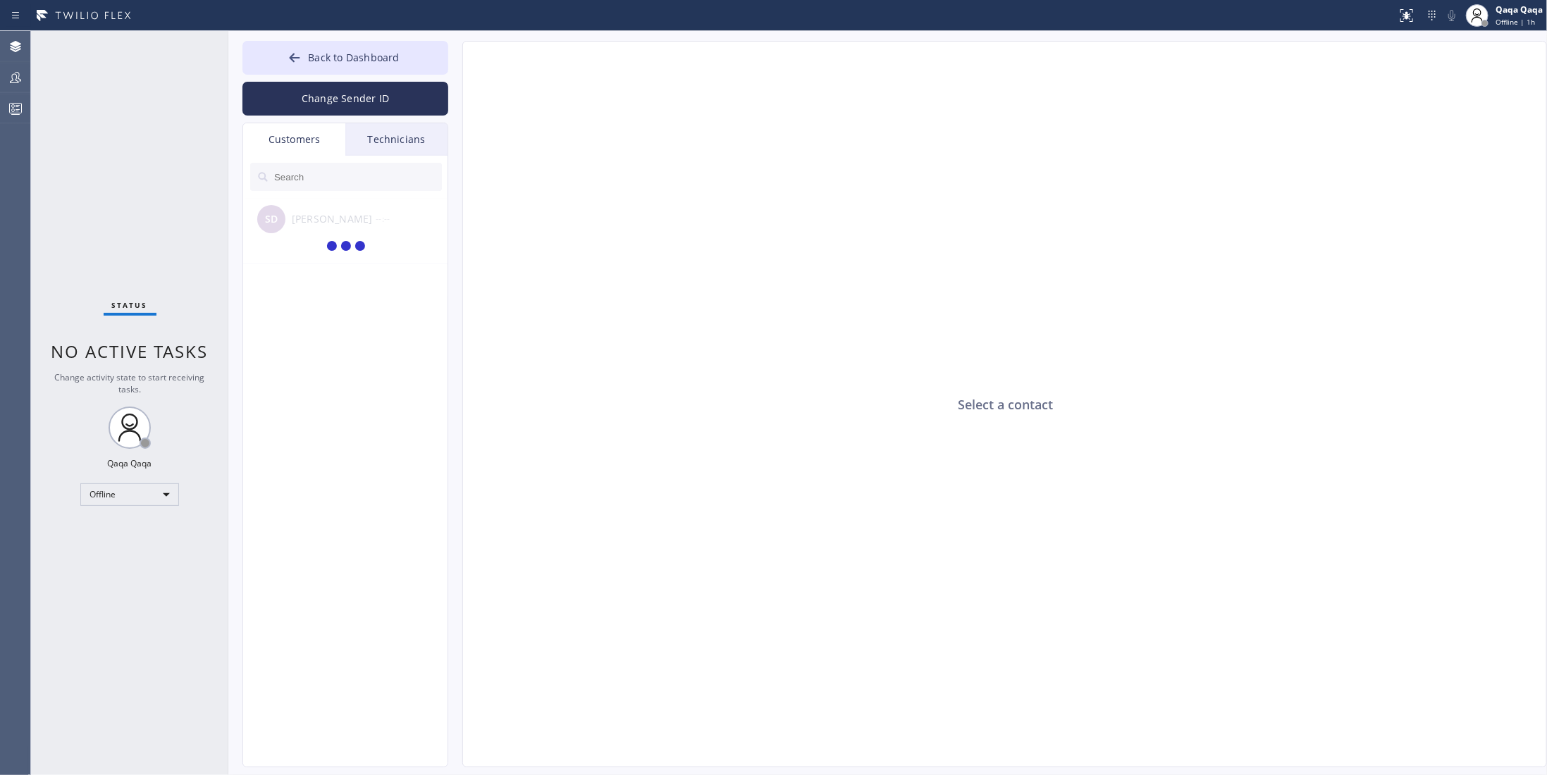
click at [345, 187] on input "text" at bounding box center [357, 177] width 169 height 28
drag, startPoint x: 725, startPoint y: 343, endPoint x: 553, endPoint y: 264, distance: 190.2
click at [726, 343] on div "Select a contact" at bounding box center [1005, 405] width 1085 height 727
click at [368, 174] on input "(415) 407-6281" at bounding box center [347, 177] width 149 height 28
click at [331, 249] on div "SD Susan Desautels --:--" at bounding box center [346, 237] width 206 height 42
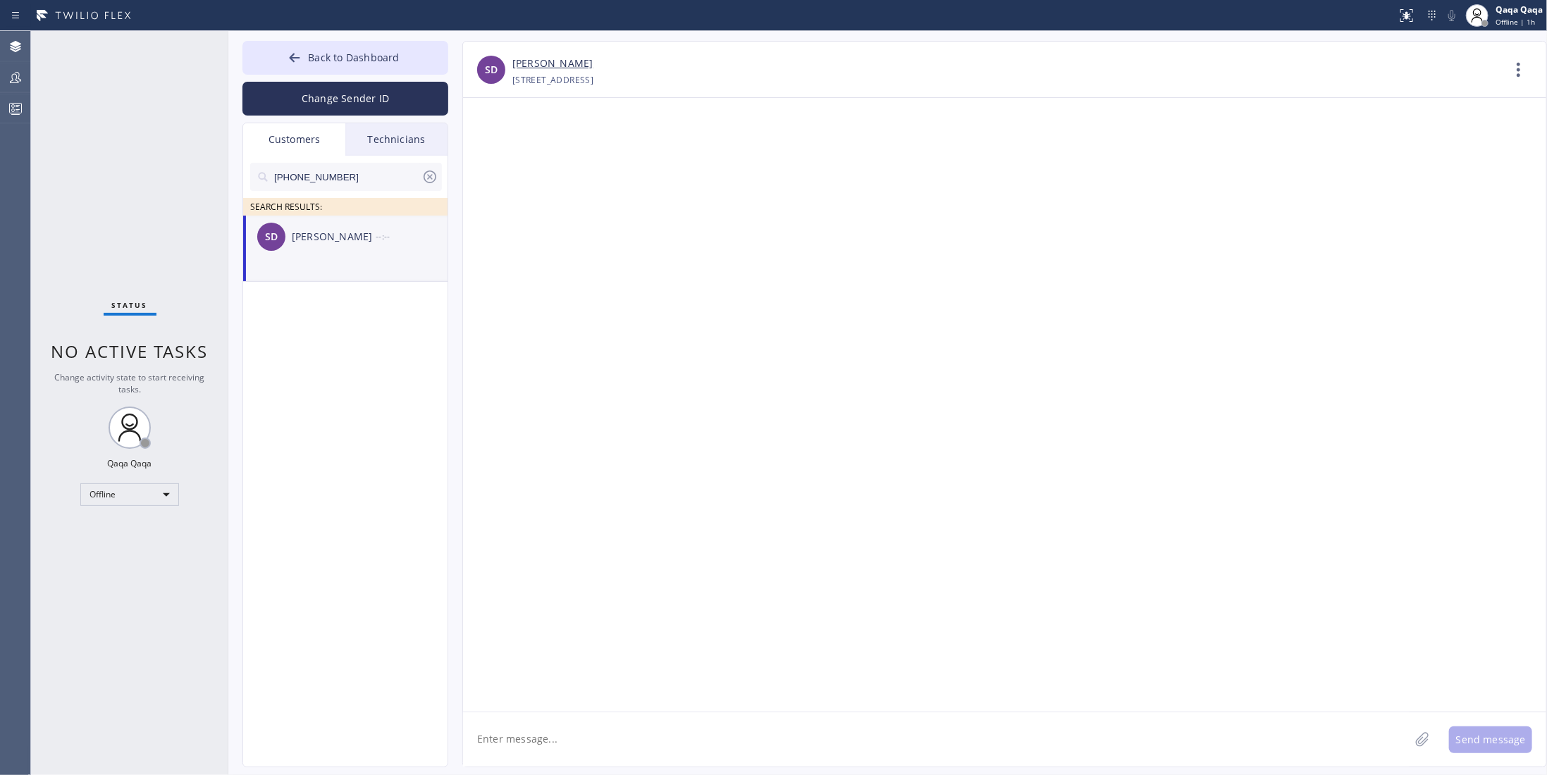
click at [727, 660] on textarea at bounding box center [936, 740] width 947 height 54
drag, startPoint x: 358, startPoint y: 179, endPoint x: 123, endPoint y: 180, distance: 234.7
click at [85, 170] on div "Status No active tasks Change activity state to start receiving tasks. Qaqa Qaq…" at bounding box center [789, 403] width 1516 height 744
paste input "650) 388-0018"
click at [727, 320] on div at bounding box center [1004, 405] width 1083 height 614
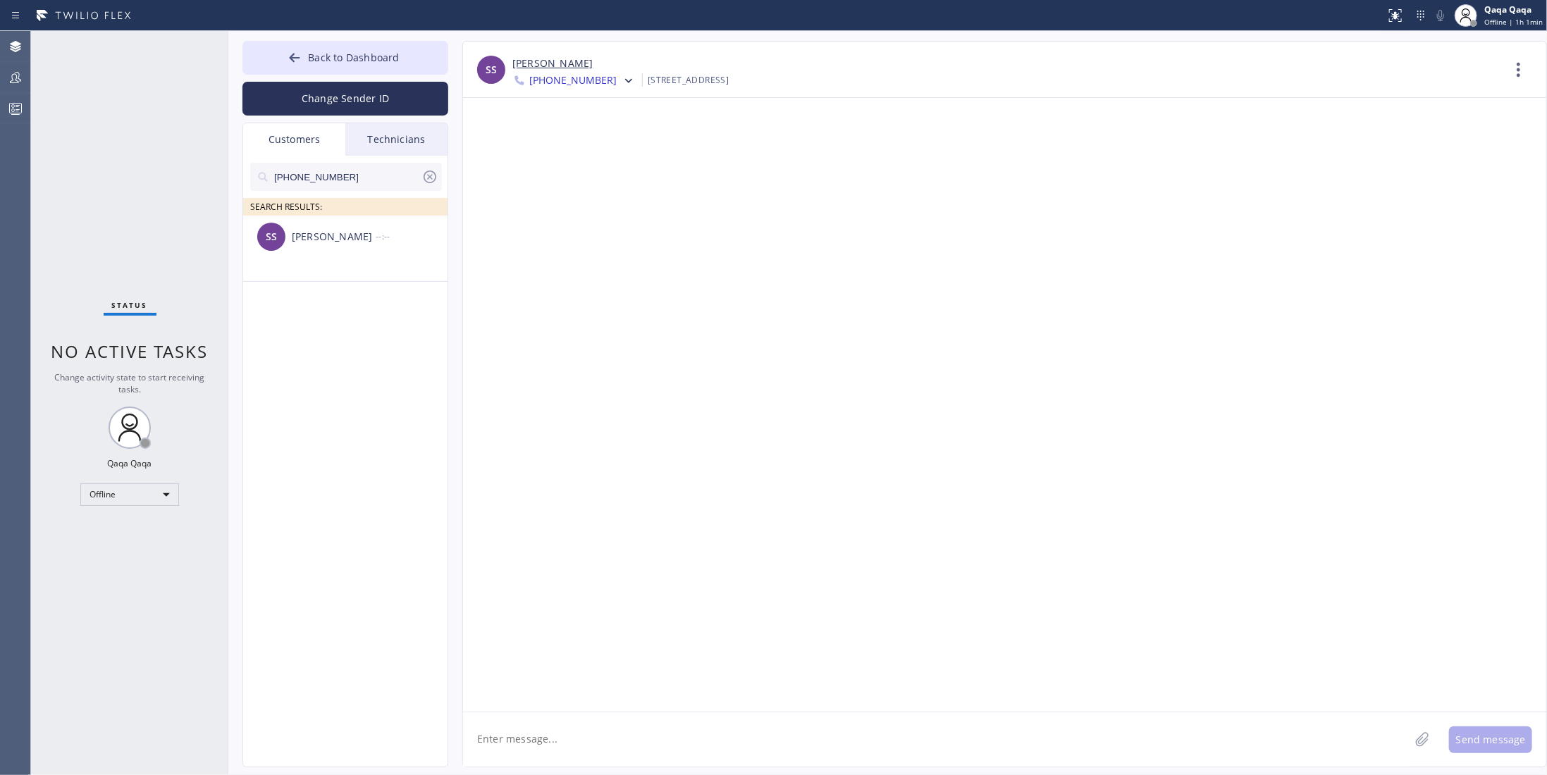
drag, startPoint x: 371, startPoint y: 177, endPoint x: 162, endPoint y: 185, distance: 209.5
click at [163, 185] on div "Status No active tasks Change activity state to start receiving tasks. Qaqa Qaq…" at bounding box center [789, 403] width 1516 height 744
paste input "444-0192"
drag, startPoint x: 357, startPoint y: 184, endPoint x: 217, endPoint y: 180, distance: 139.6
click at [190, 186] on div "Status No active tasks Change activity state to start receiving tasks. Qaqa Qaq…" at bounding box center [789, 403] width 1516 height 744
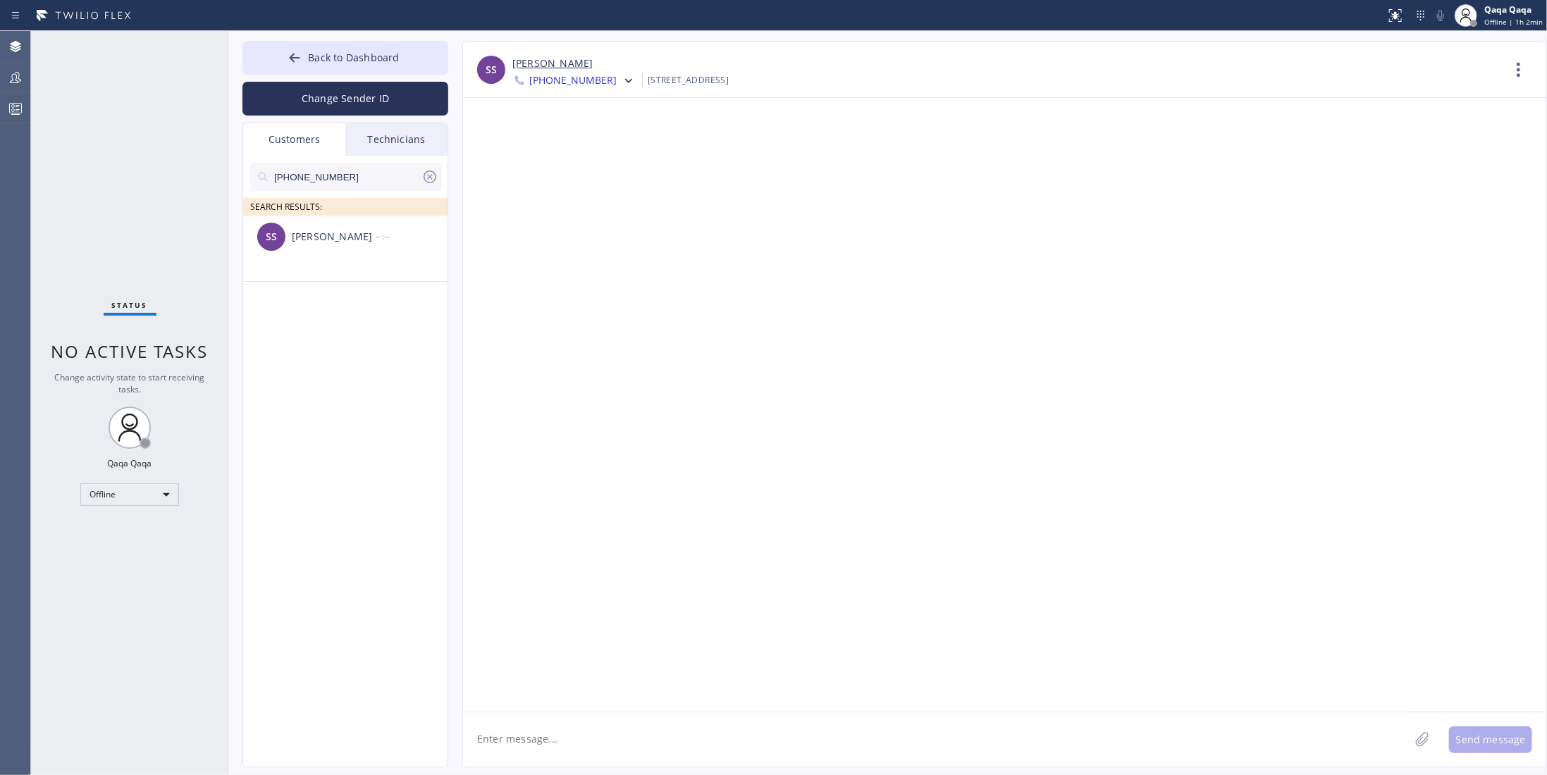
paste input "323) 327-331"
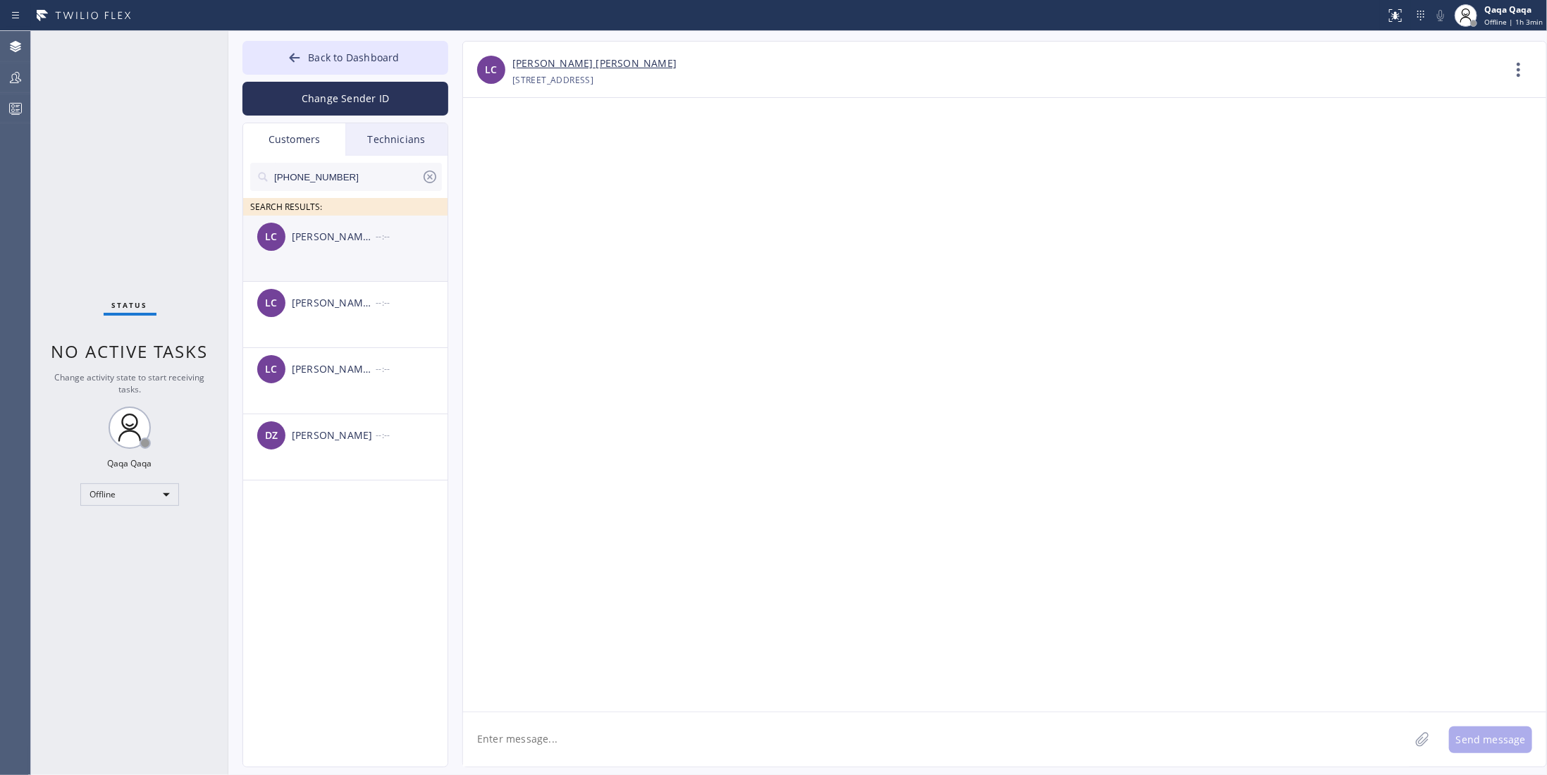
type input "(323) 327-3312"
click at [303, 252] on div "LC Lana Cher --:--" at bounding box center [346, 237] width 206 height 42
click at [556, 248] on div at bounding box center [1004, 405] width 1083 height 614
click at [601, 660] on div at bounding box center [1004, 405] width 1083 height 614
click at [416, 615] on div "(323) 327-3312 SEARCH RESULTS: LC Lana Cher --:-- LC Lana Cher --:-- LC Lana Ch…" at bounding box center [346, 478] width 206 height 644
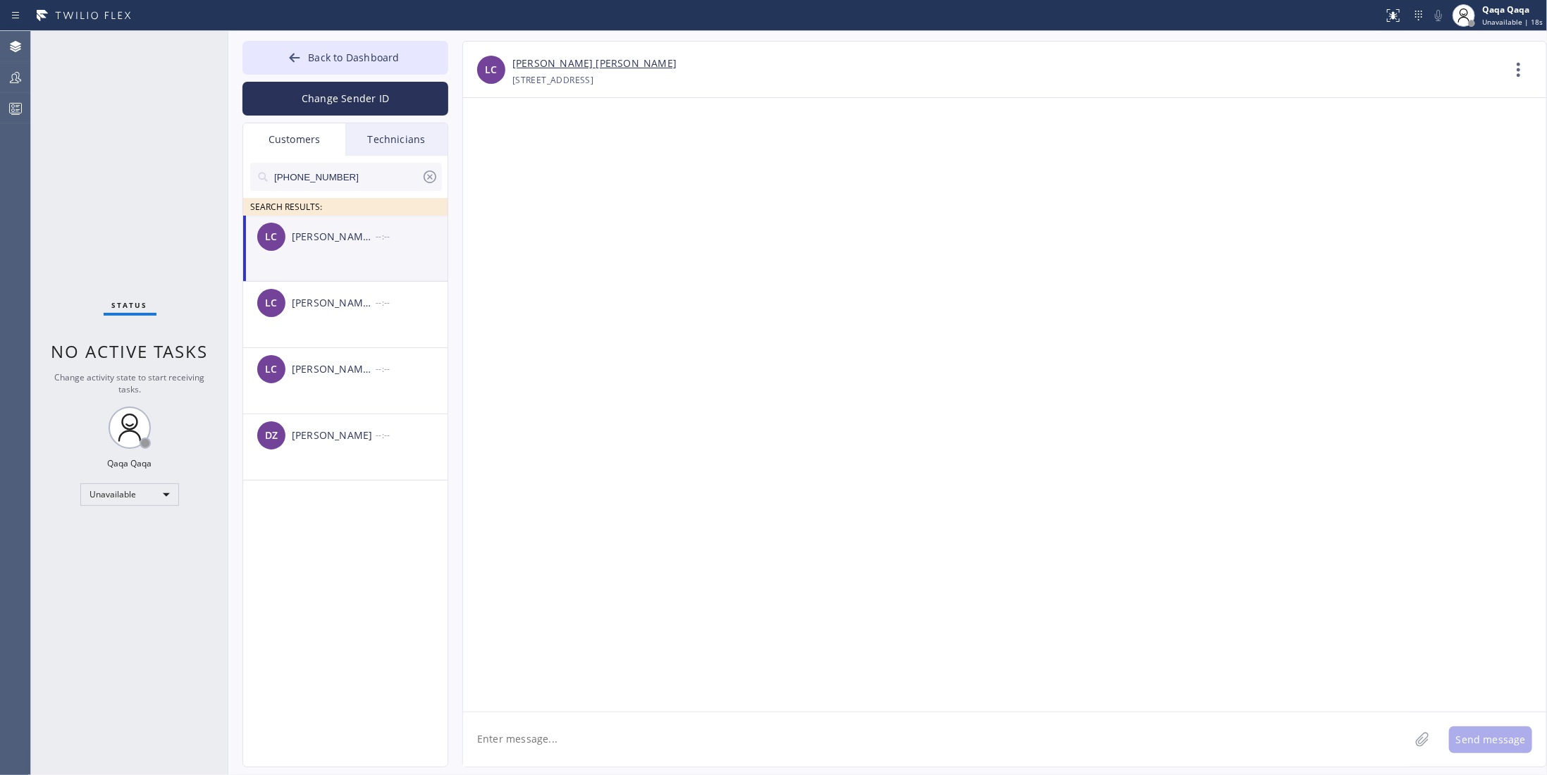
click at [691, 594] on div at bounding box center [1004, 405] width 1083 height 614
click at [712, 499] on div at bounding box center [1004, 405] width 1083 height 614
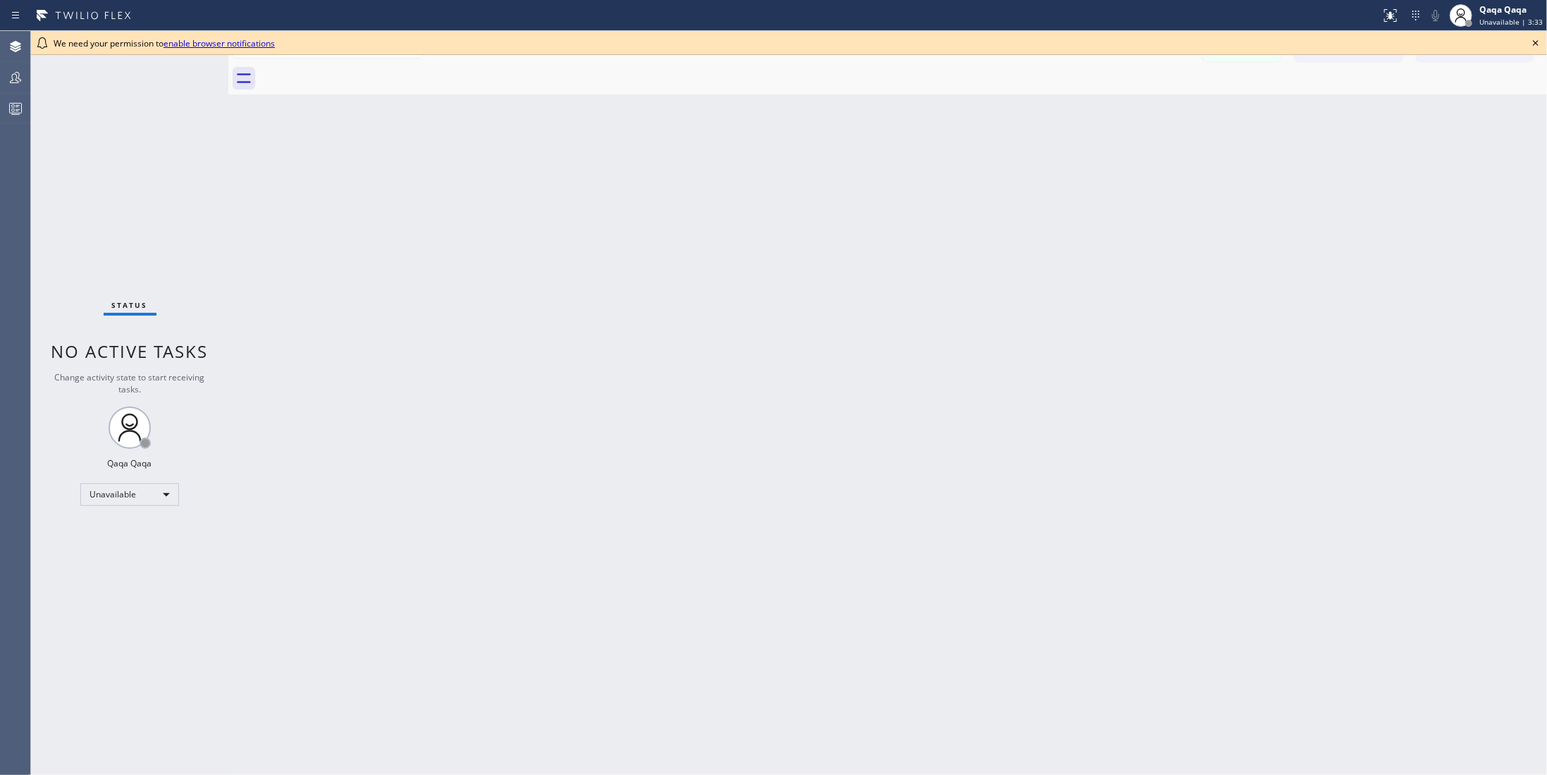
click at [238, 44] on link "enable browser notifications" at bounding box center [219, 43] width 111 height 12
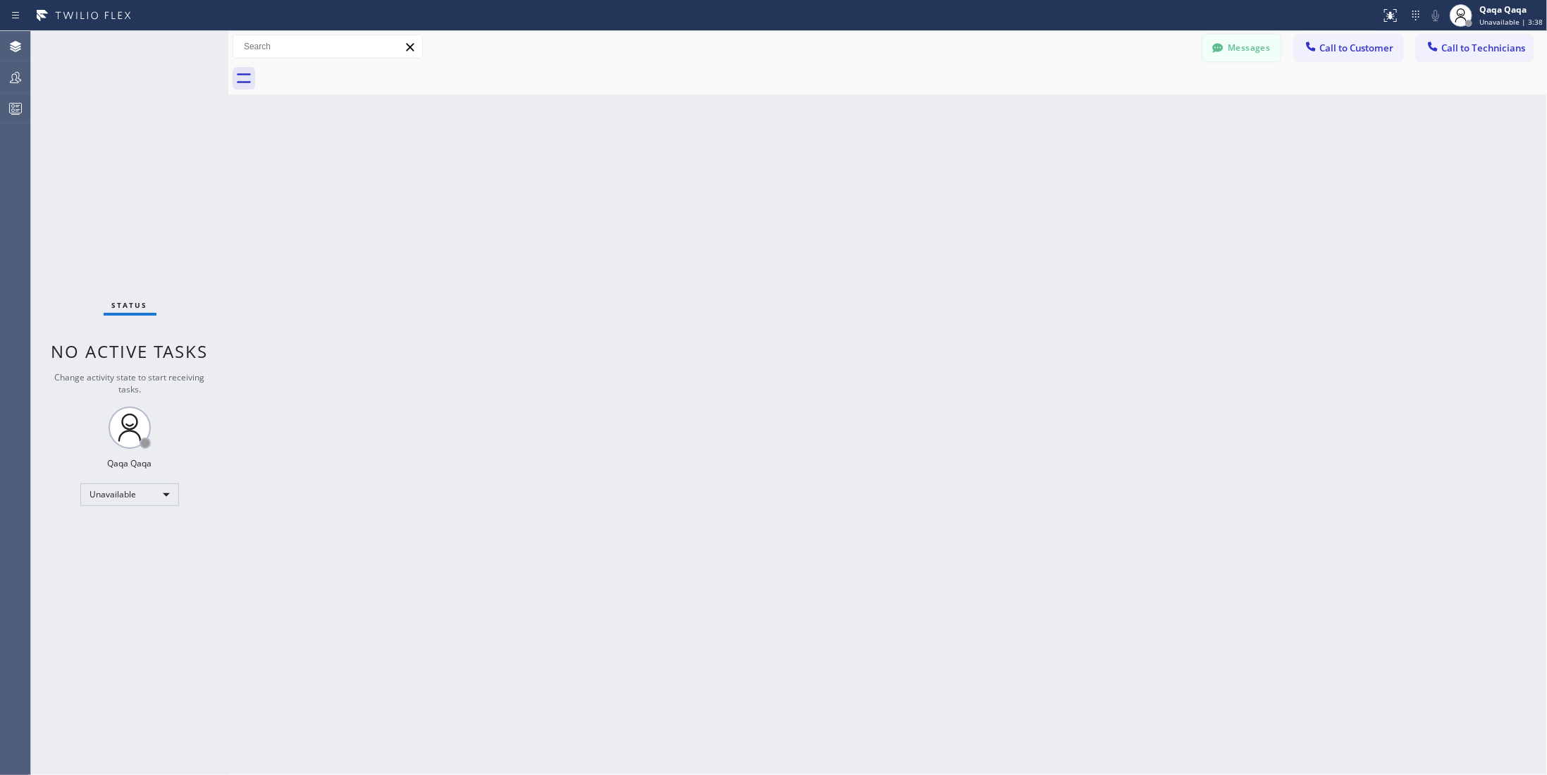
click at [1236, 40] on button "Messages" at bounding box center [1242, 48] width 78 height 27
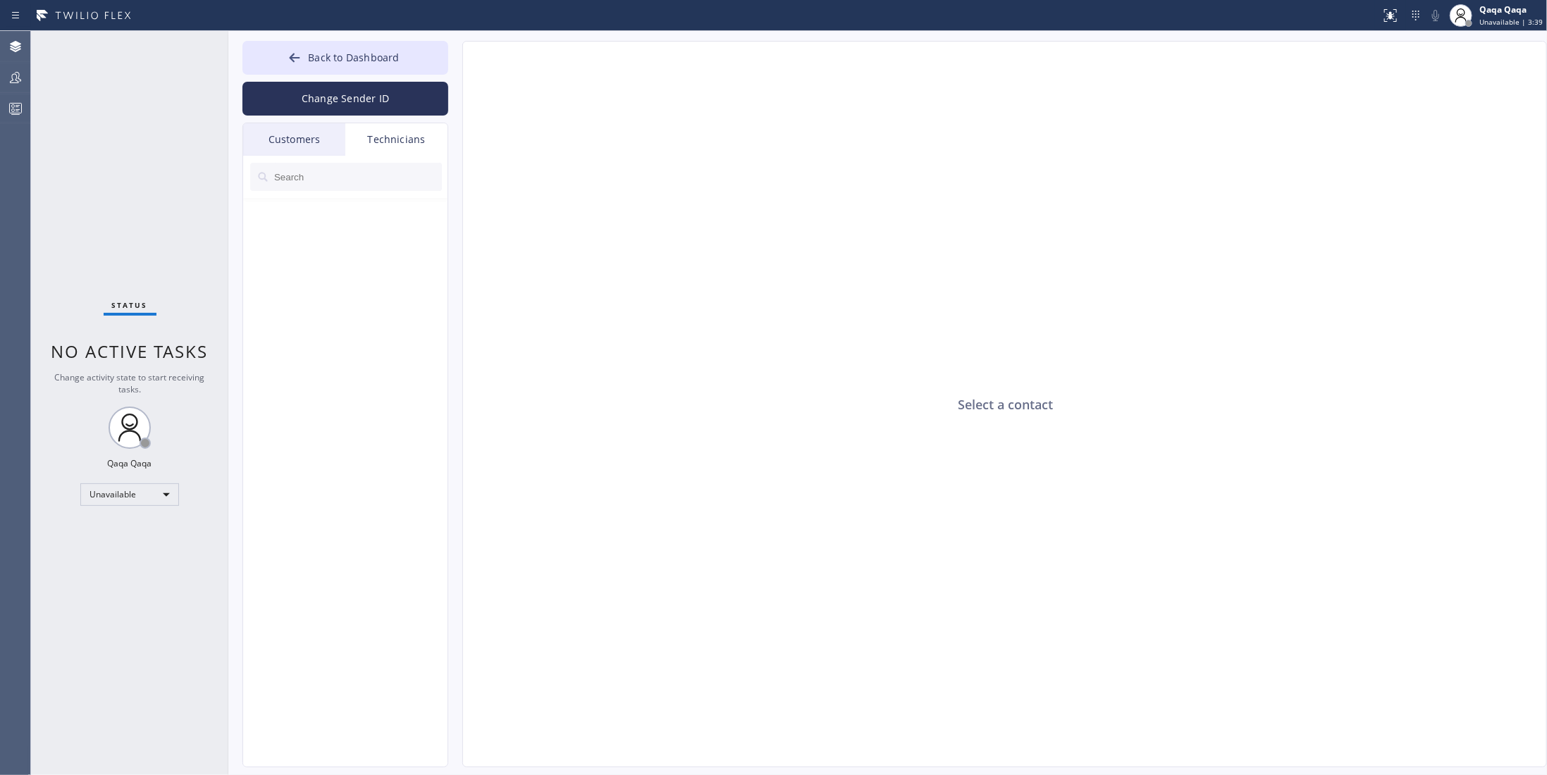
click at [313, 140] on div "Customers" at bounding box center [294, 139] width 102 height 32
click at [346, 250] on div "Test Message" at bounding box center [345, 248] width 176 height 16
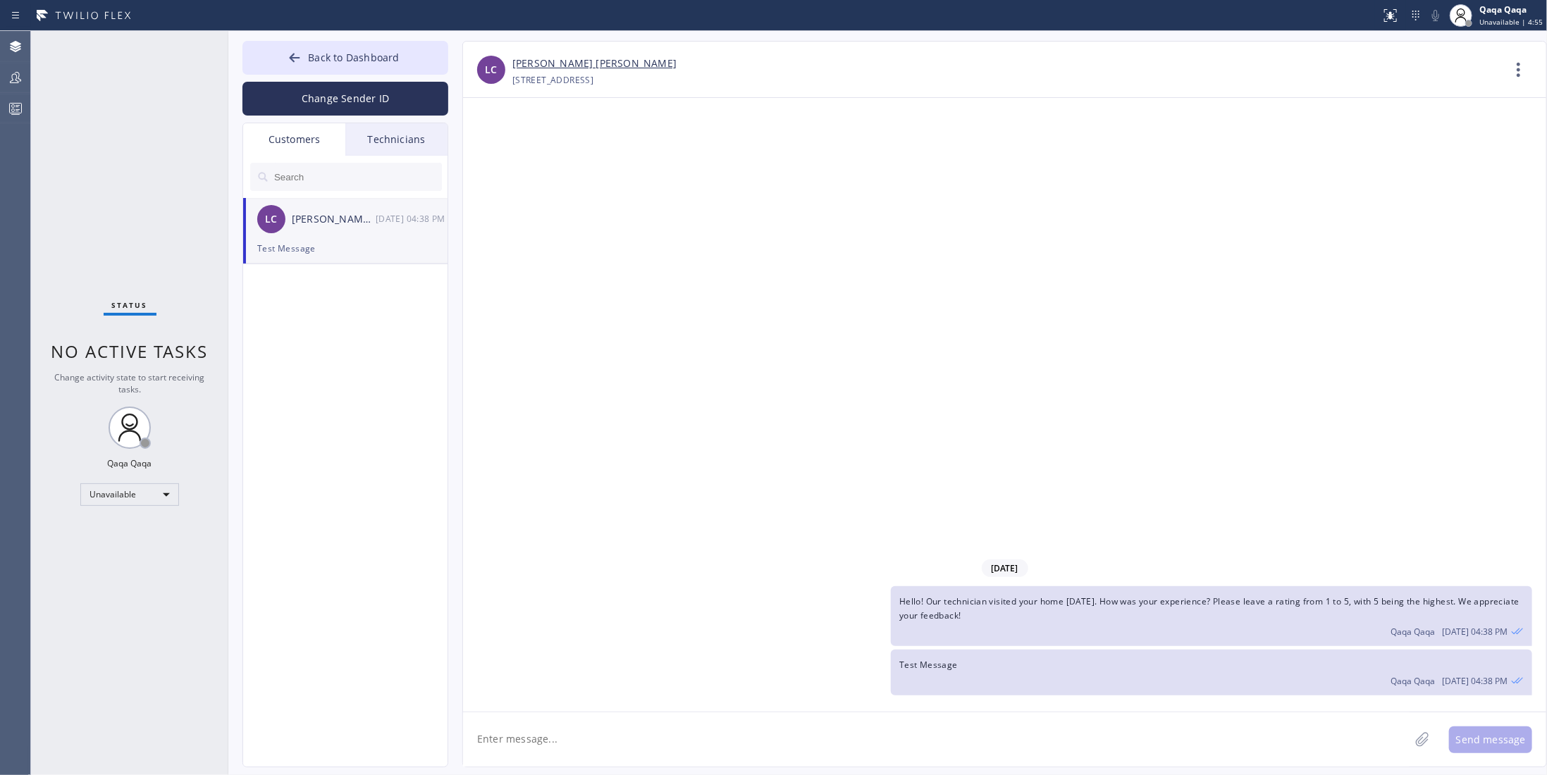
click at [762, 387] on div "[DATE] Hello! Our technician visited your home [DATE]. How was your experience?…" at bounding box center [1004, 405] width 1083 height 614
